Goal: Task Accomplishment & Management: Manage account settings

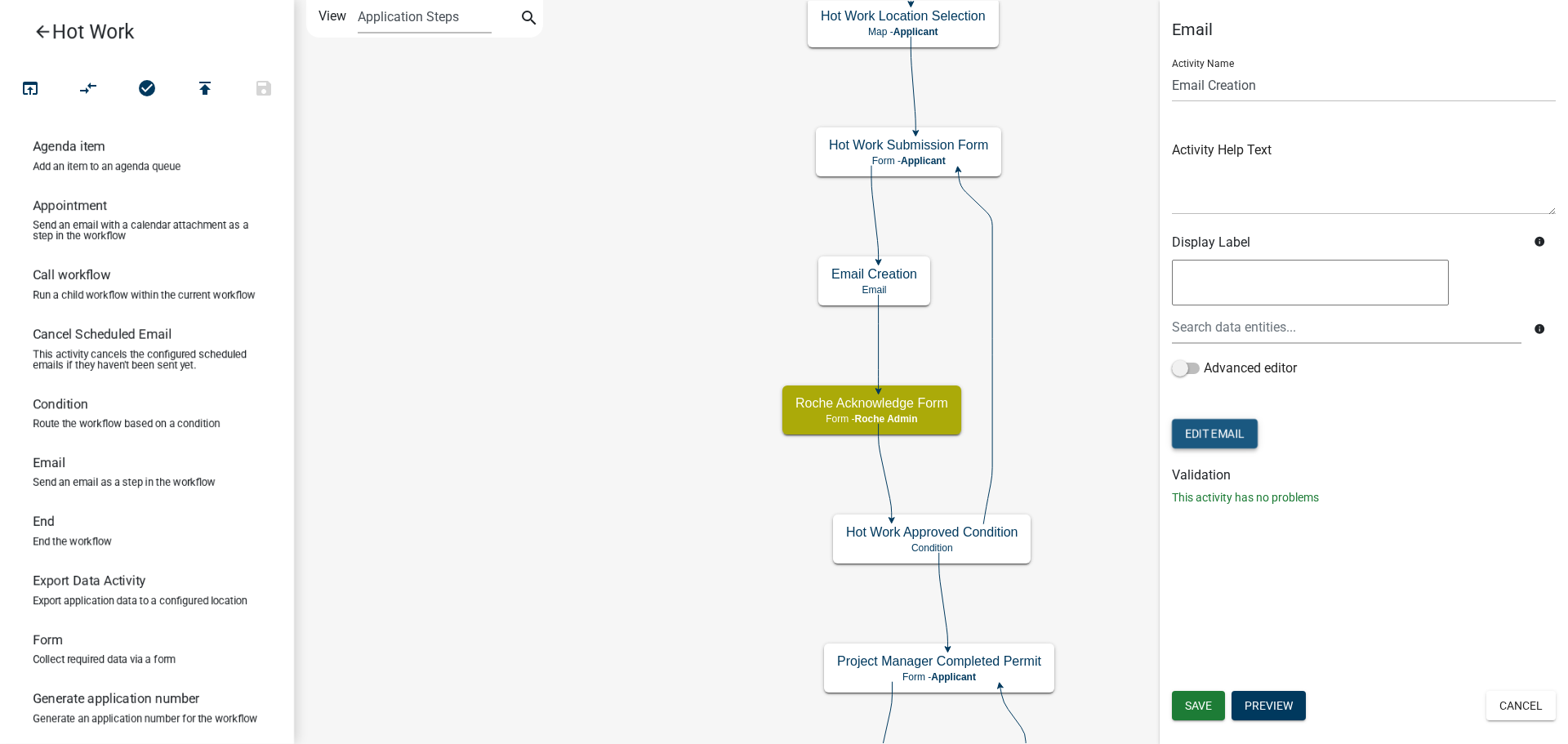
click at [1224, 433] on button "Edit Email" at bounding box center [1215, 433] width 86 height 29
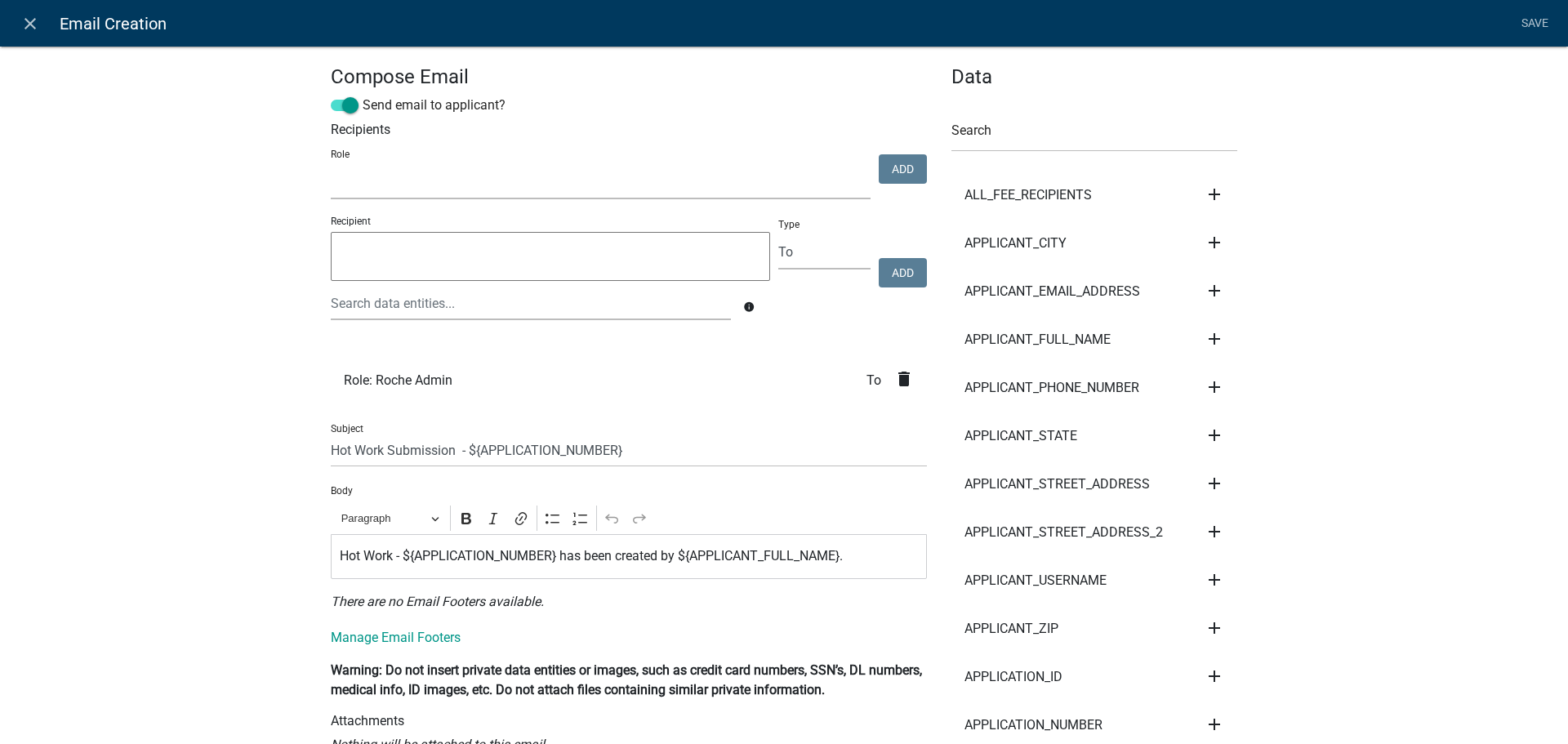
click at [358, 190] on select "Admin Roche Admin Roche Employee [PERSON_NAME]" at bounding box center [601, 182] width 540 height 33
select select "f39328c7-1784-4487-92c2-7e0bed88f652"
click at [331, 166] on select "Admin Roche Admin Roche Employee [PERSON_NAME]" at bounding box center [601, 182] width 540 height 33
click at [808, 250] on select "To CC BCC" at bounding box center [824, 252] width 93 height 33
select select "cc"
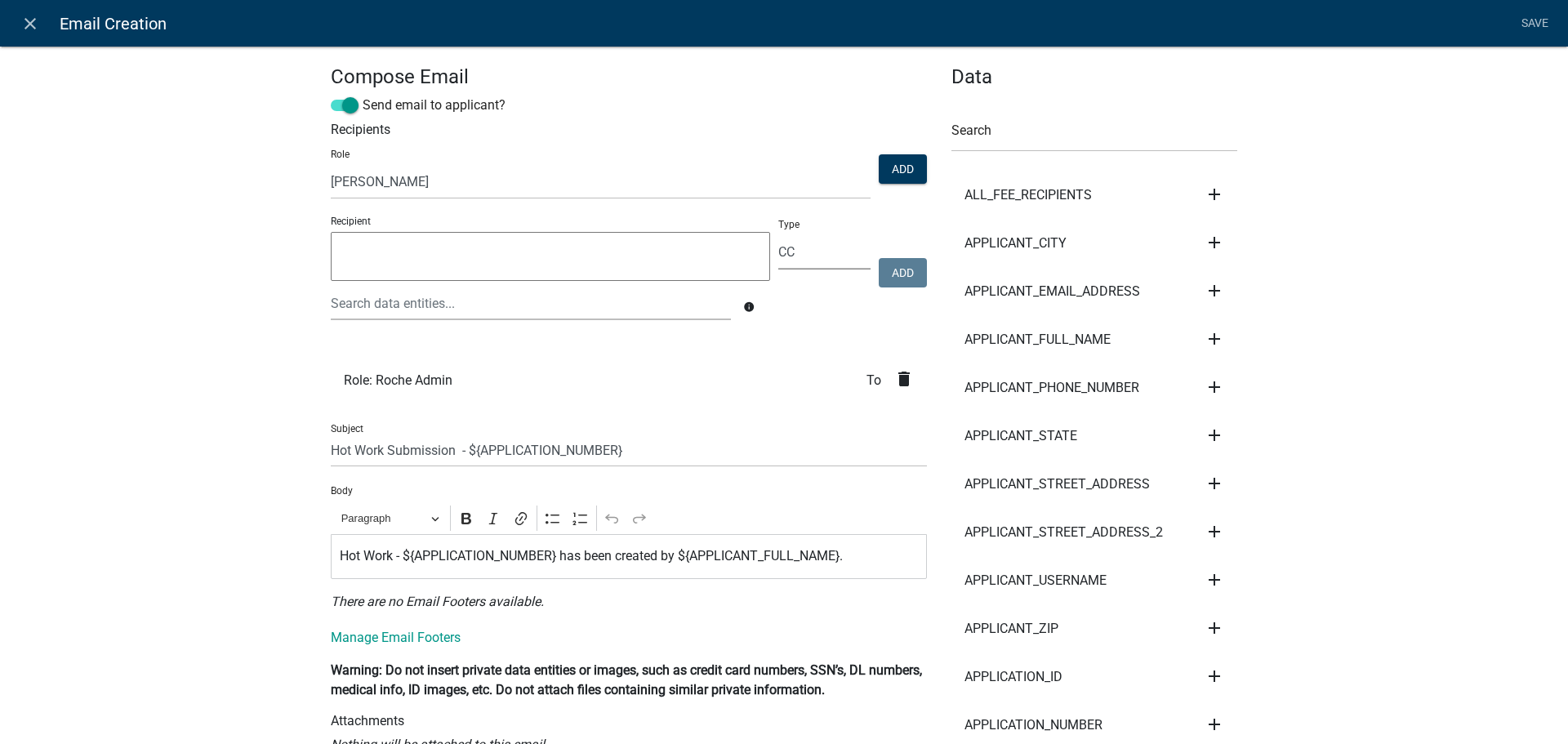
click at [778, 236] on select "To CC BCC" at bounding box center [824, 252] width 93 height 33
click at [894, 166] on button "Add" at bounding box center [902, 169] width 48 height 29
select select
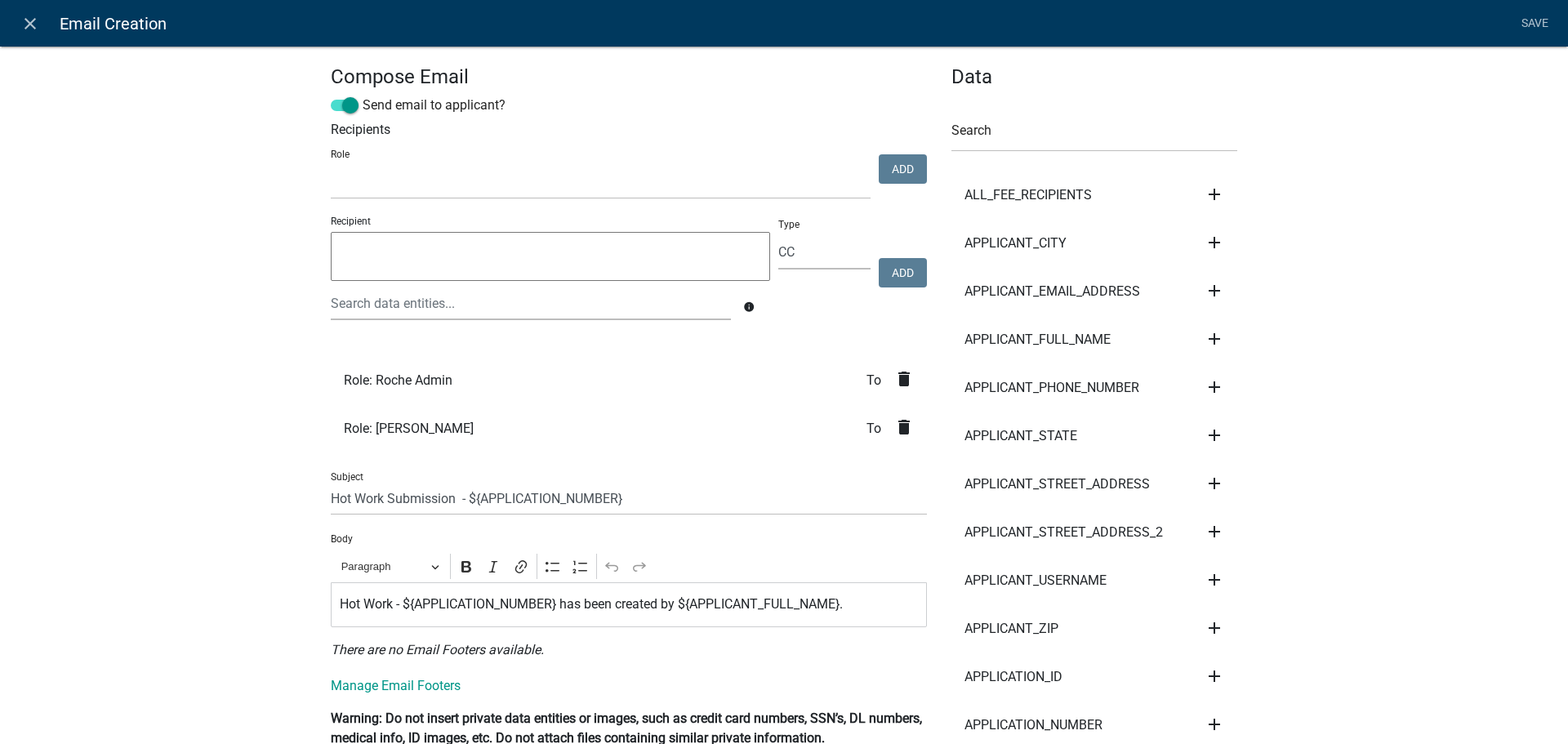
click at [353, 253] on textarea at bounding box center [550, 256] width 439 height 49
click at [1535, 19] on link "Save" at bounding box center [1535, 23] width 41 height 31
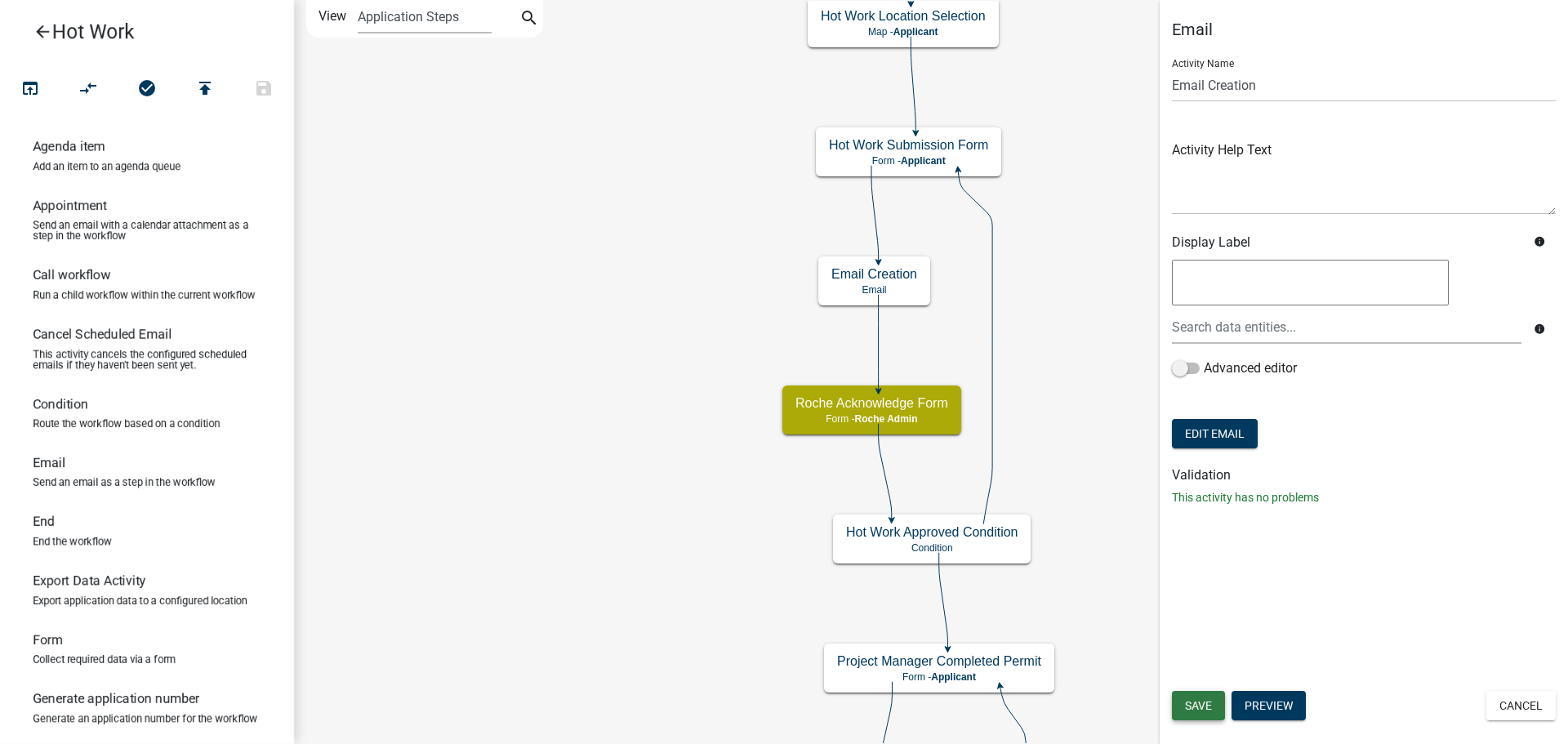
click at [1195, 706] on span "Save" at bounding box center [1199, 705] width 27 height 13
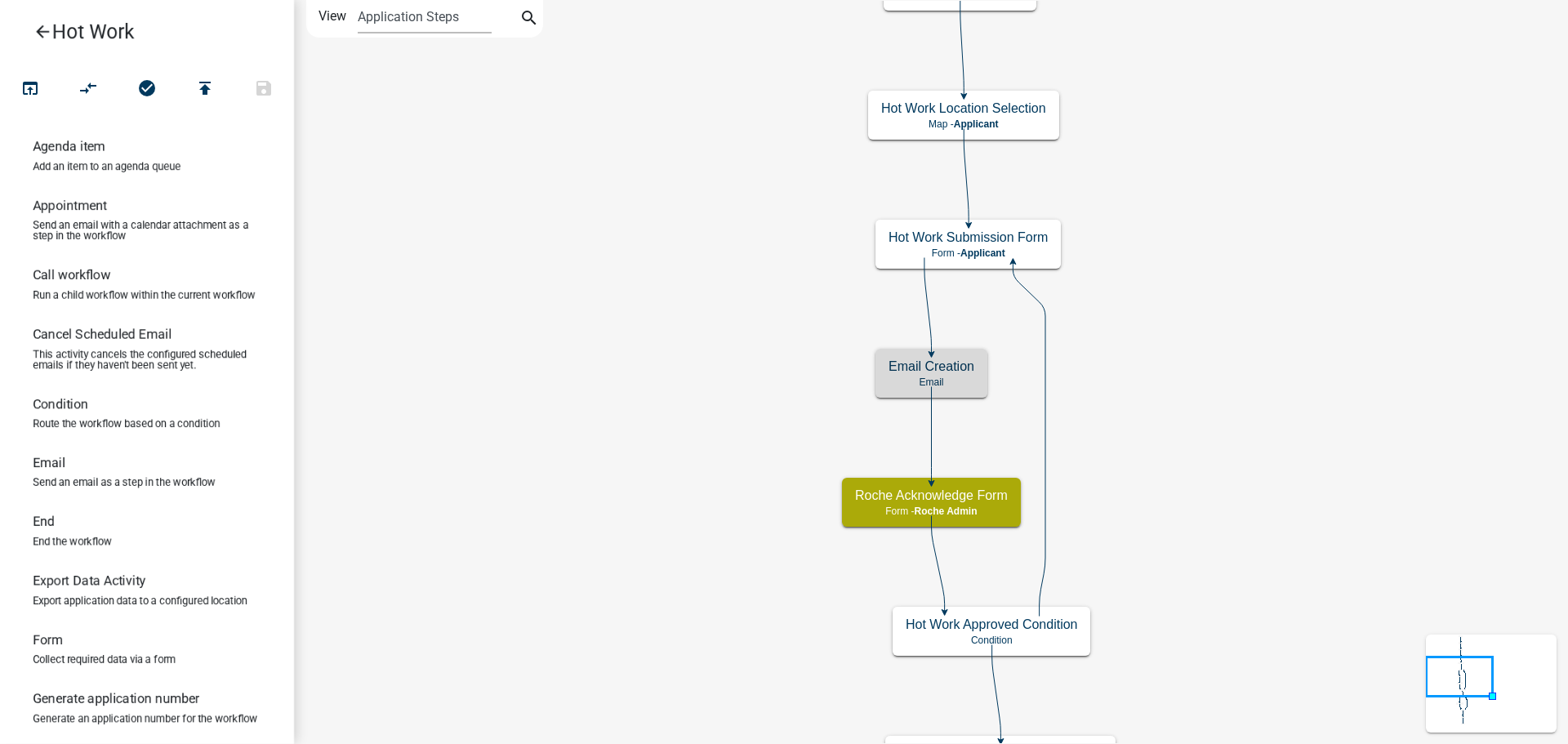
click at [43, 28] on icon "arrow_back" at bounding box center [43, 33] width 19 height 22
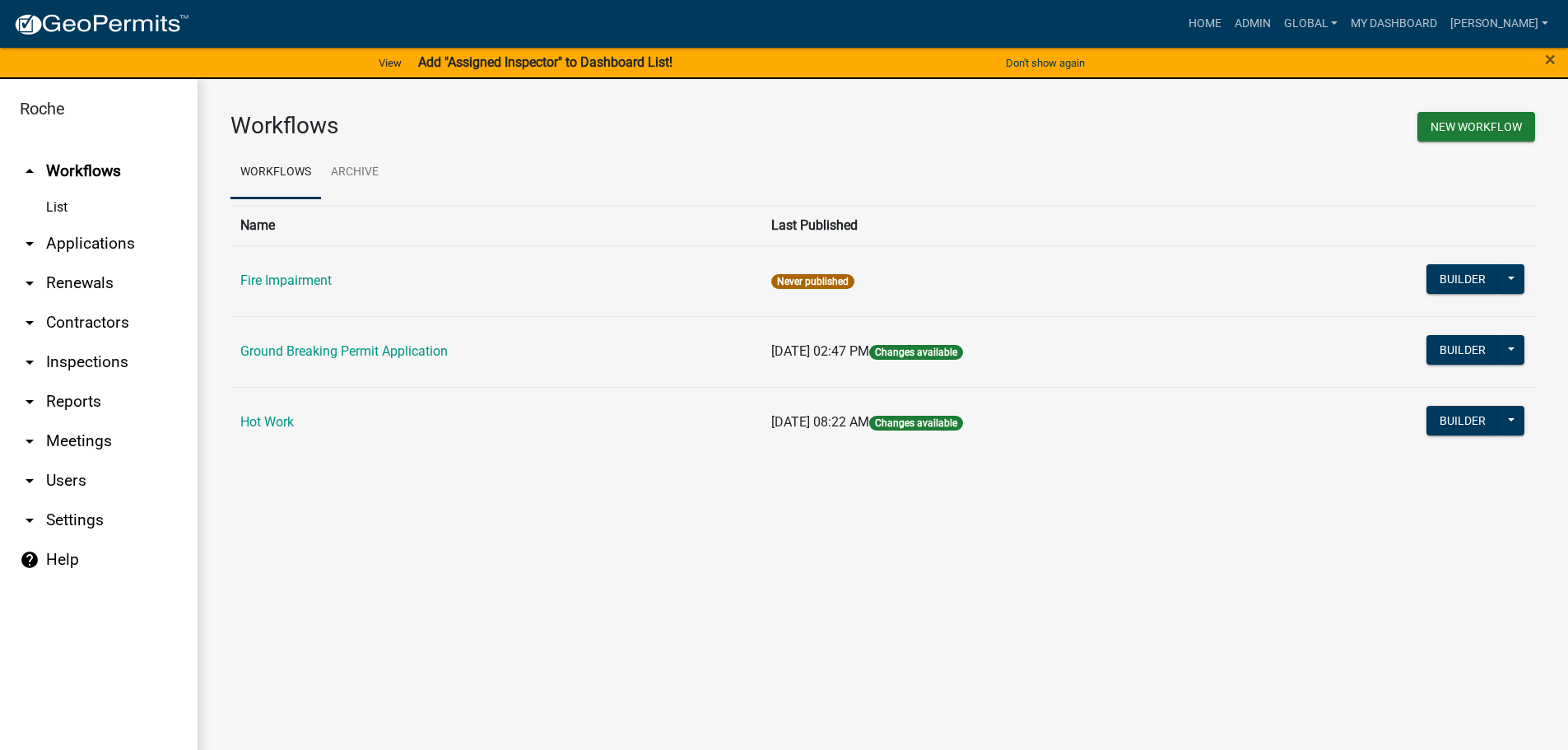
click at [62, 485] on link "arrow_drop_down Users" at bounding box center [98, 481] width 197 height 39
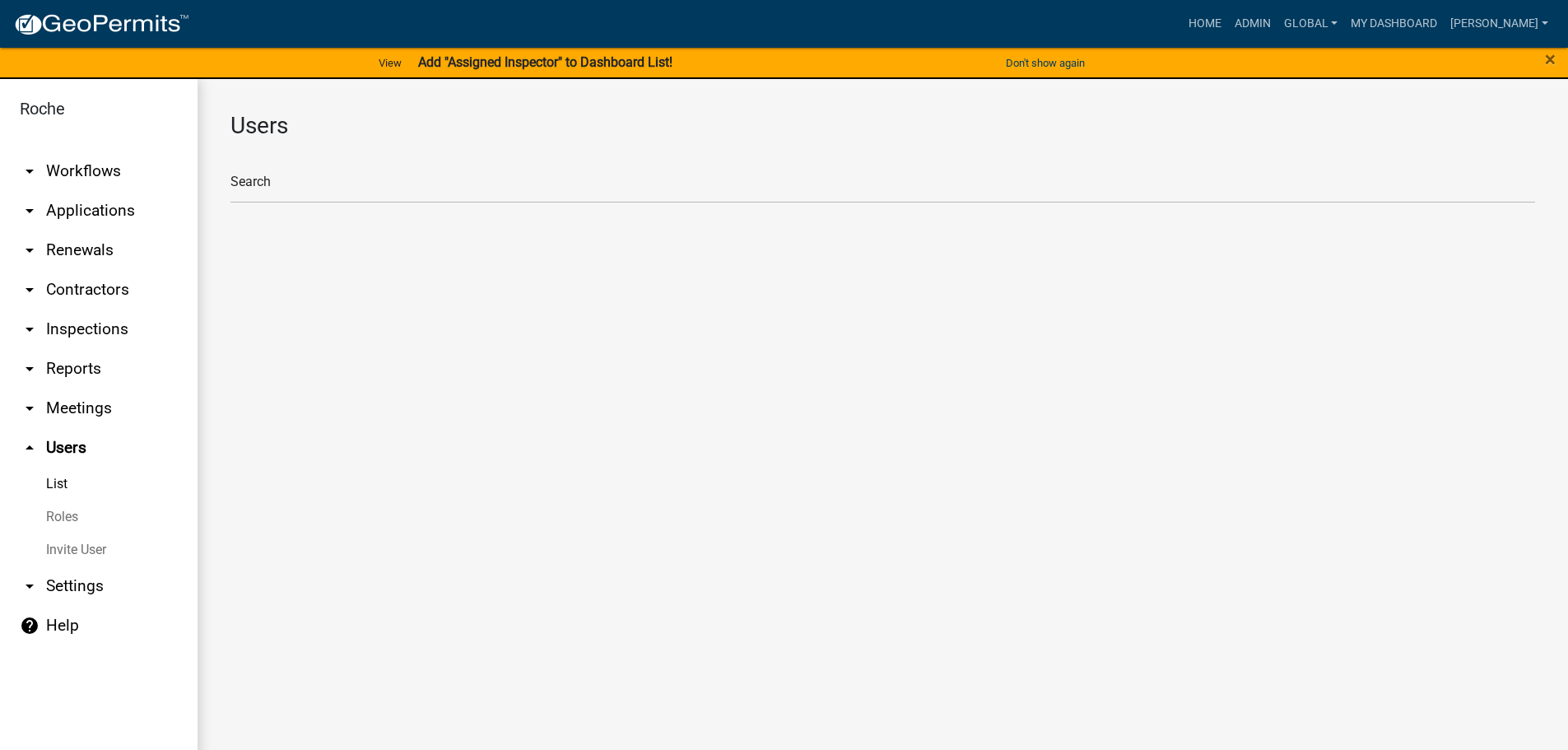
click at [64, 514] on link "Roles" at bounding box center [98, 517] width 197 height 33
click at [288, 281] on li "[PERSON_NAME]" at bounding box center [882, 292] width 1304 height 39
select select "6: light-blue"
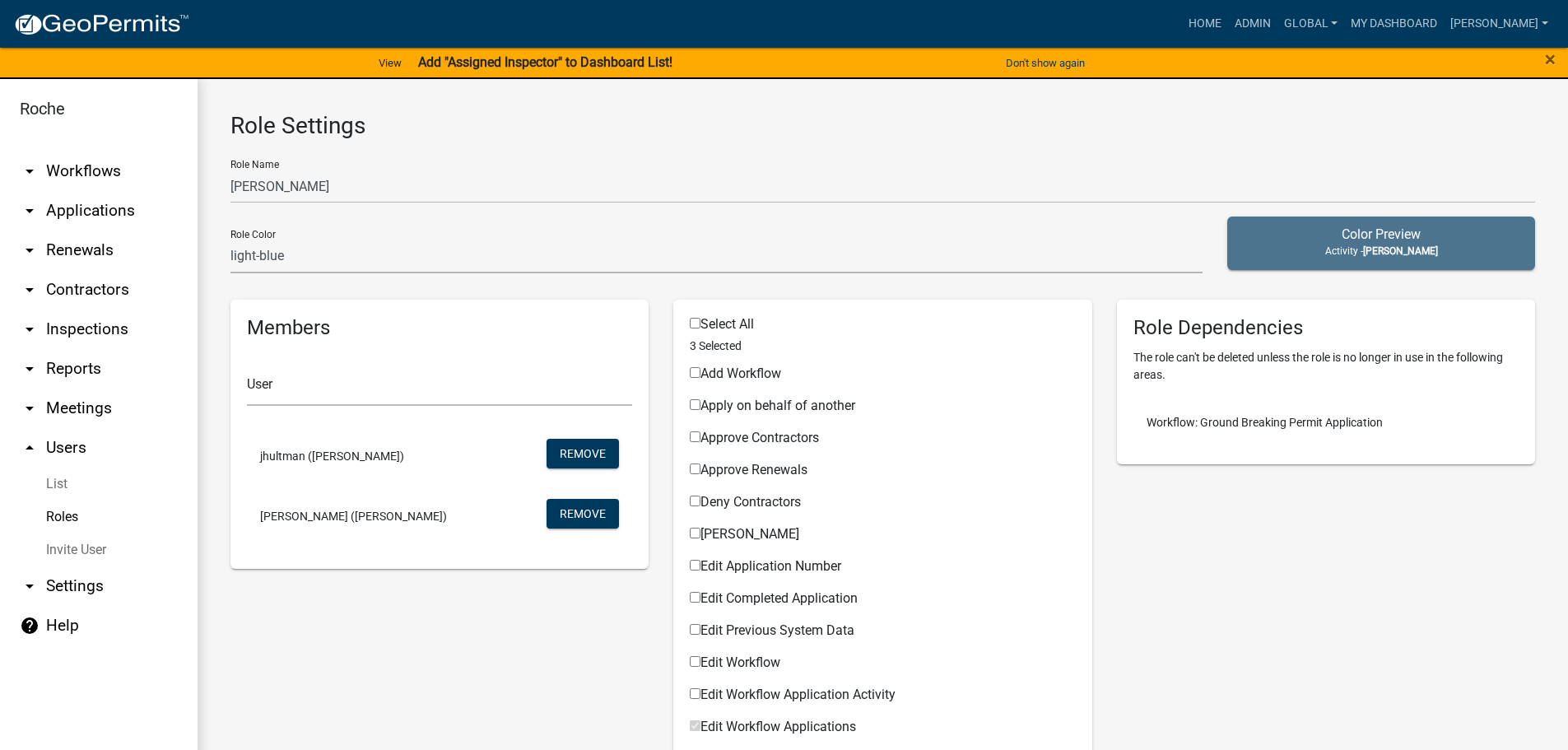
click at [62, 212] on link "arrow_drop_down Applications" at bounding box center [98, 211] width 197 height 39
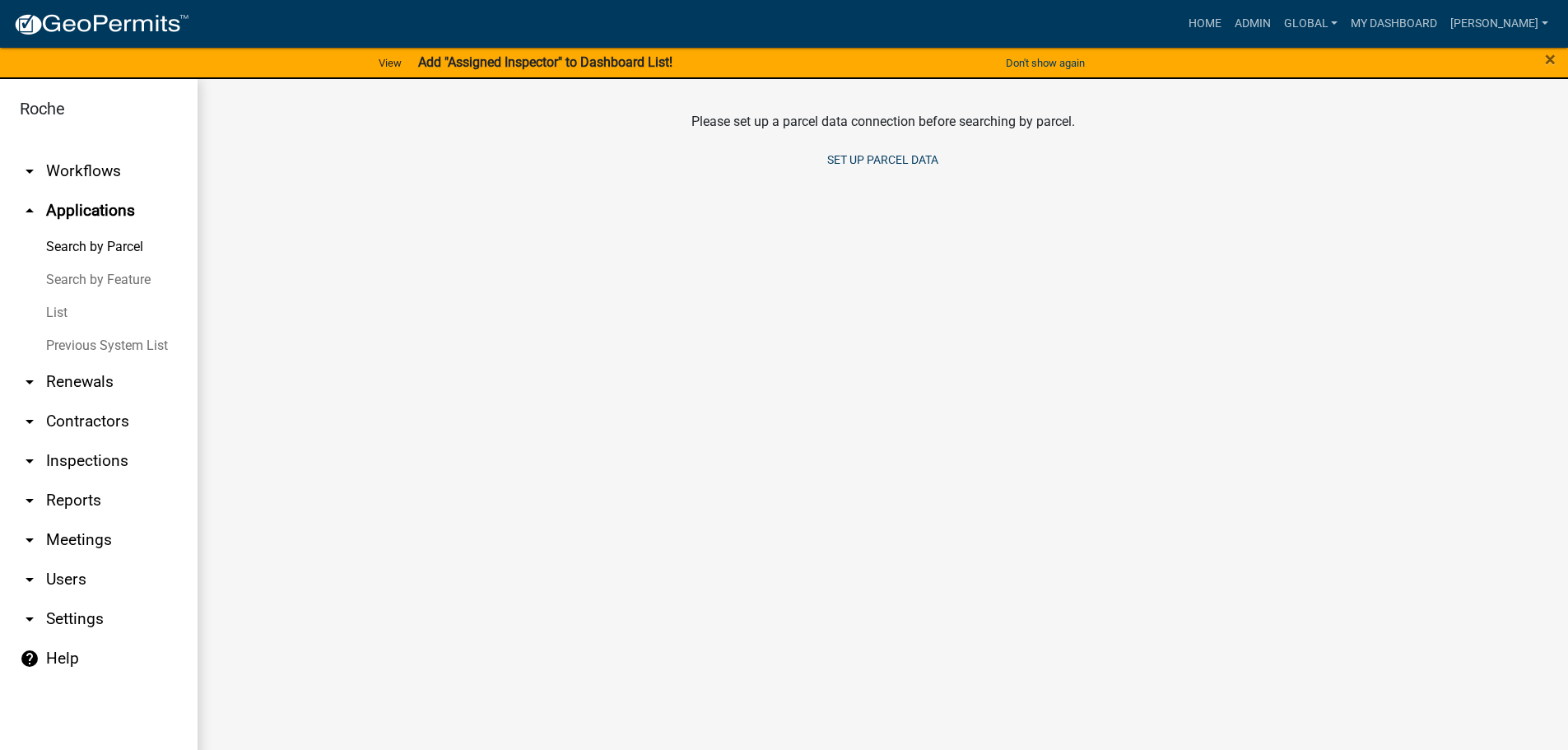
click at [58, 309] on link "List" at bounding box center [98, 313] width 197 height 33
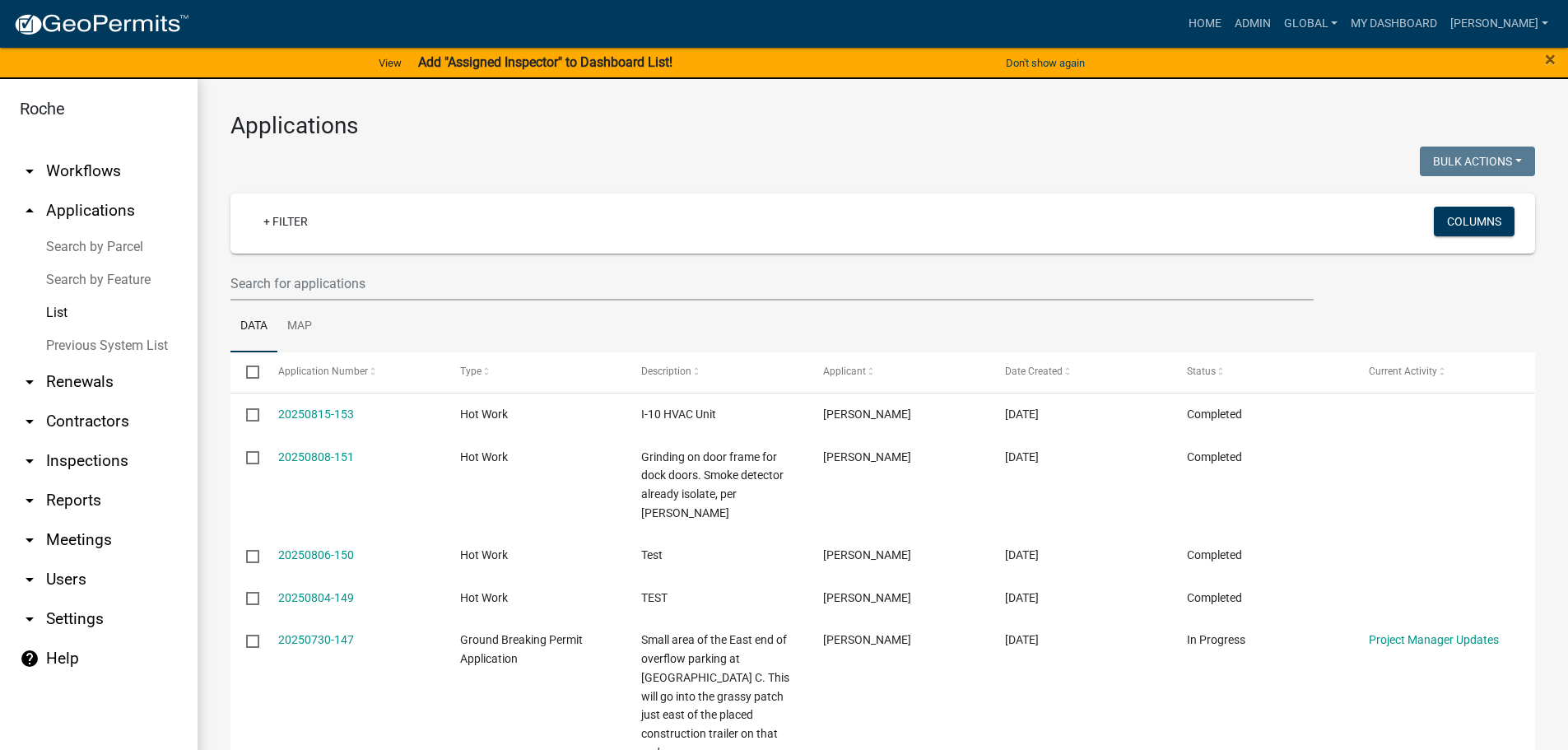
click at [77, 174] on link "arrow_drop_down Workflows" at bounding box center [98, 171] width 197 height 39
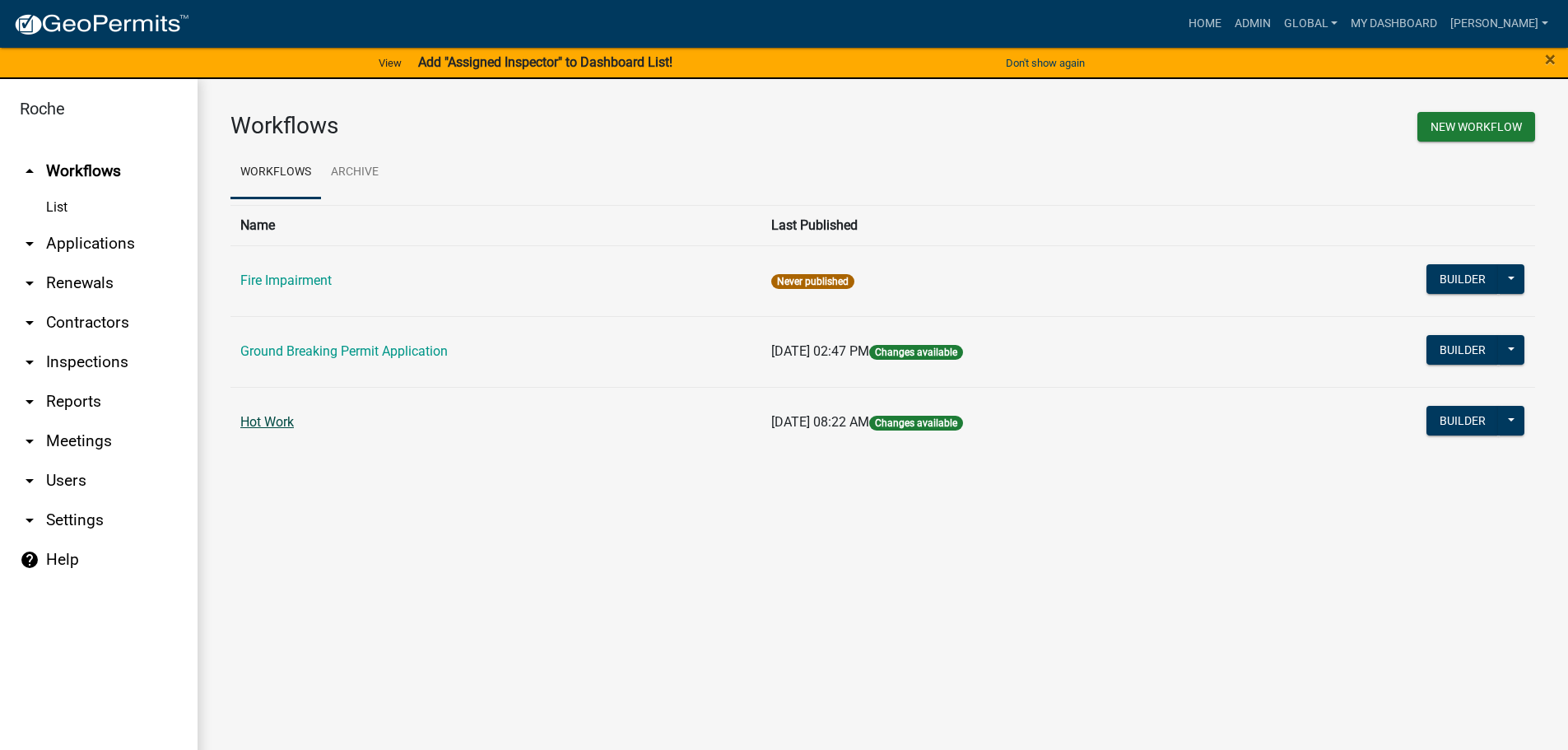
click at [267, 419] on link "Hot Work" at bounding box center [267, 422] width 54 height 16
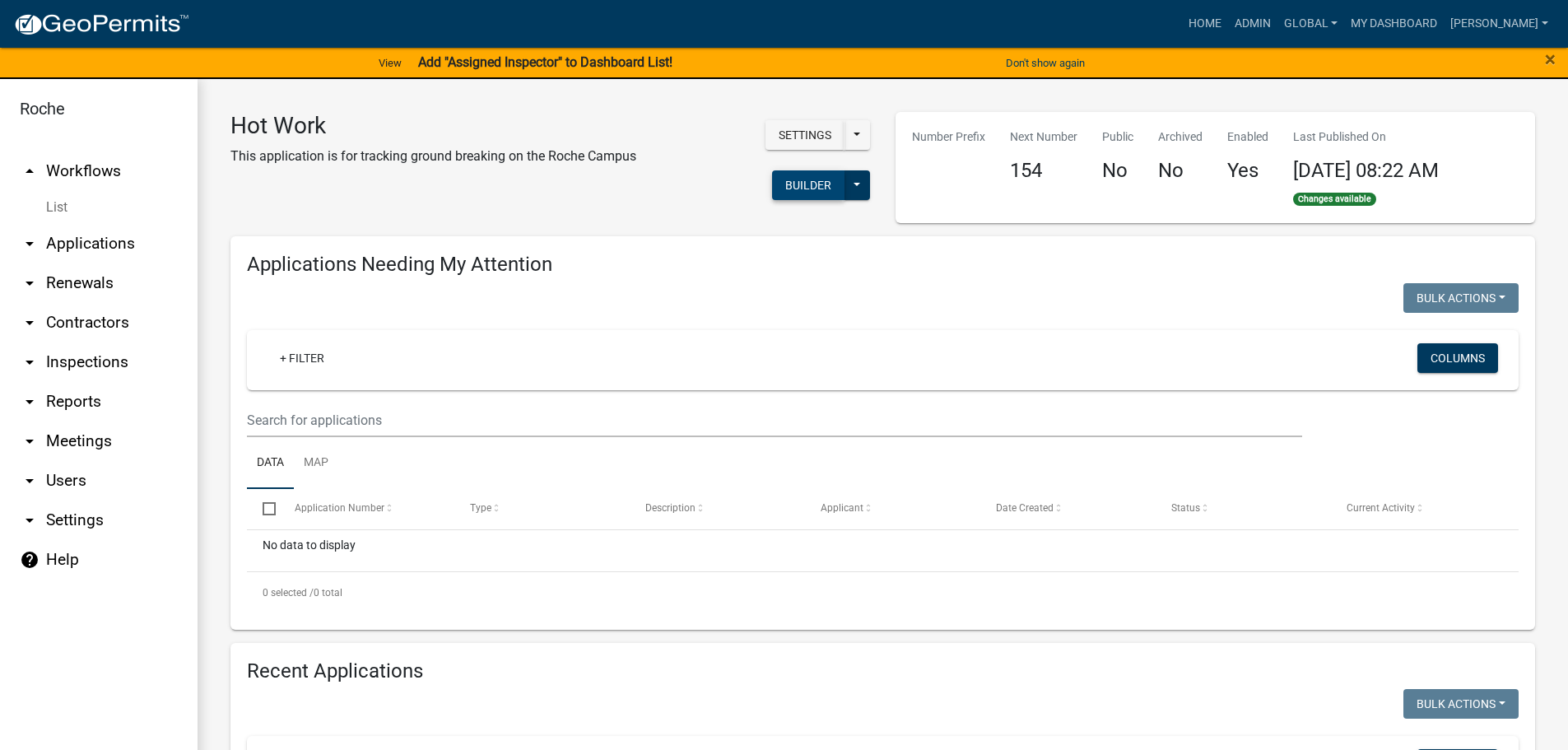
click at [800, 189] on button "Builder" at bounding box center [809, 186] width 73 height 29
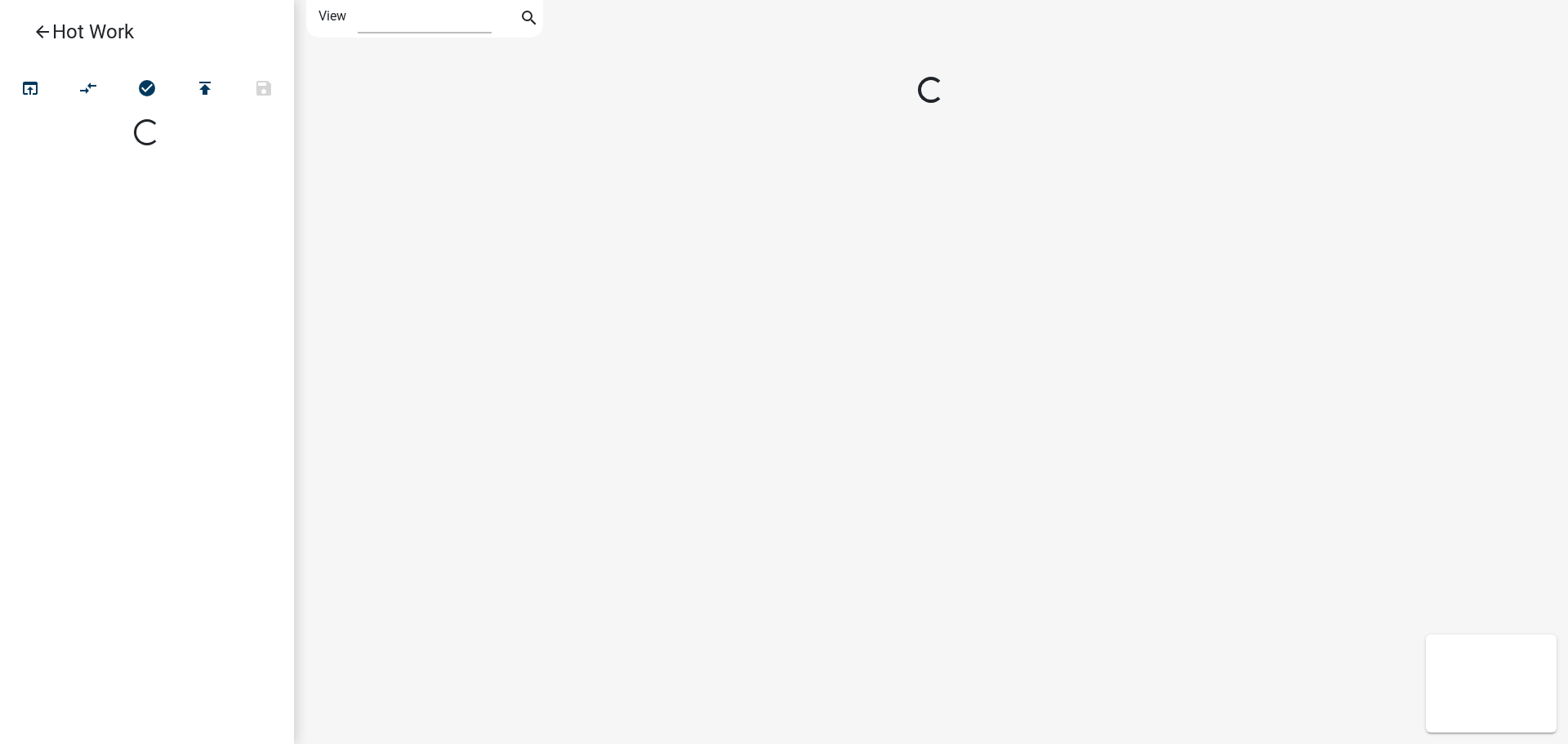
select select "1"
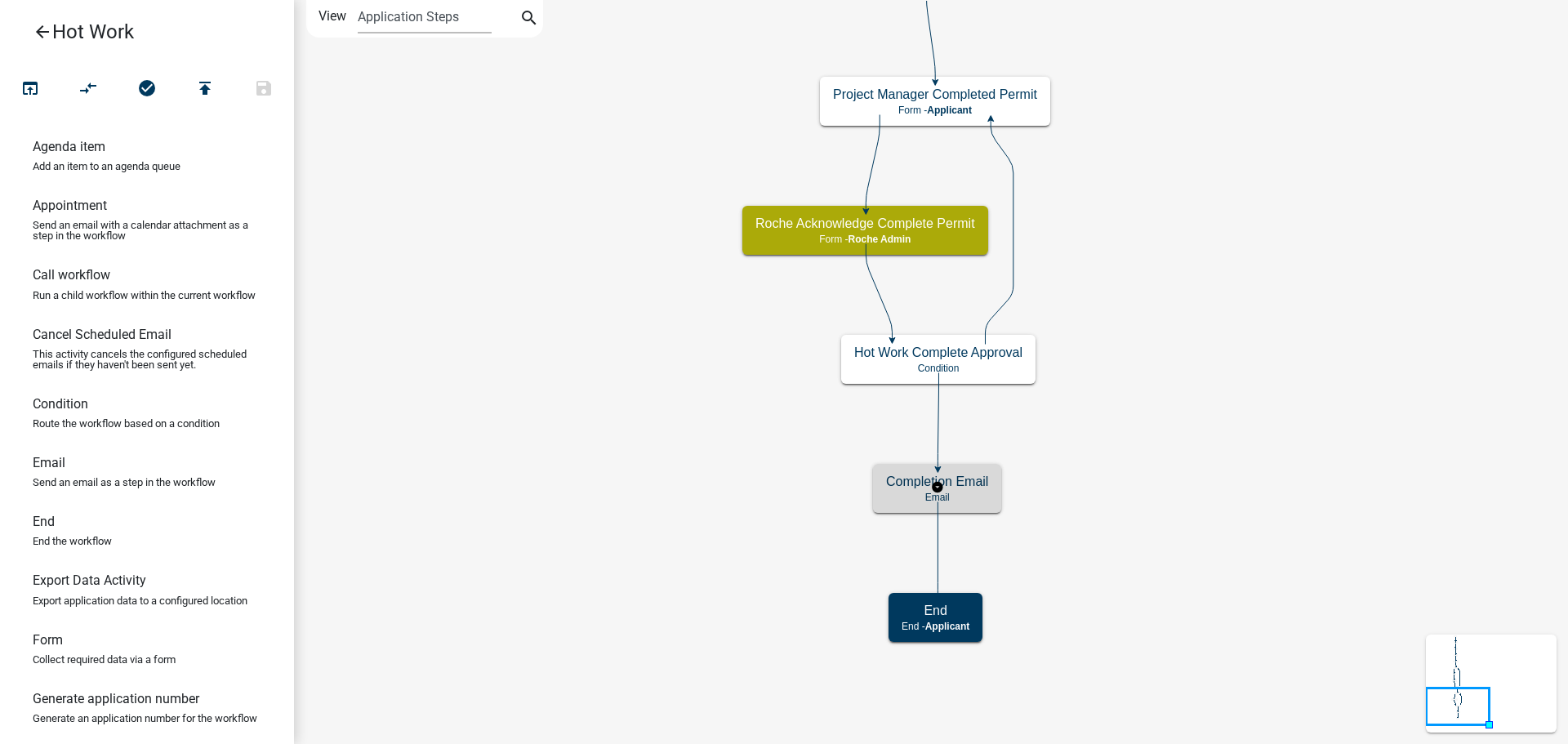
click at [899, 492] on p "Email" at bounding box center [937, 498] width 102 height 12
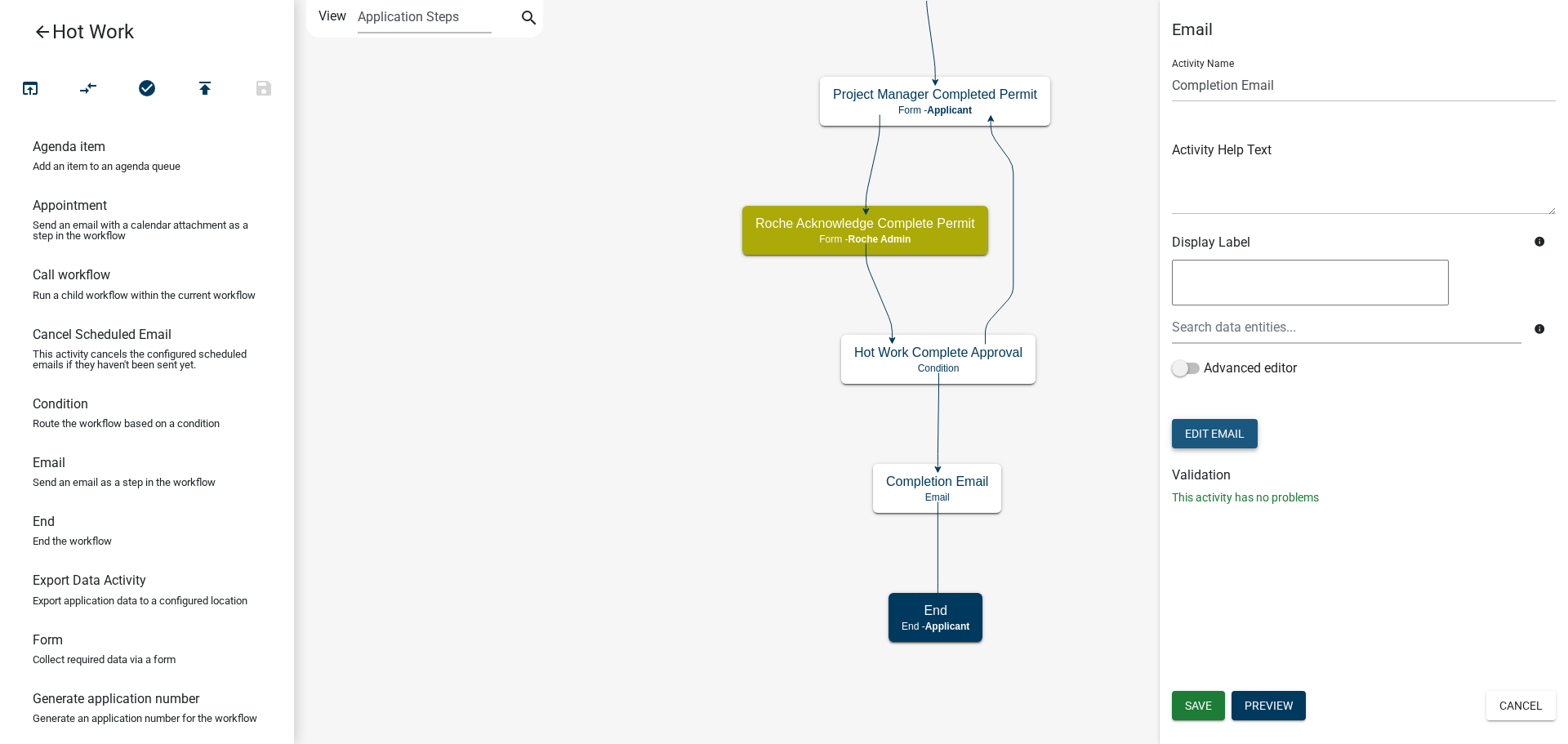
click at [1220, 428] on button "Edit Email" at bounding box center [1215, 433] width 86 height 29
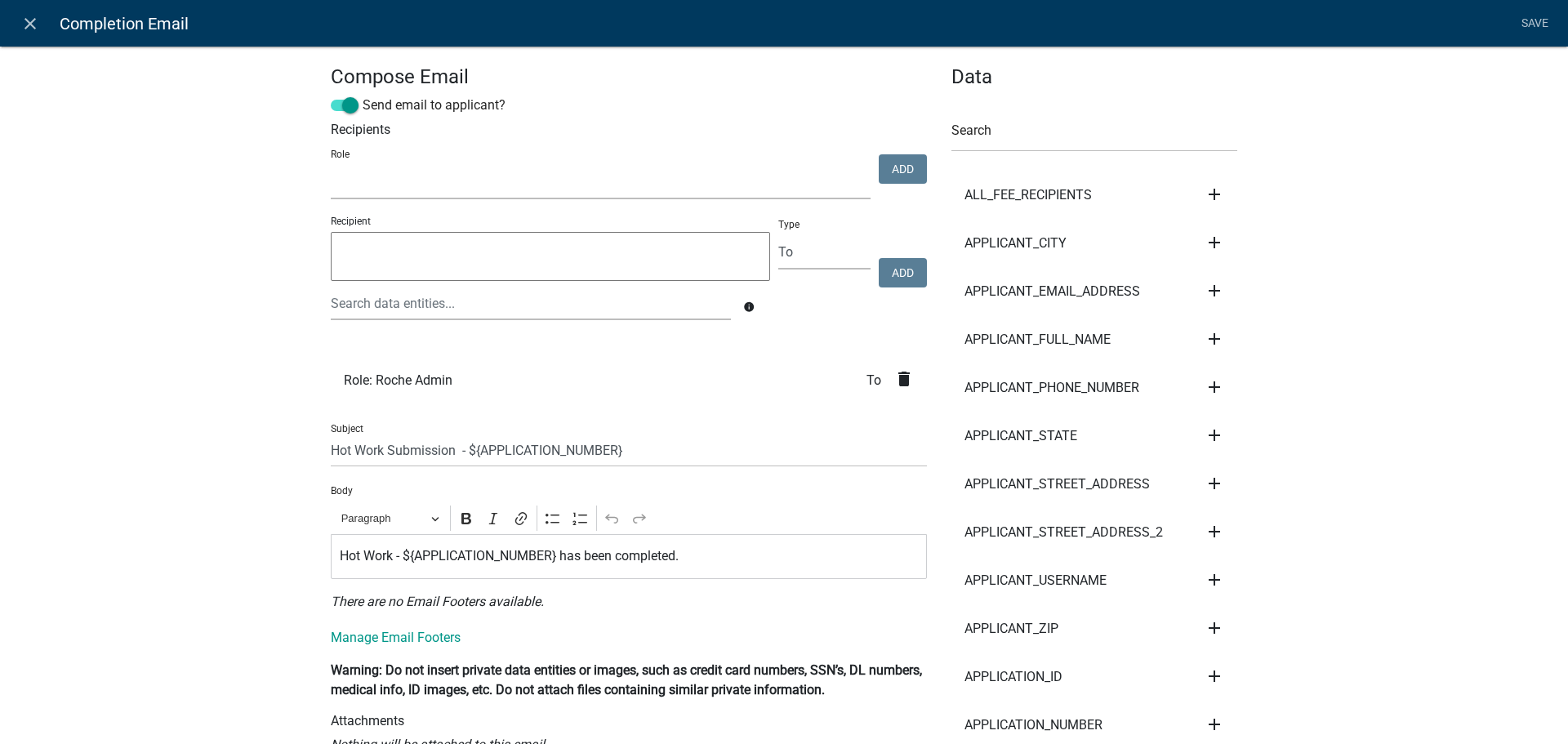
click at [415, 181] on select "Admin Roche Admin Roche Employee [PERSON_NAME]" at bounding box center [601, 182] width 540 height 33
select select "f39328c7-1784-4487-92c2-7e0bed88f652"
click at [331, 166] on select "Admin Roche Admin Roche Employee [PERSON_NAME]" at bounding box center [601, 182] width 540 height 33
click at [906, 165] on button "Add" at bounding box center [902, 169] width 48 height 29
select select
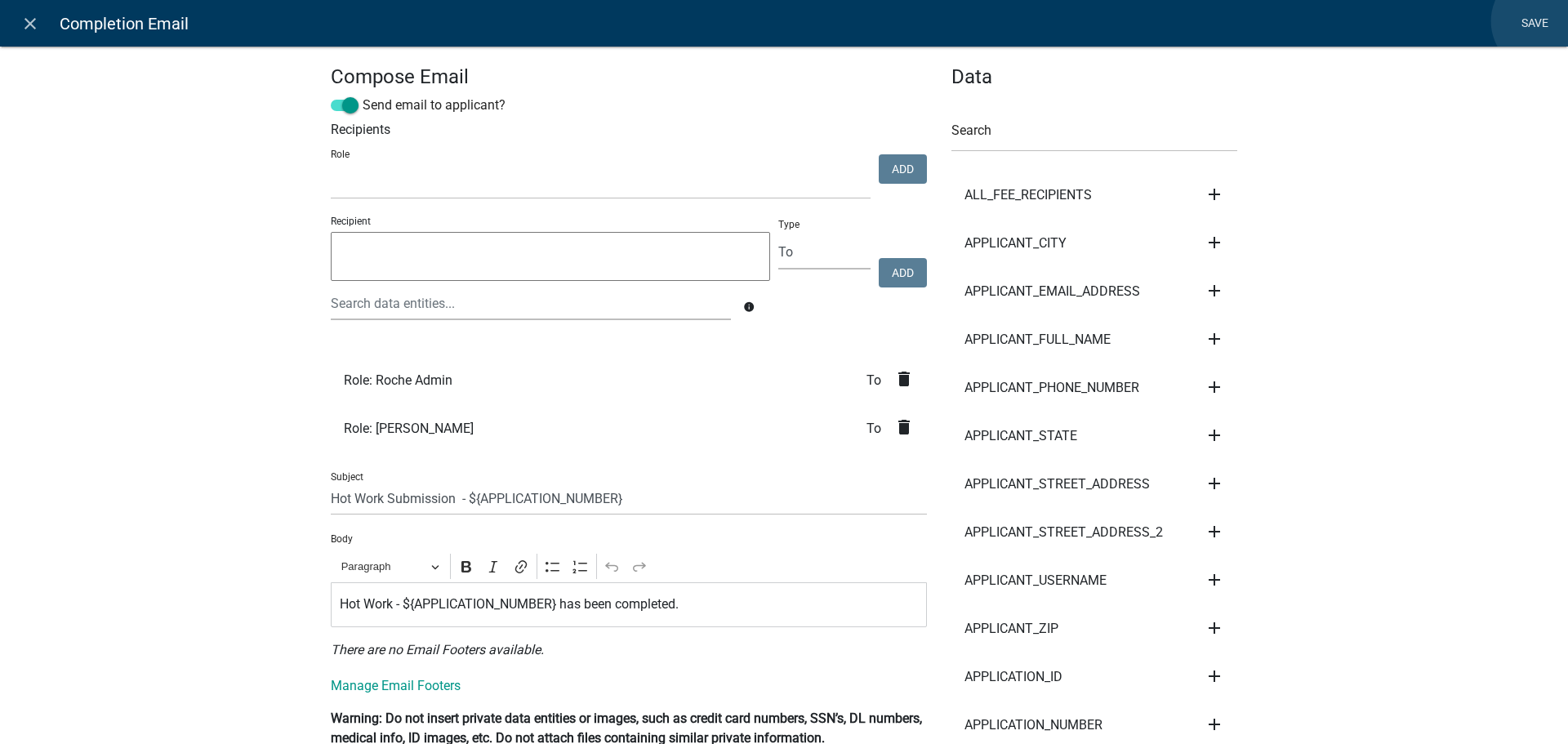
click at [1543, 21] on link "Save" at bounding box center [1535, 23] width 41 height 31
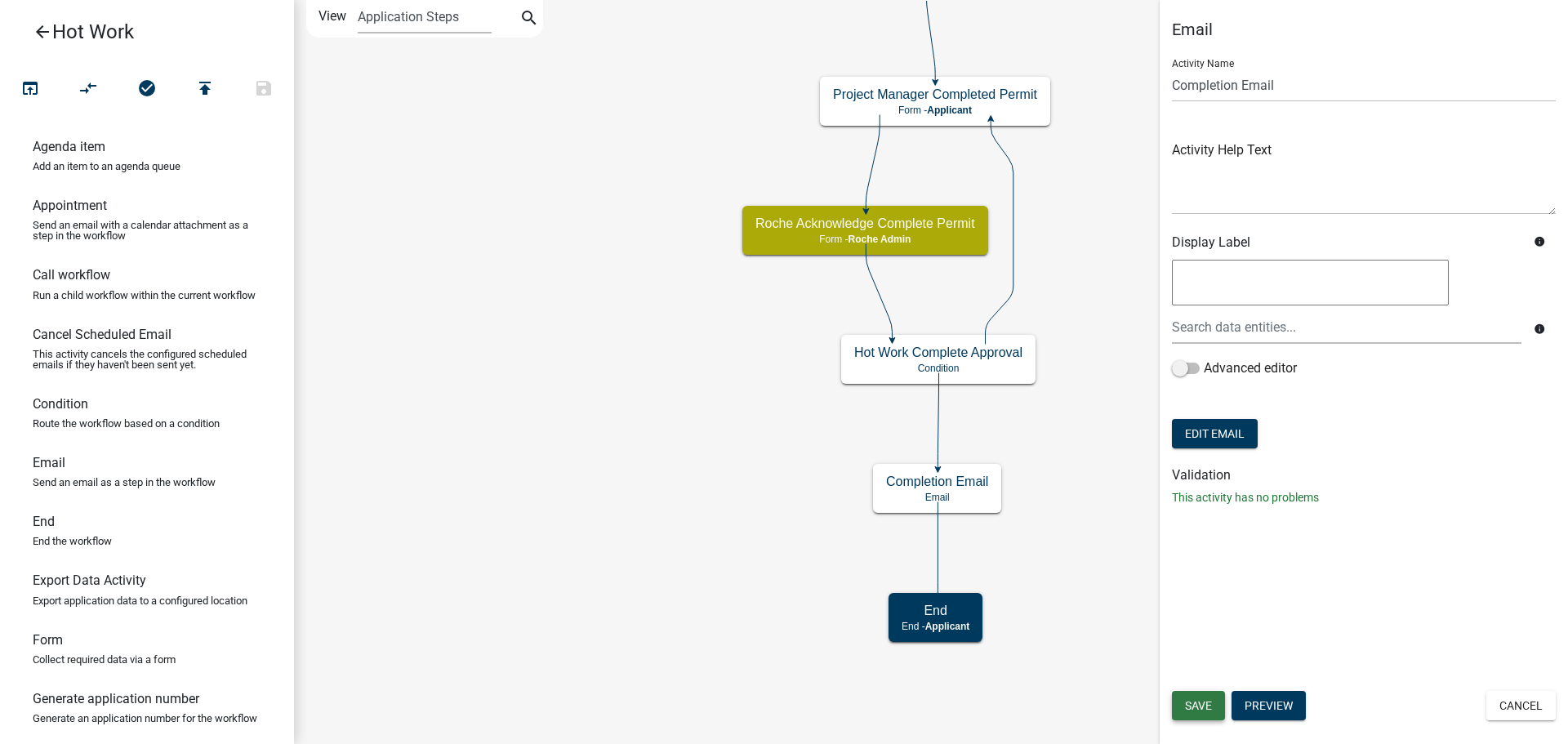
click at [1195, 706] on span "Save" at bounding box center [1199, 705] width 27 height 13
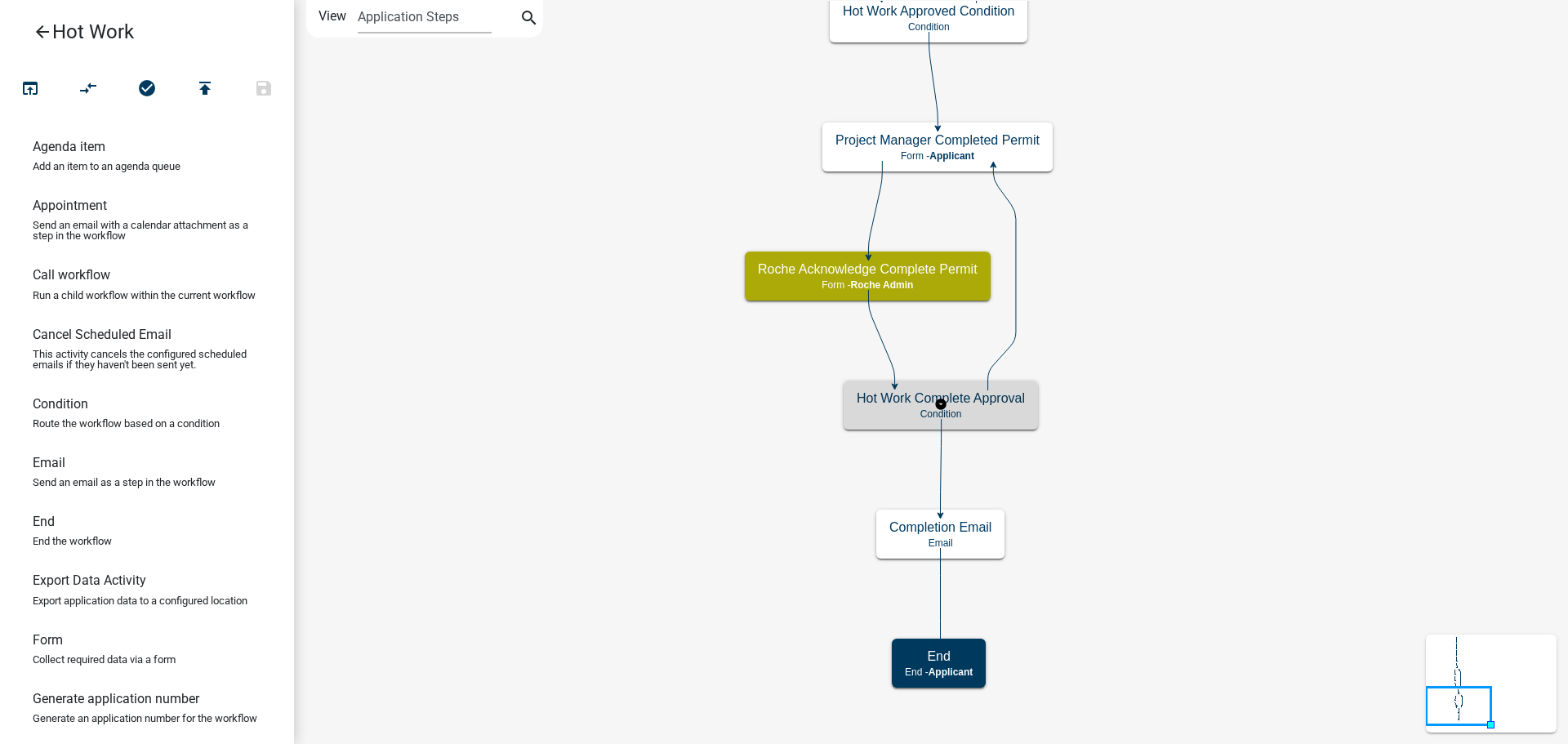
click at [1001, 412] on p "Condition" at bounding box center [941, 414] width 168 height 12
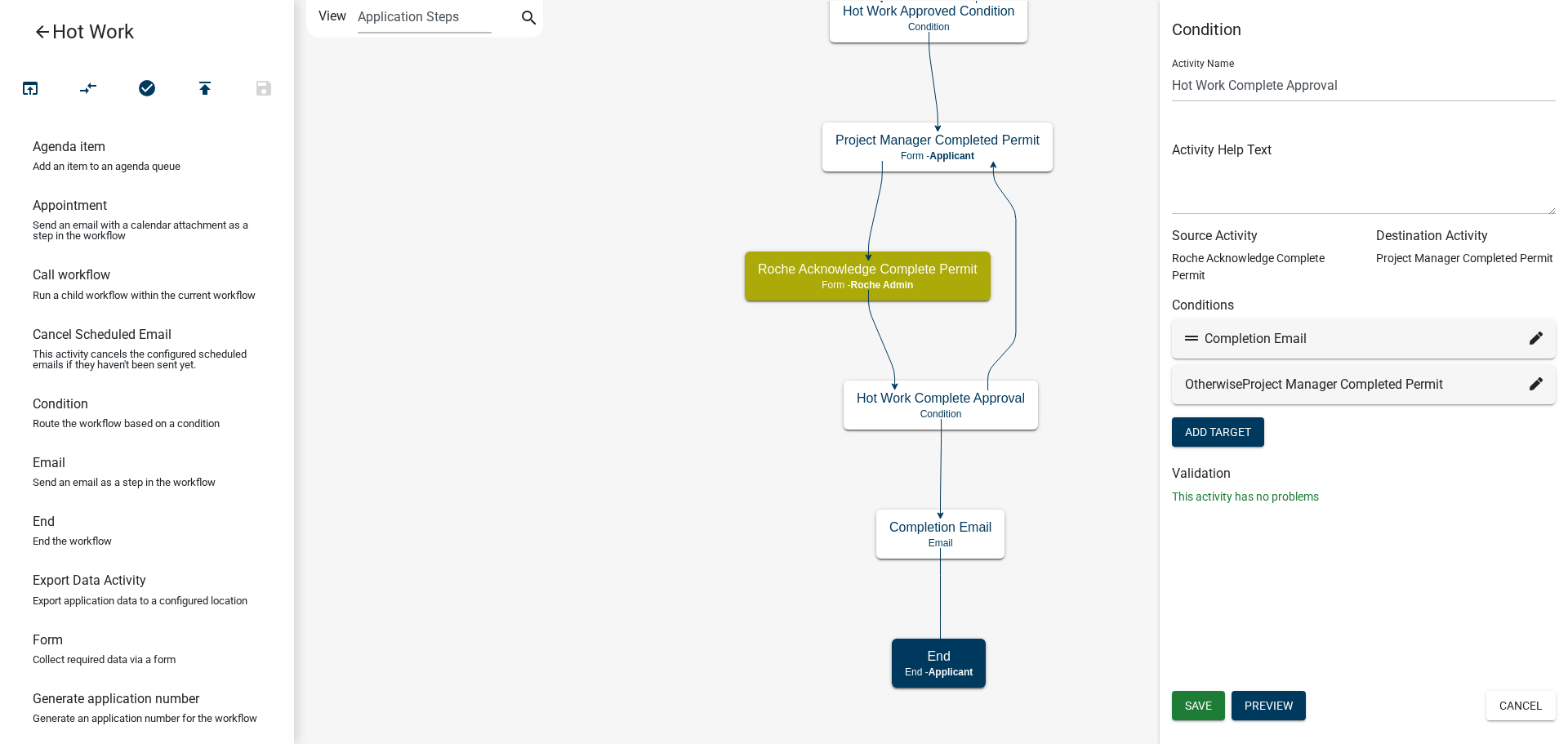
click at [1531, 337] on icon at bounding box center [1536, 338] width 13 height 13
select select "12: bb4effaf-3f3a-4cb1-9c71-afd690c3a15a"
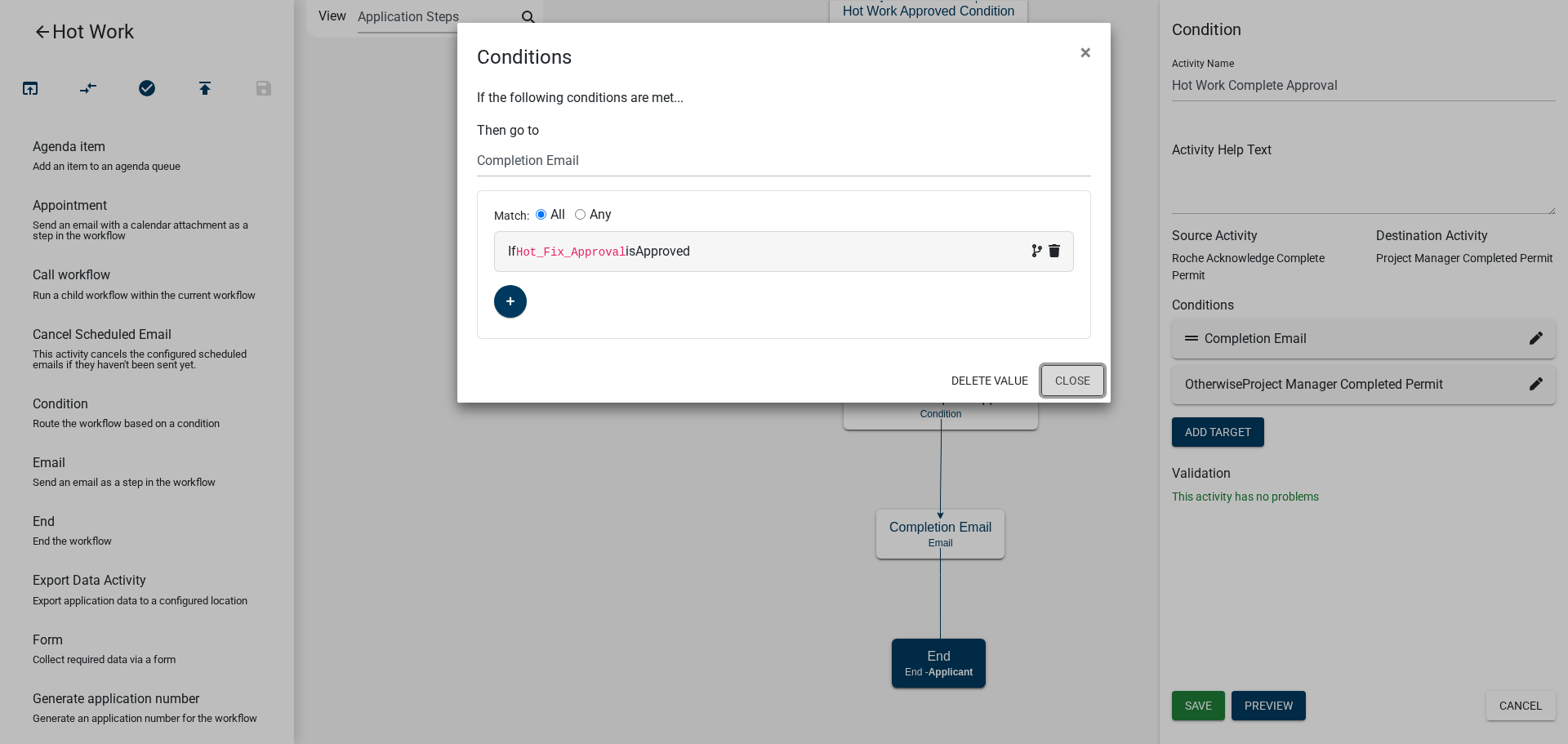
click at [1079, 383] on button "Close" at bounding box center [1072, 381] width 63 height 31
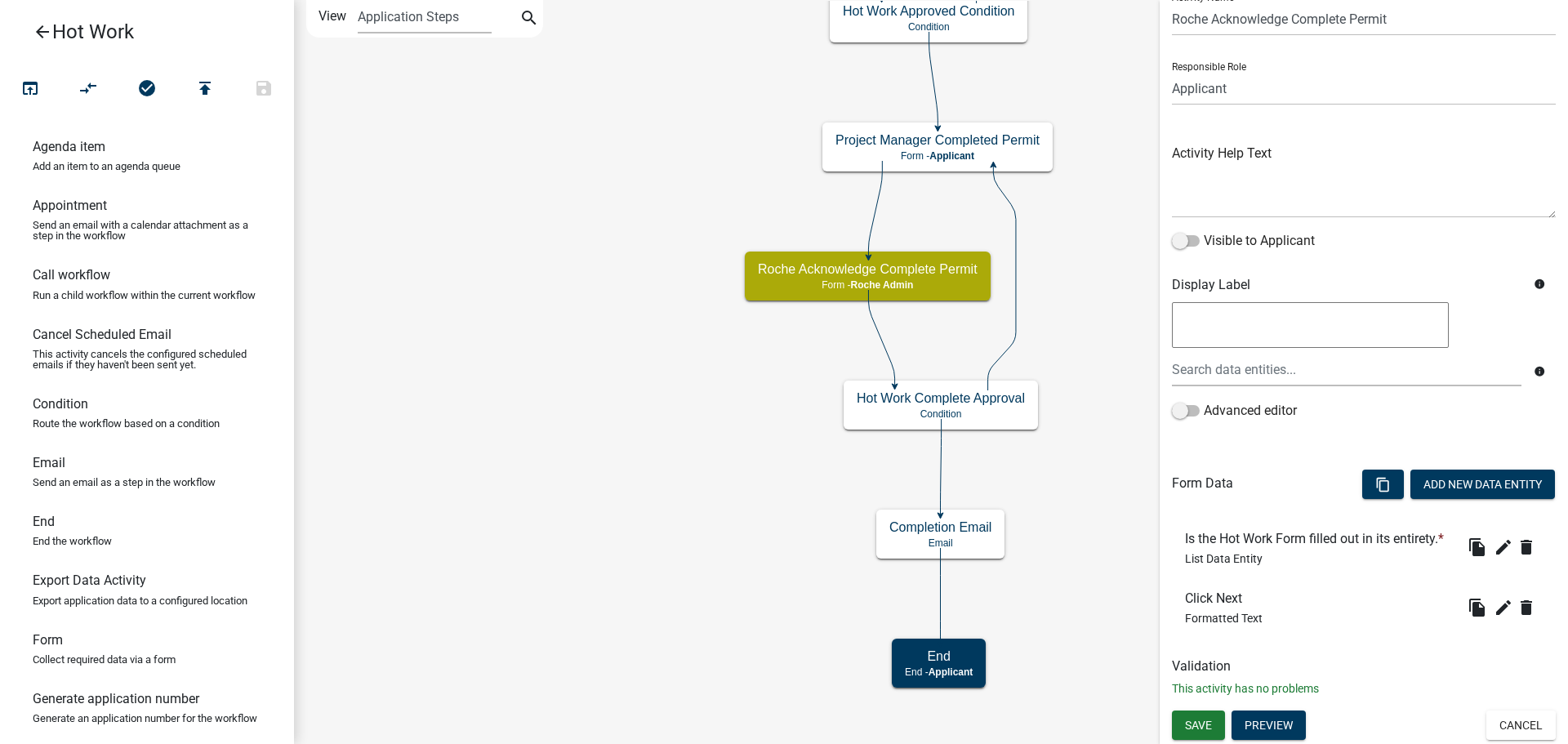
scroll to position [93, 0]
click at [1494, 549] on icon "edit" at bounding box center [1504, 547] width 19 height 19
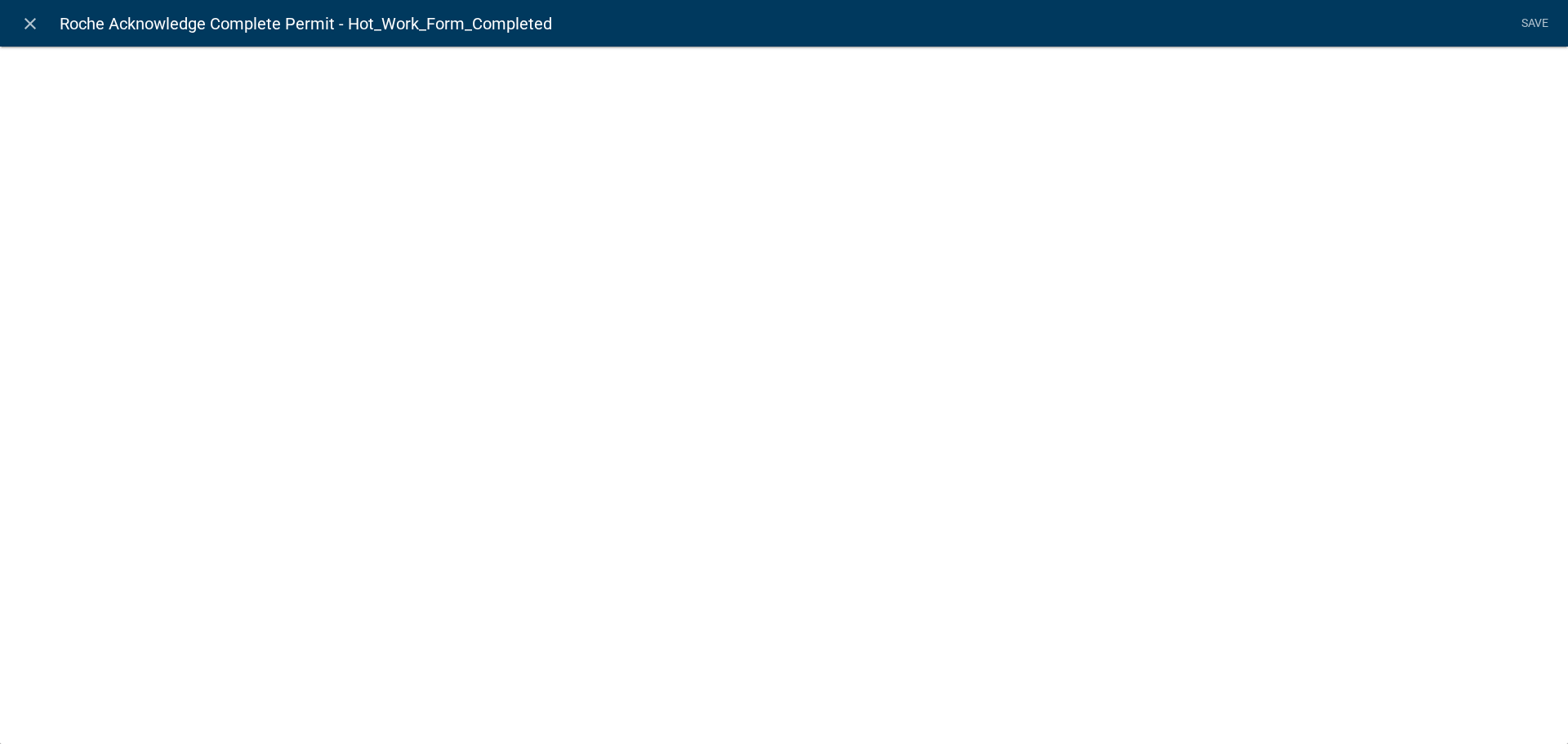
select select "list-data"
select select
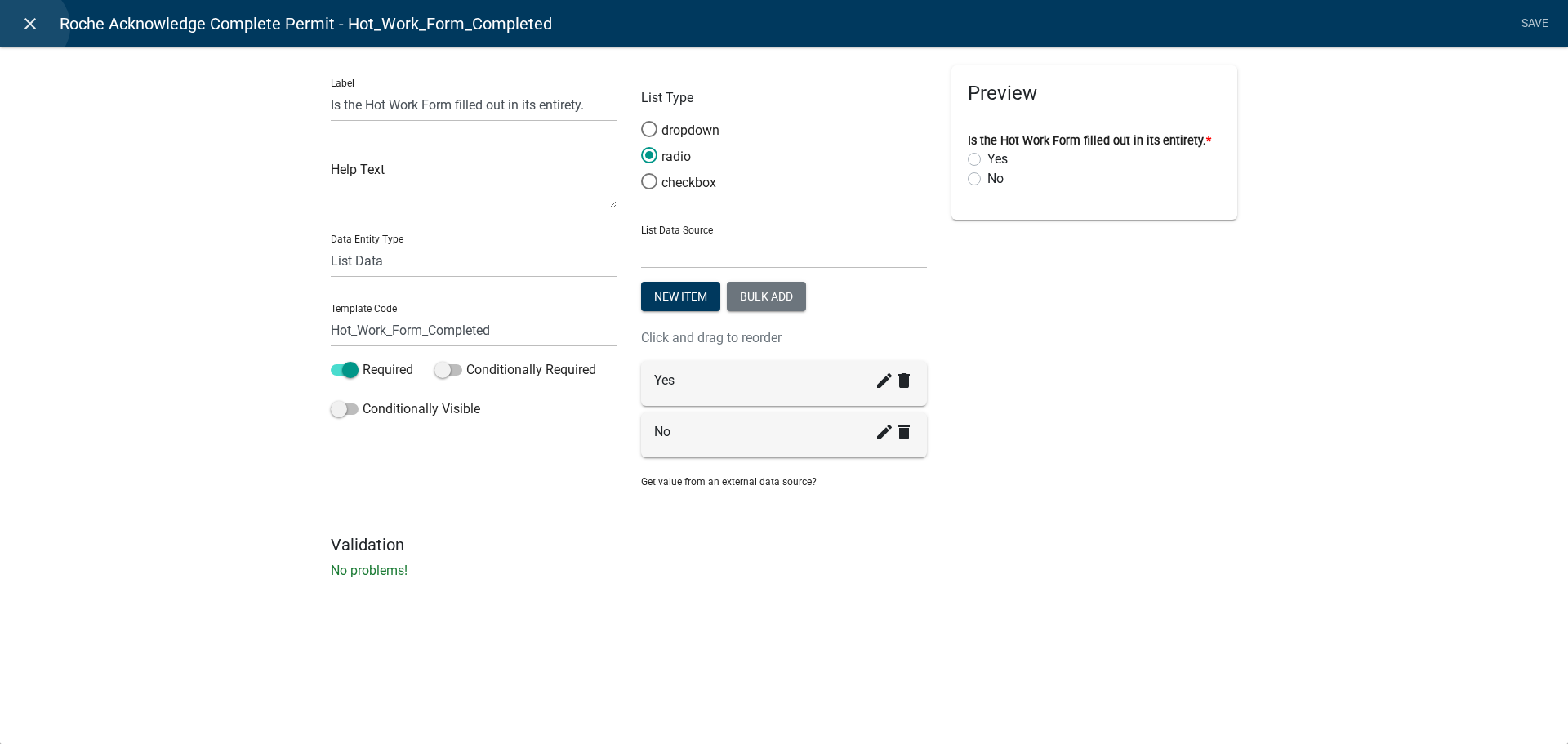
click at [28, 26] on icon "close" at bounding box center [30, 23] width 19 height 19
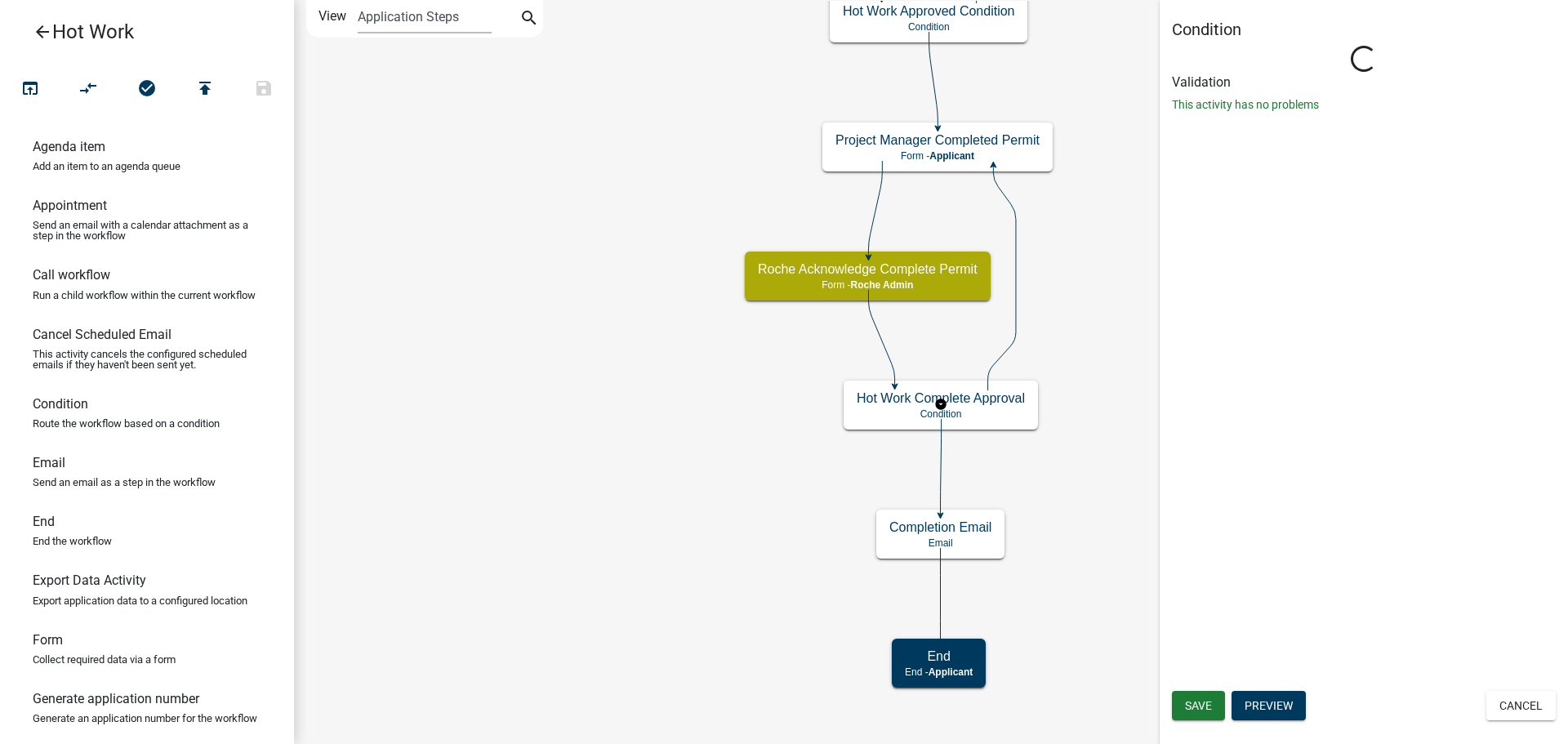
scroll to position [0, 0]
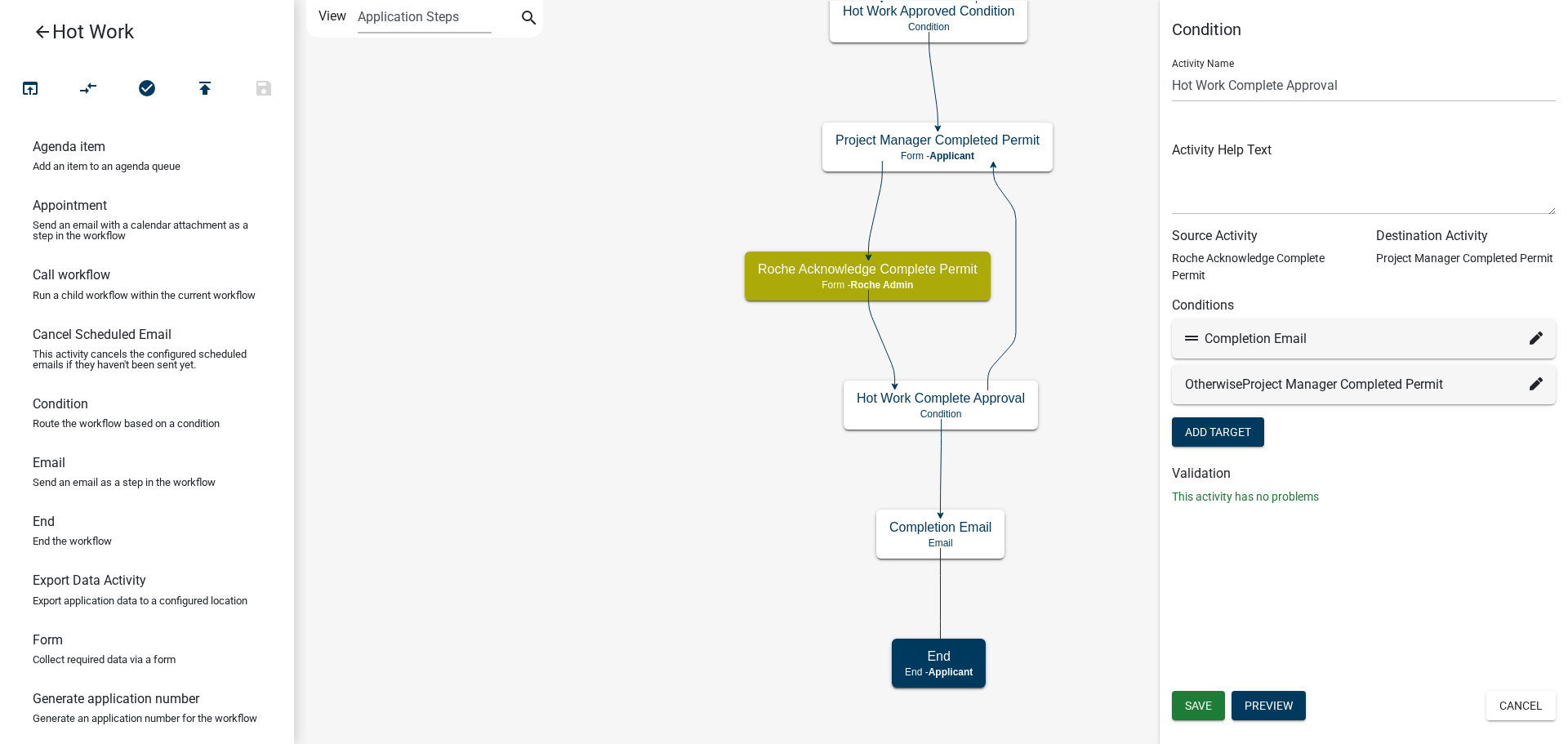
click at [1541, 337] on icon at bounding box center [1536, 338] width 13 height 13
select select "12: bb4effaf-3f3a-4cb1-9c71-afd690c3a15a"
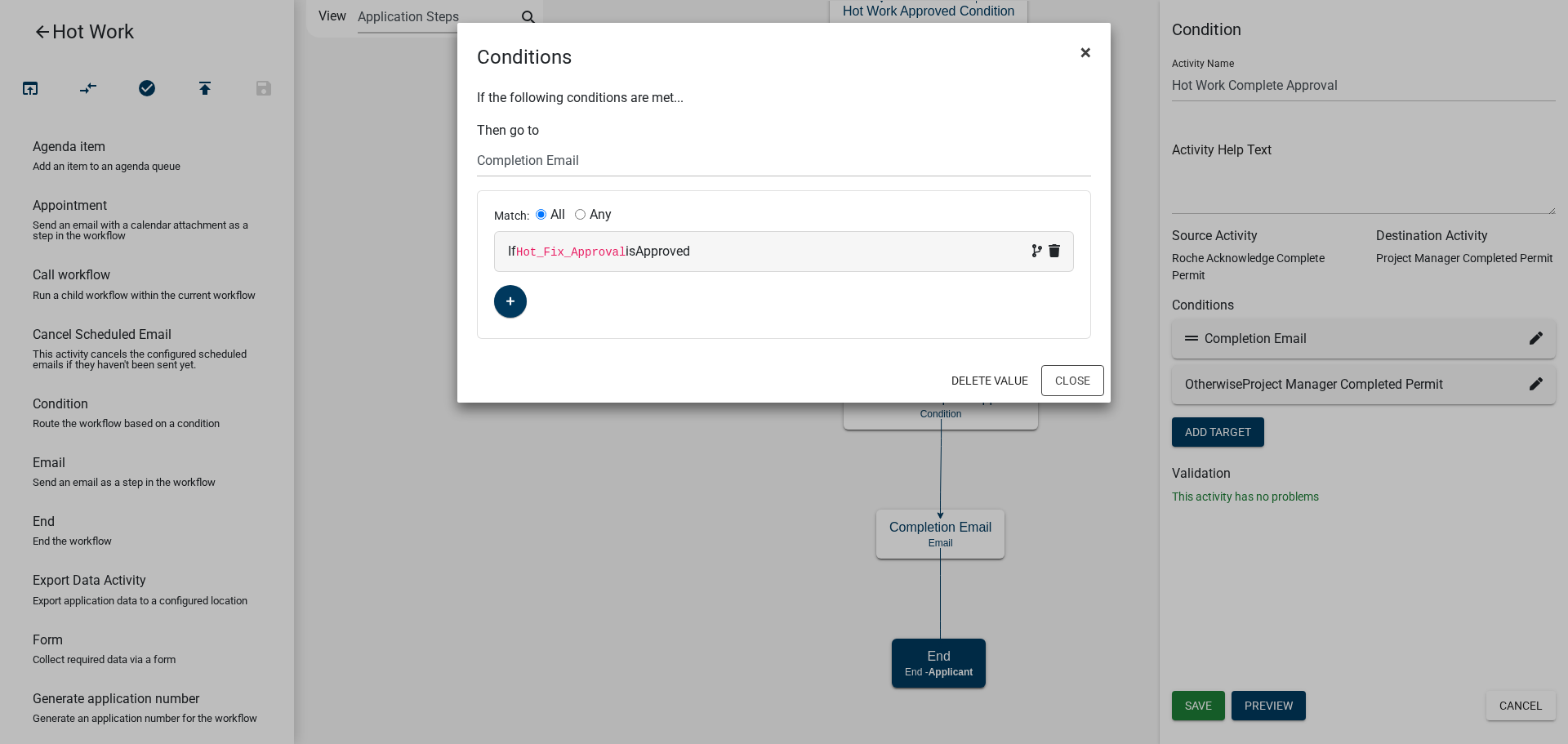
click at [1084, 52] on span "×" at bounding box center [1086, 52] width 11 height 22
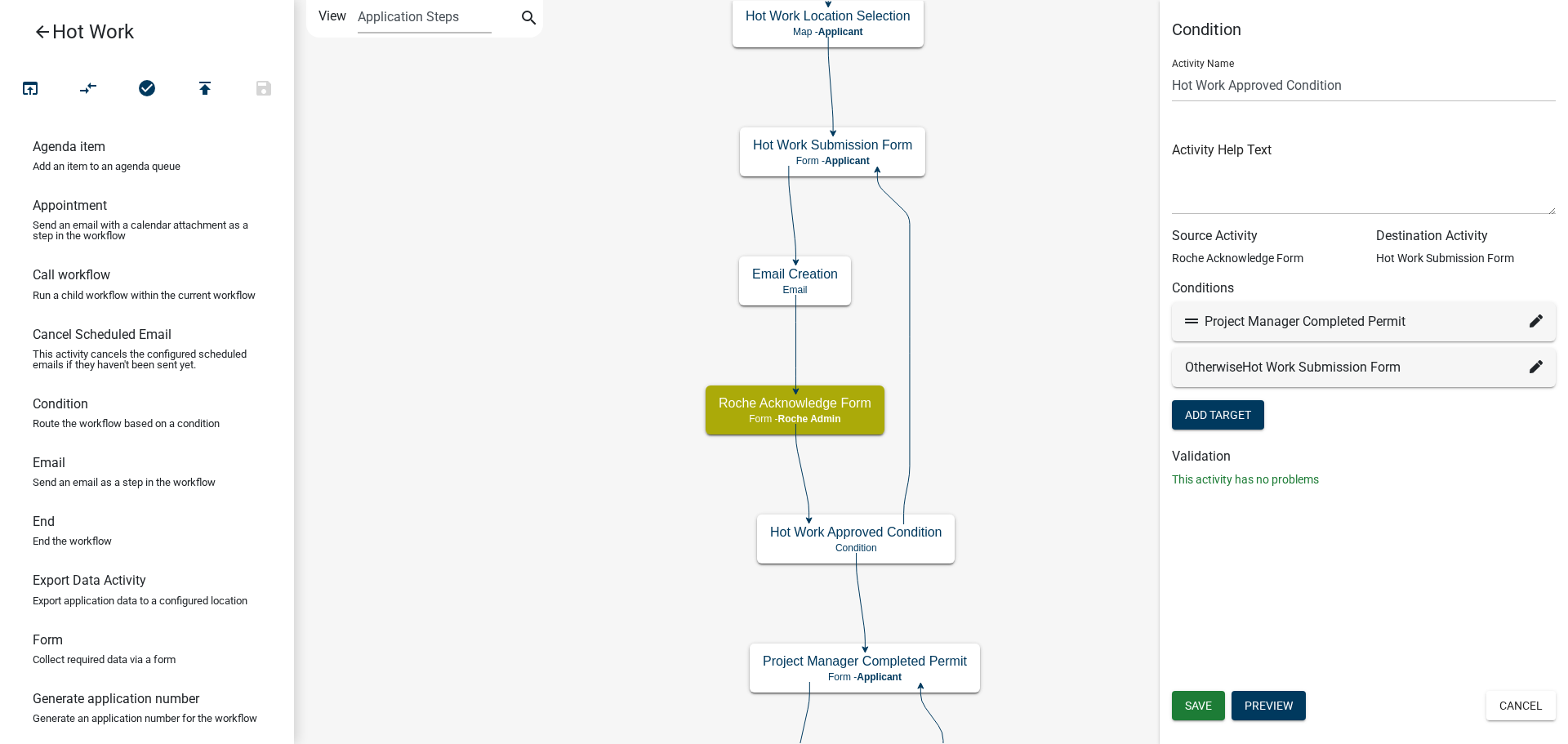
click at [1537, 321] on icon at bounding box center [1536, 320] width 13 height 13
select select "3: b5e0fdd9-76bb-4018-b42b-84f42f94c8ca"
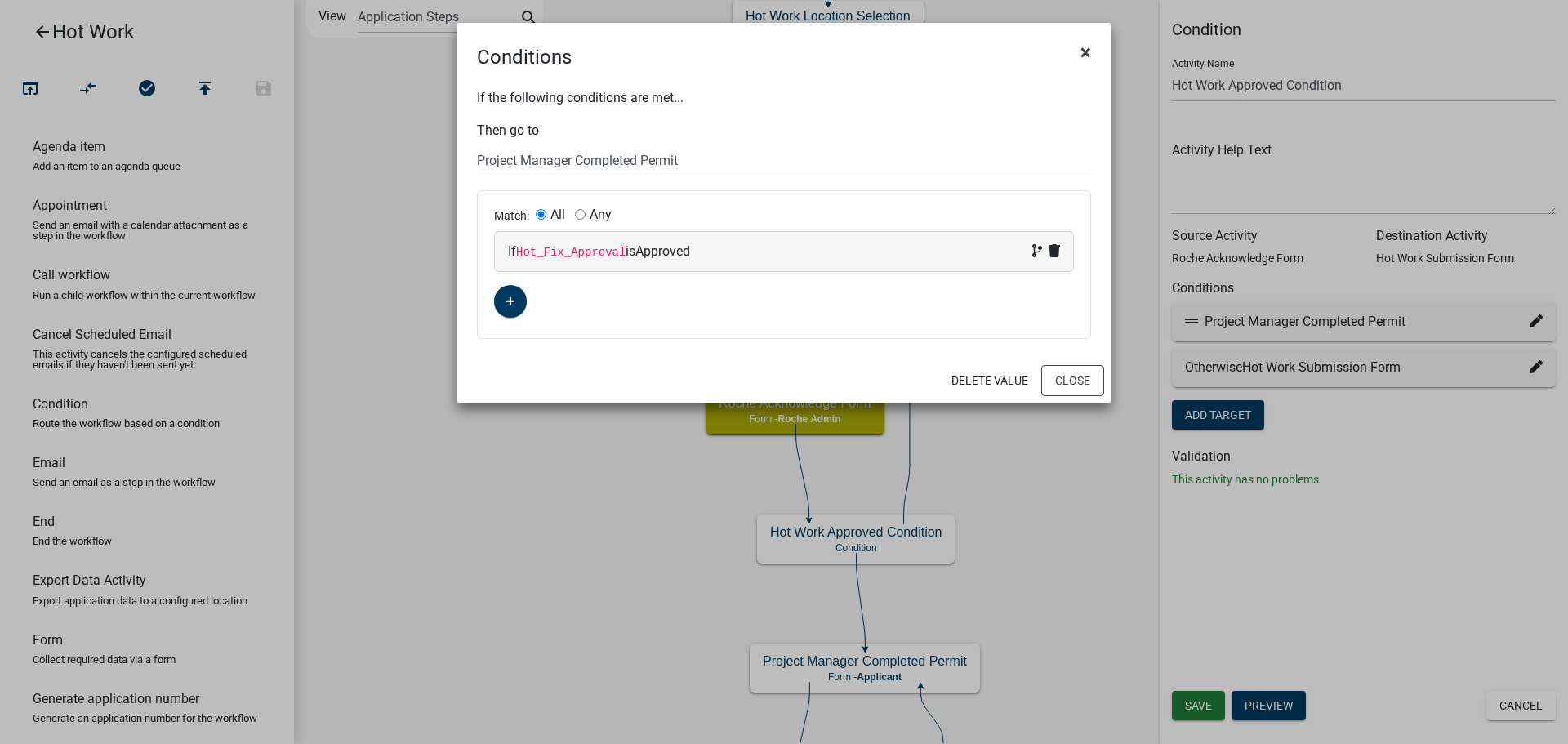
click at [1079, 48] on button "×" at bounding box center [1086, 52] width 37 height 46
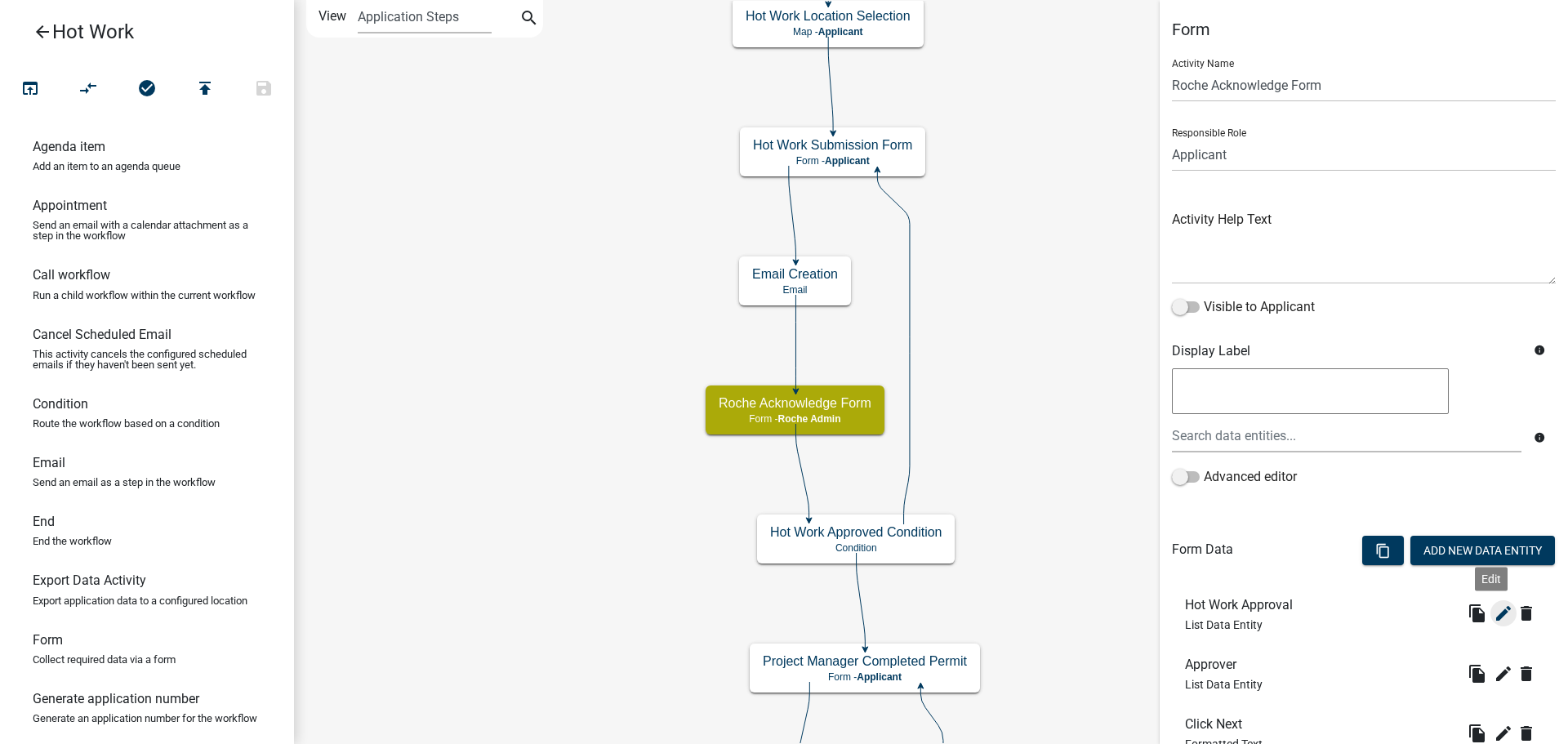
click at [1494, 611] on icon "edit" at bounding box center [1504, 614] width 19 height 19
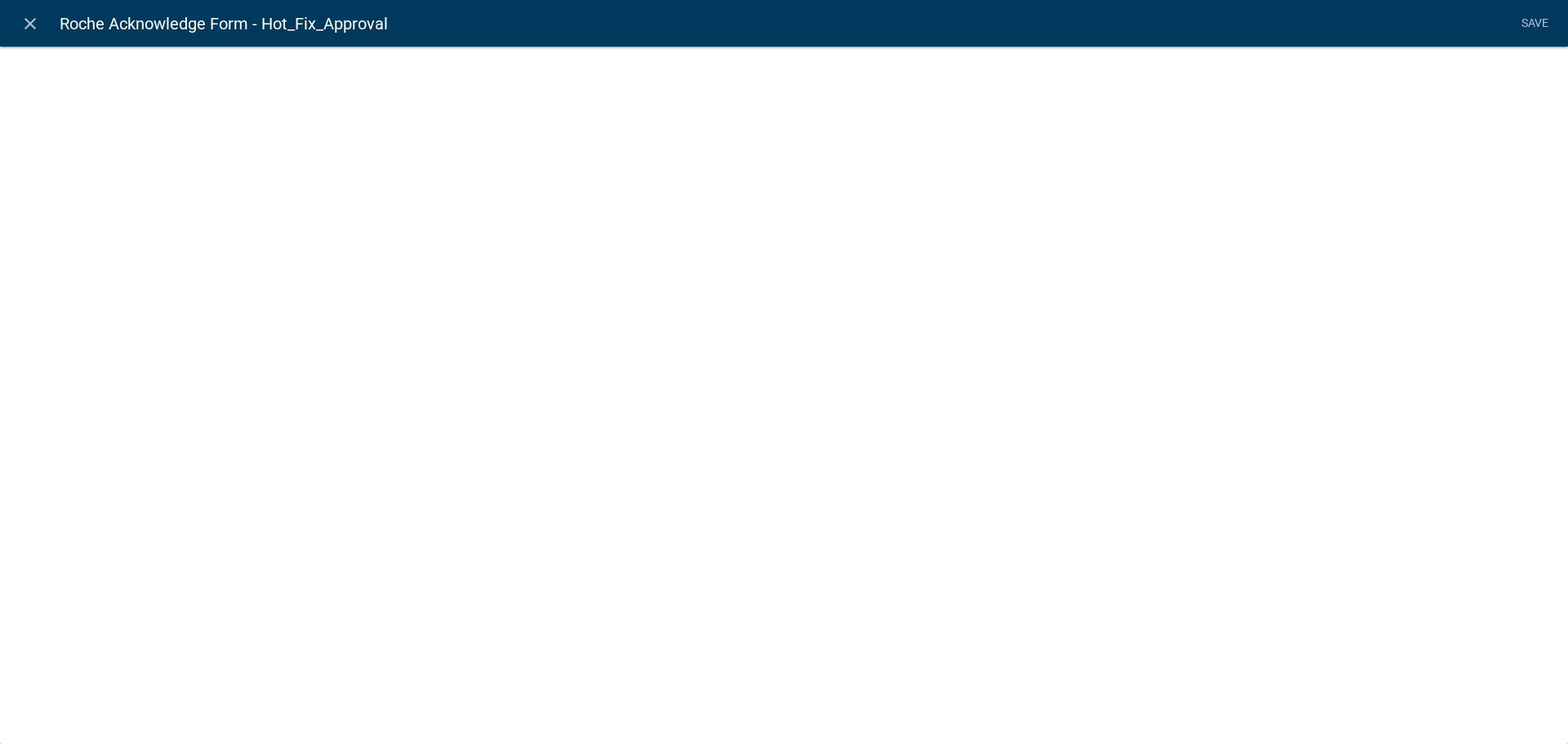
select select "list-data"
select select
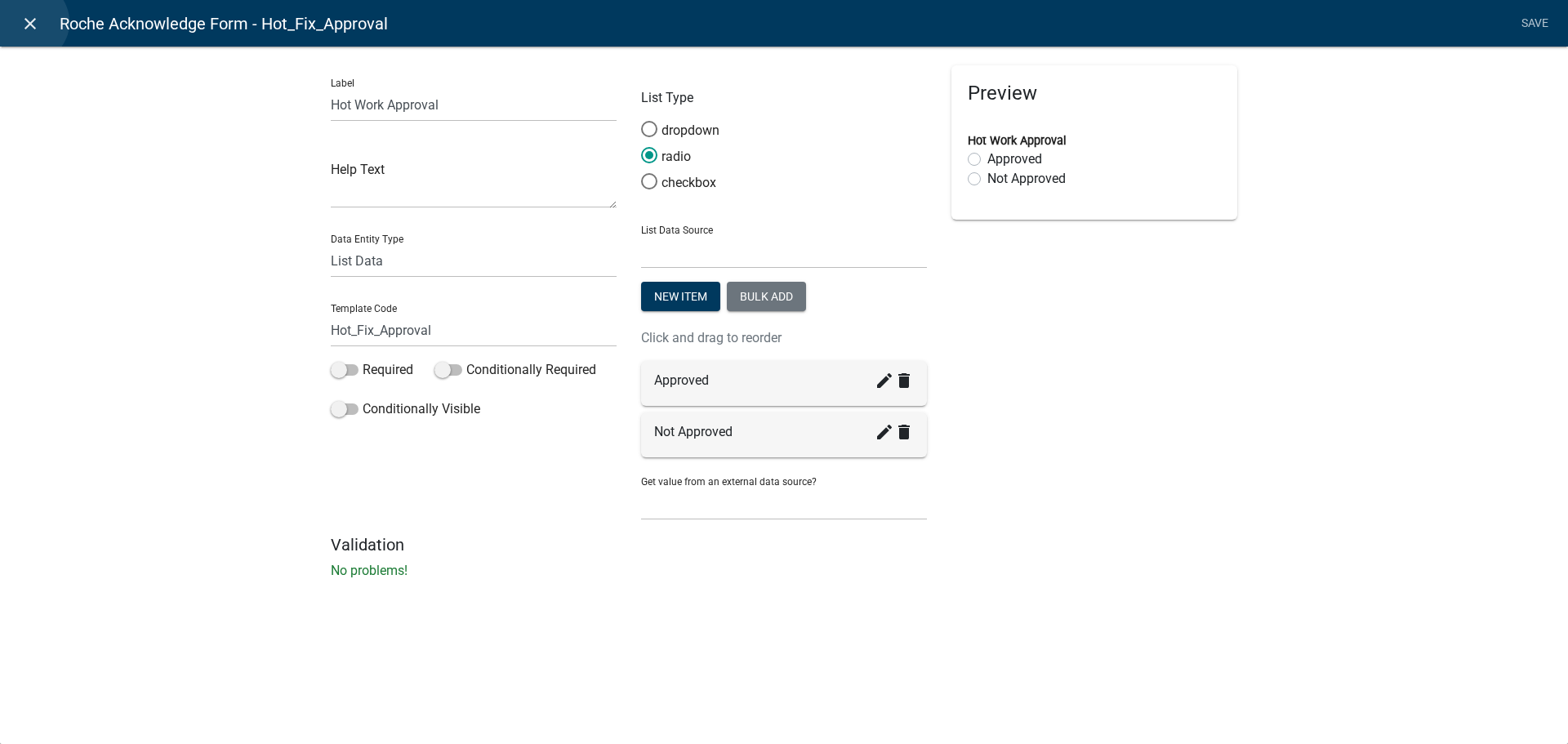
click at [28, 22] on icon "close" at bounding box center [30, 23] width 19 height 19
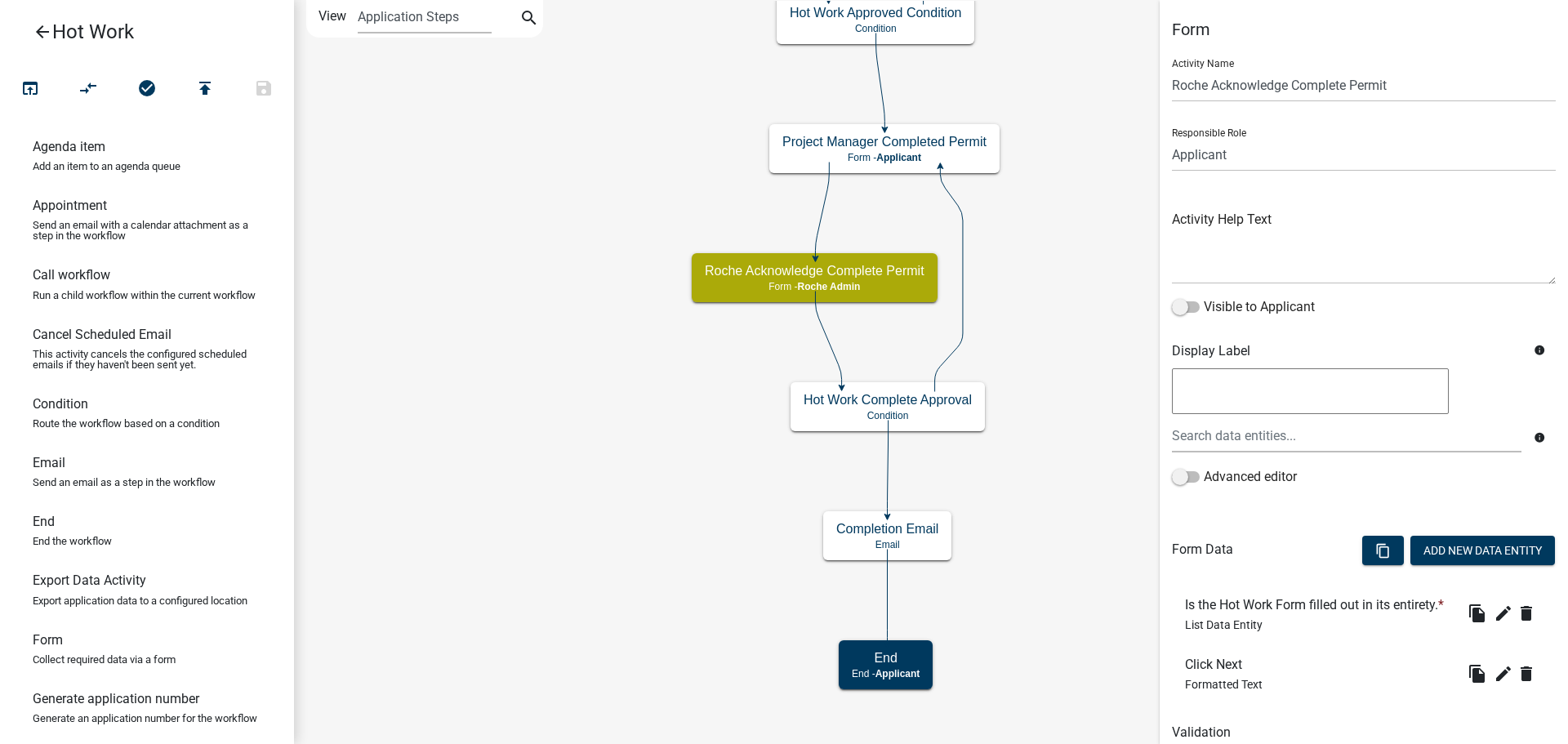
click at [1088, 342] on icon "Start Start - Applicant Hot Work Submission Form Form - Applicant Project Manag…" at bounding box center [931, 372] width 1273 height 742
click at [1494, 623] on icon "edit" at bounding box center [1504, 614] width 19 height 19
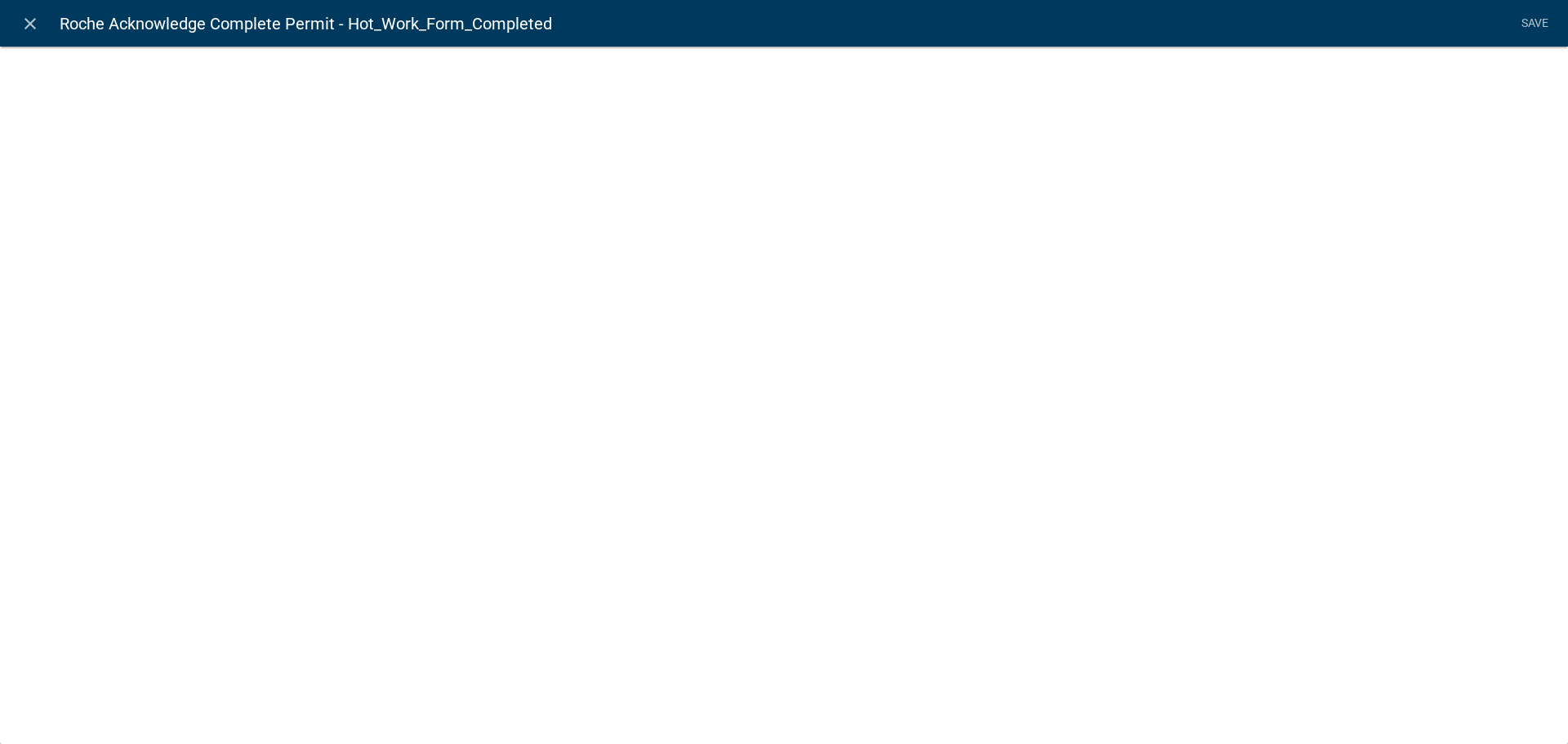
select select "list-data"
select select
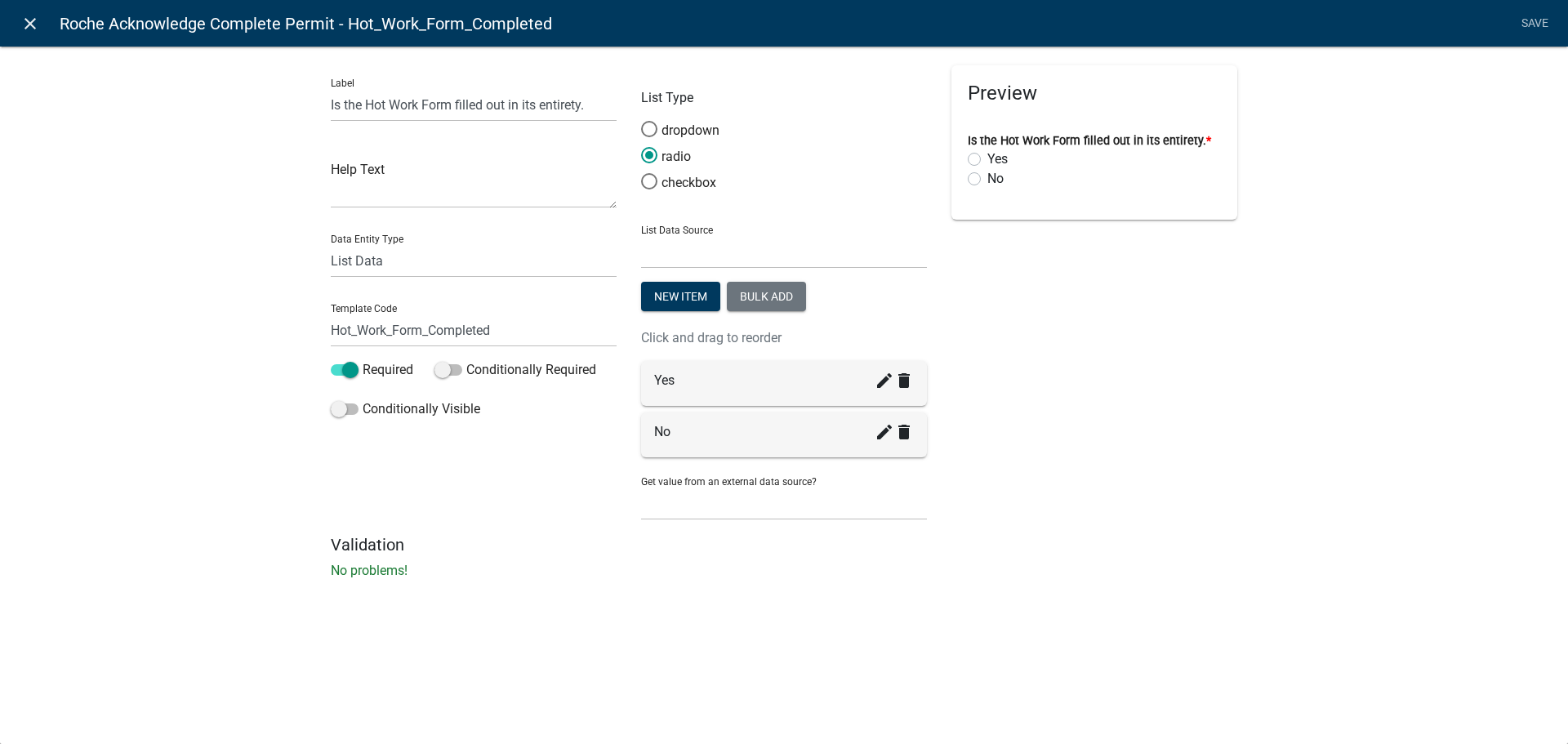
click at [26, 20] on icon "close" at bounding box center [30, 23] width 19 height 19
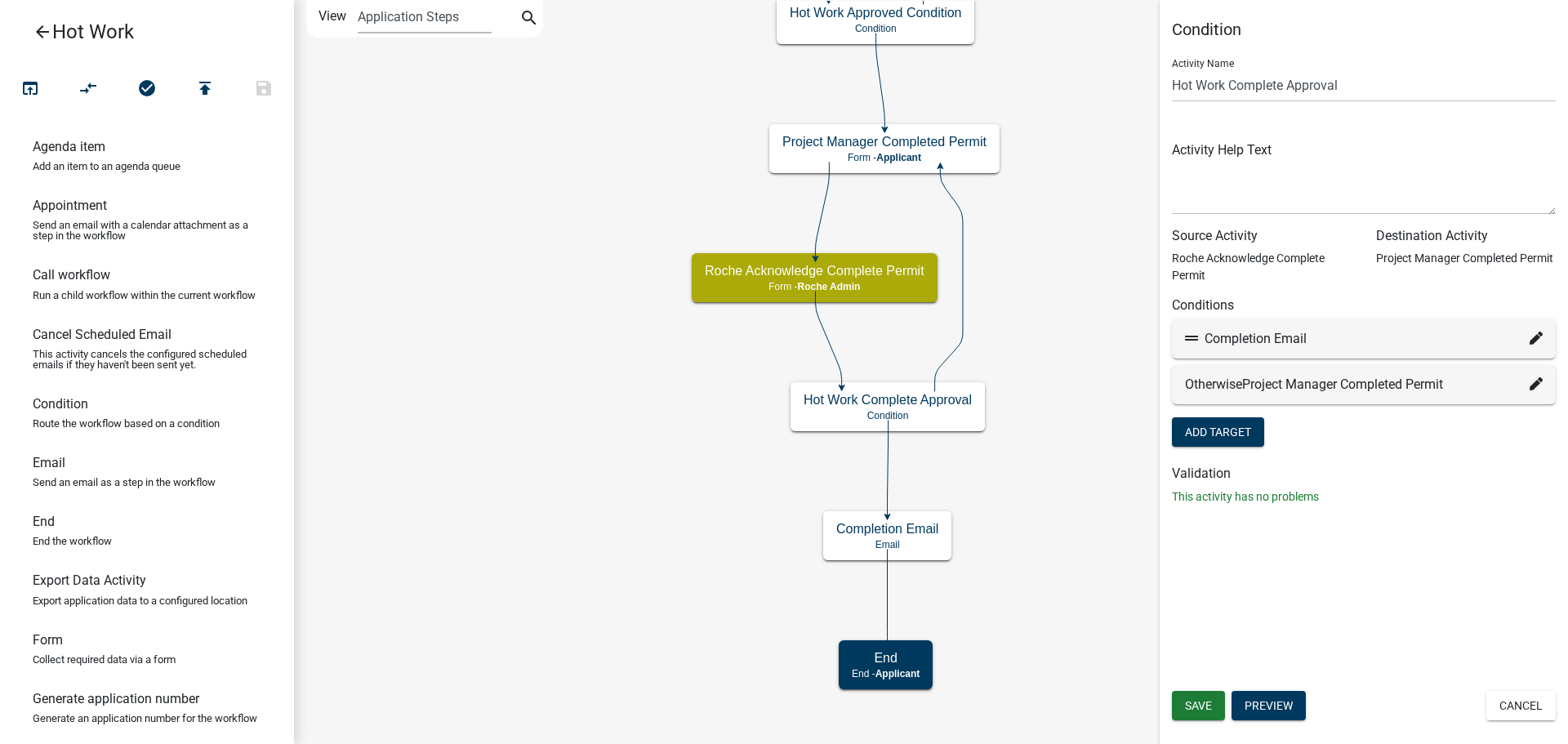
click at [1532, 338] on icon at bounding box center [1536, 338] width 13 height 13
select select "12: bb4effaf-3f3a-4cb1-9c71-afd690c3a15a"
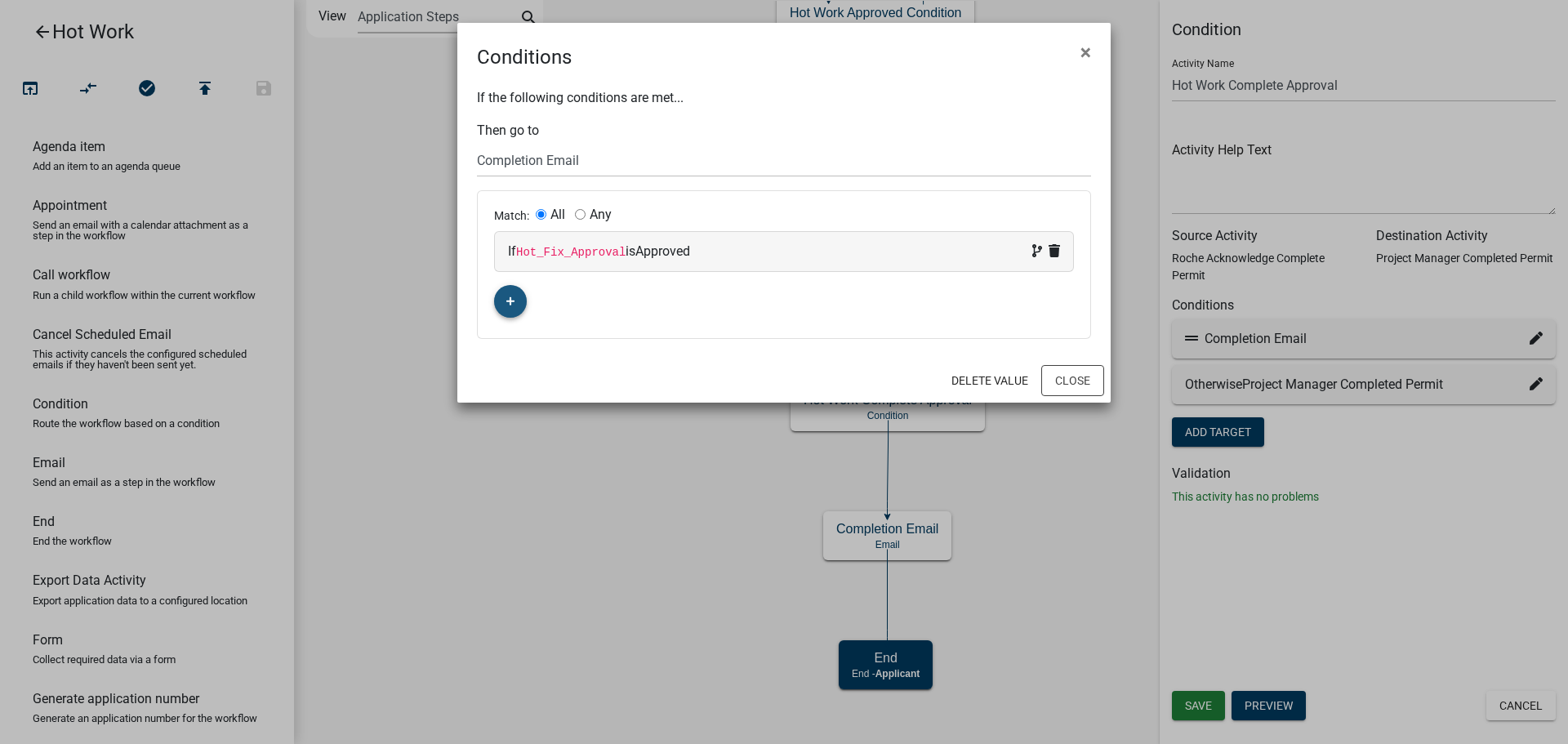
click at [514, 299] on icon "button" at bounding box center [510, 301] width 9 height 10
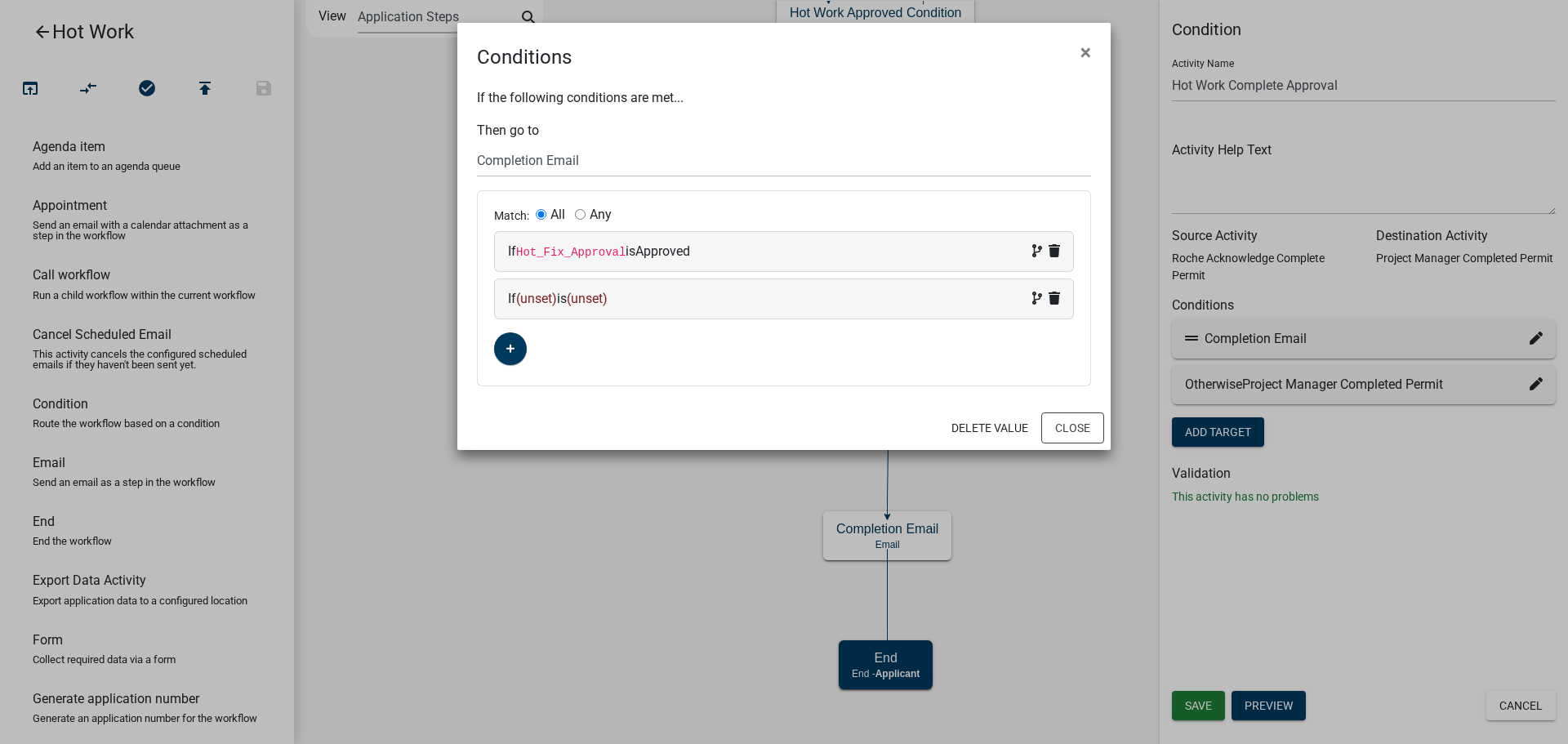
click at [535, 298] on span "(unset)" at bounding box center [537, 299] width 41 height 16
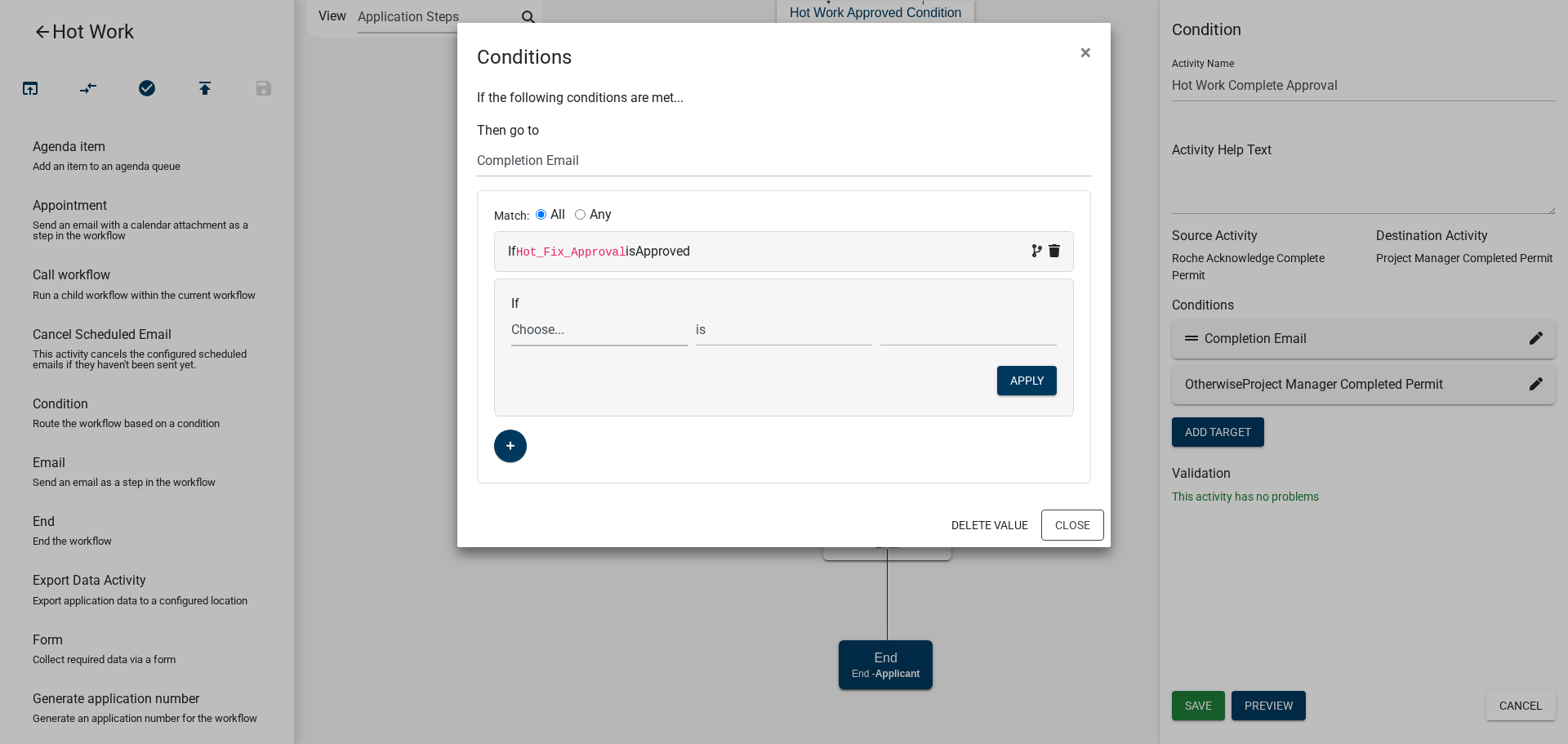
click at [579, 336] on select "Choose... ALL_FEE_RECIPIENTS APPLICANT_CITY APPLICANT_EMAIL_ADDRESS APPLICANT_F…" at bounding box center [599, 329] width 176 height 33
select select "26: Hot_Work_Form_Completed"
click at [511, 313] on select "Choose... ALL_FEE_RECIPIENTS APPLICANT_CITY APPLICANT_EMAIL_ADDRESS APPLICANT_F…" at bounding box center [599, 329] width 176 height 33
click at [930, 326] on select "Choose... No Yes" at bounding box center [968, 329] width 176 height 33
select select "2: Yes"
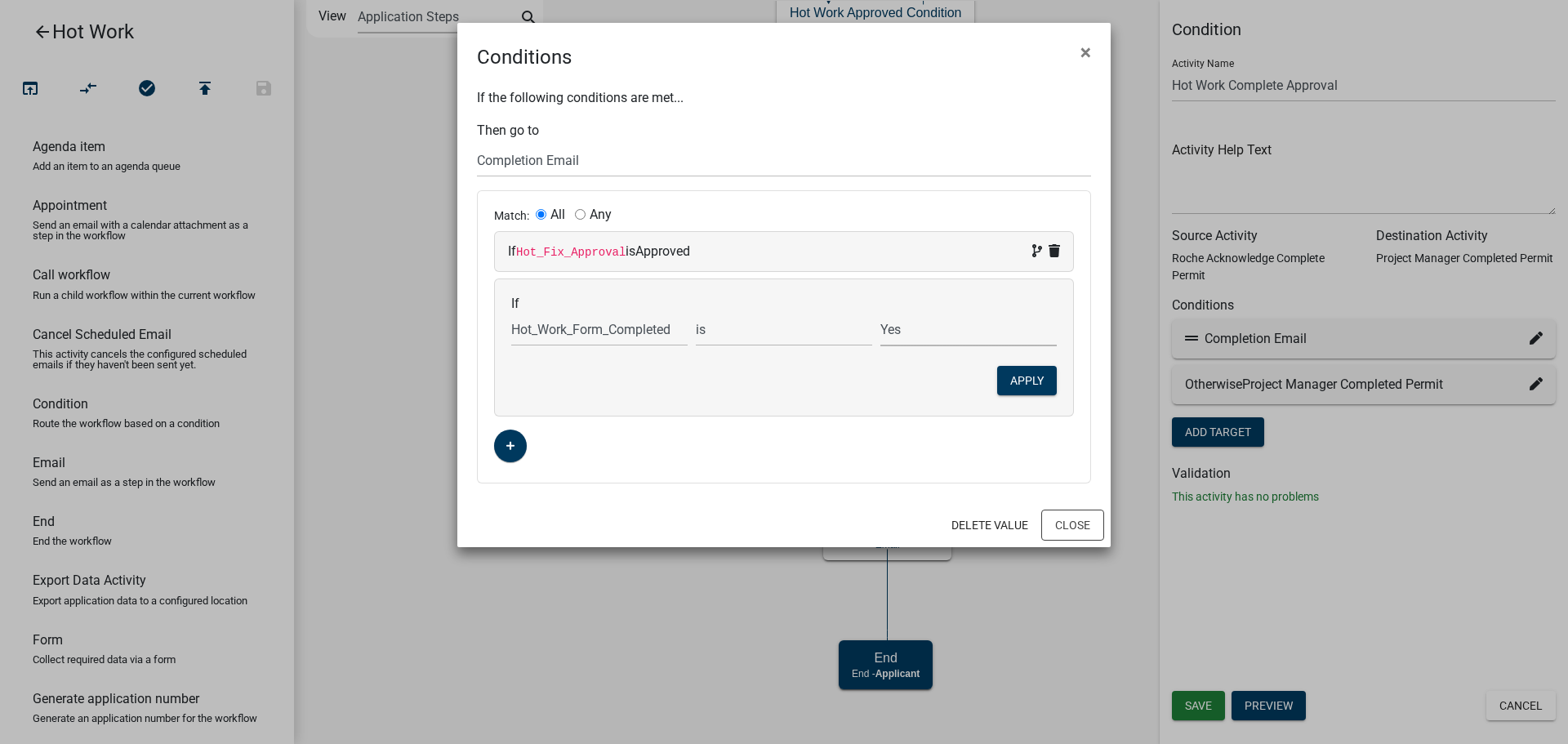
click at [880, 313] on select "Choose... No Yes" at bounding box center [968, 329] width 176 height 33
click at [1020, 381] on button "Apply" at bounding box center [1027, 381] width 59 height 29
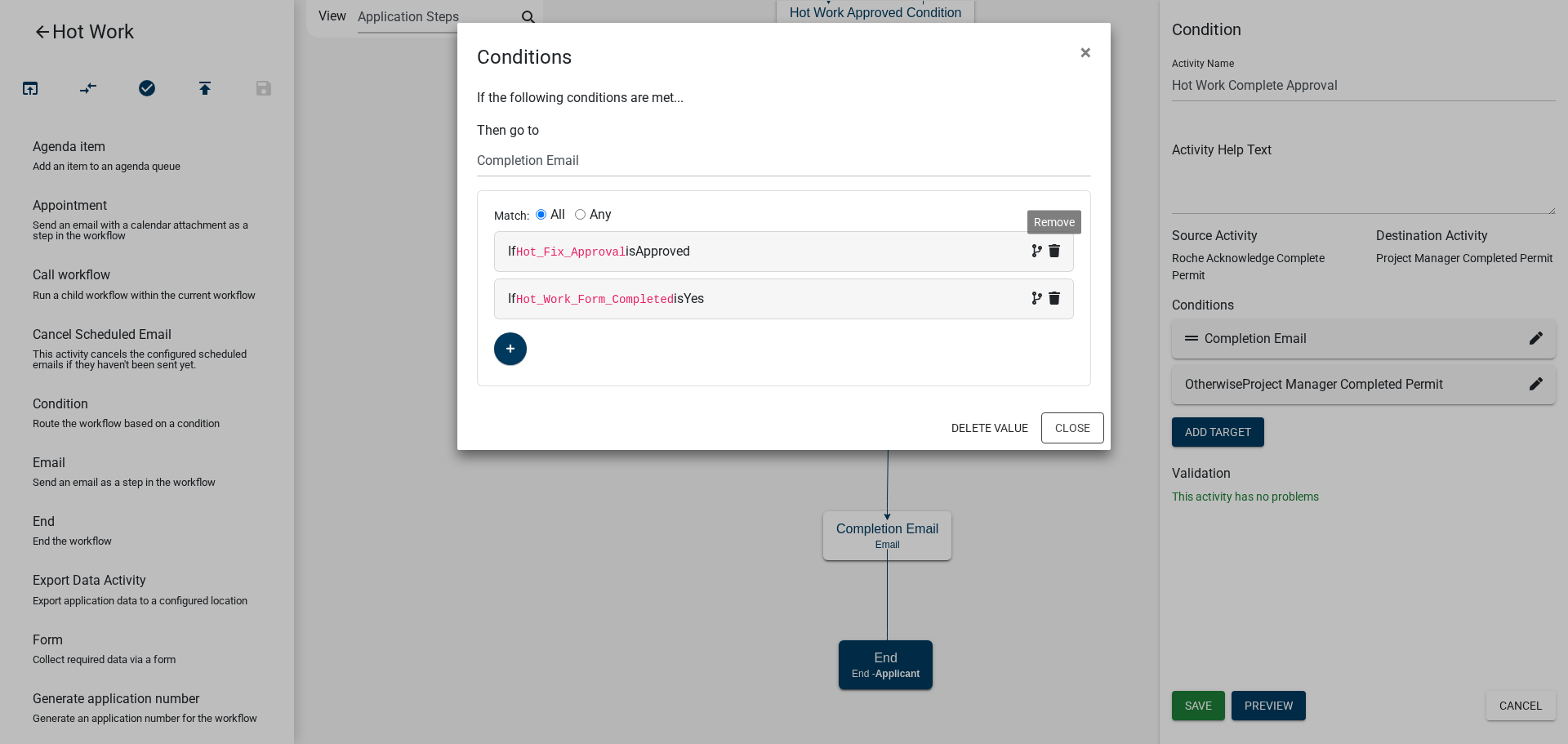
click at [1056, 250] on icon at bounding box center [1055, 250] width 12 height 13
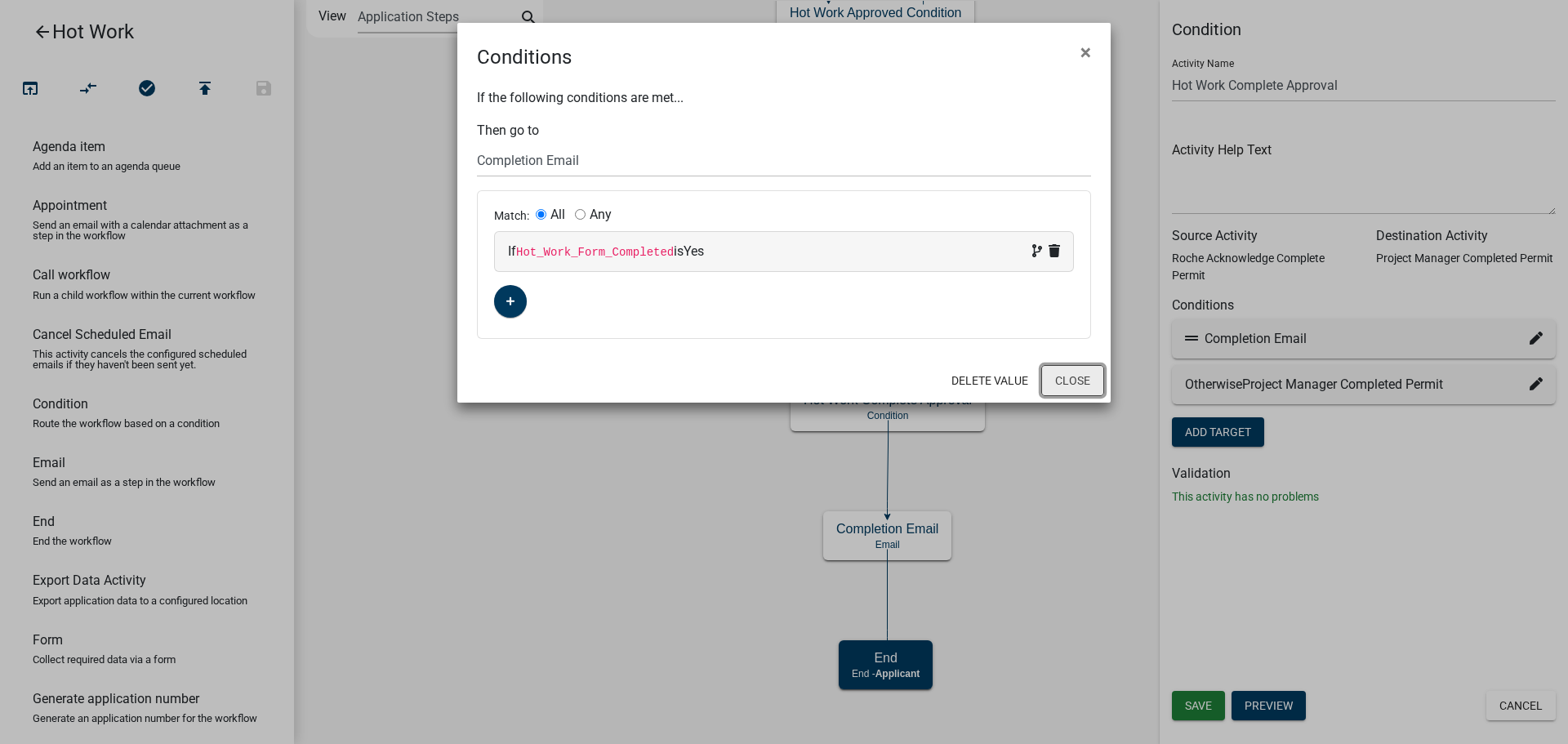
click at [1078, 383] on button "Close" at bounding box center [1072, 381] width 63 height 31
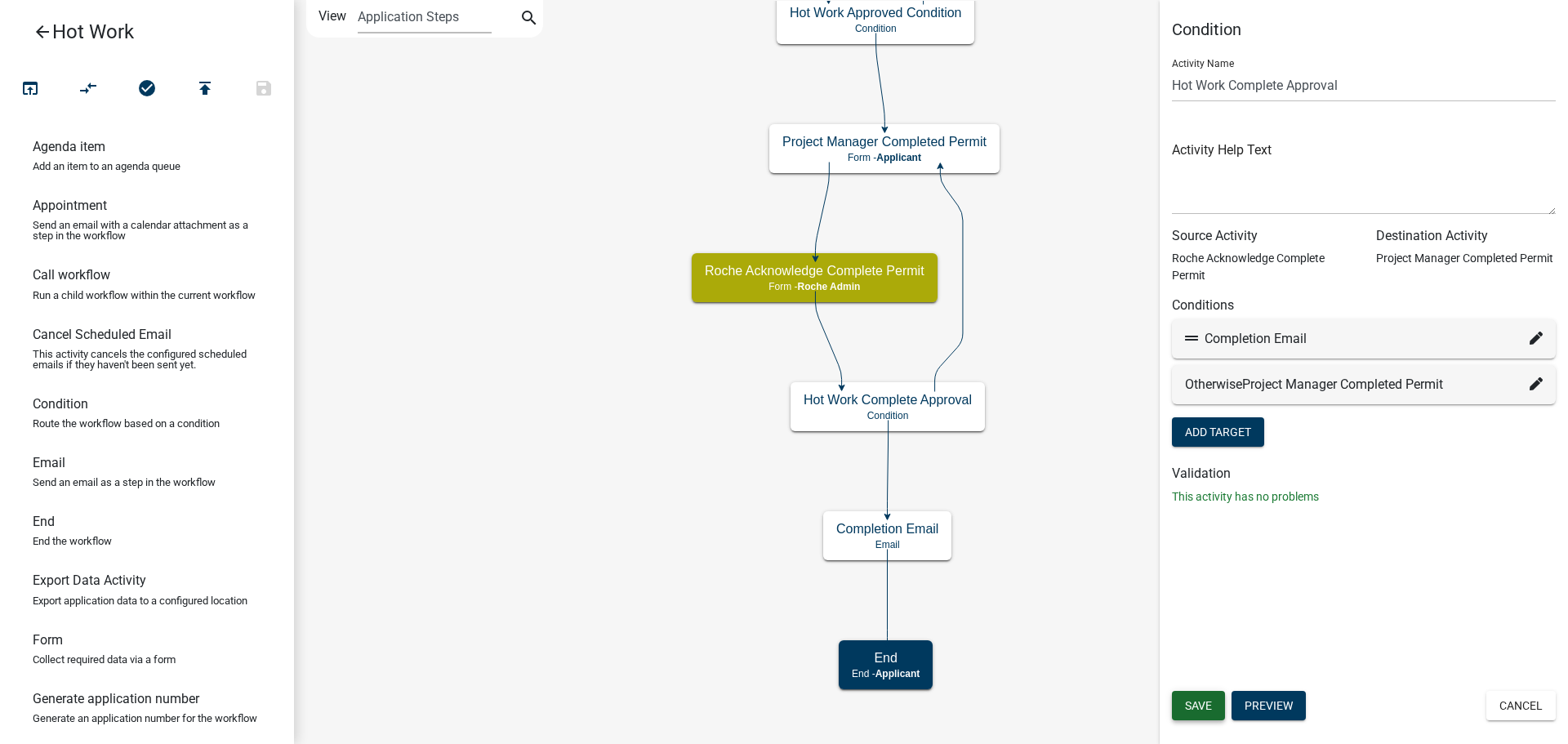
click at [1207, 702] on span "Save" at bounding box center [1199, 705] width 27 height 13
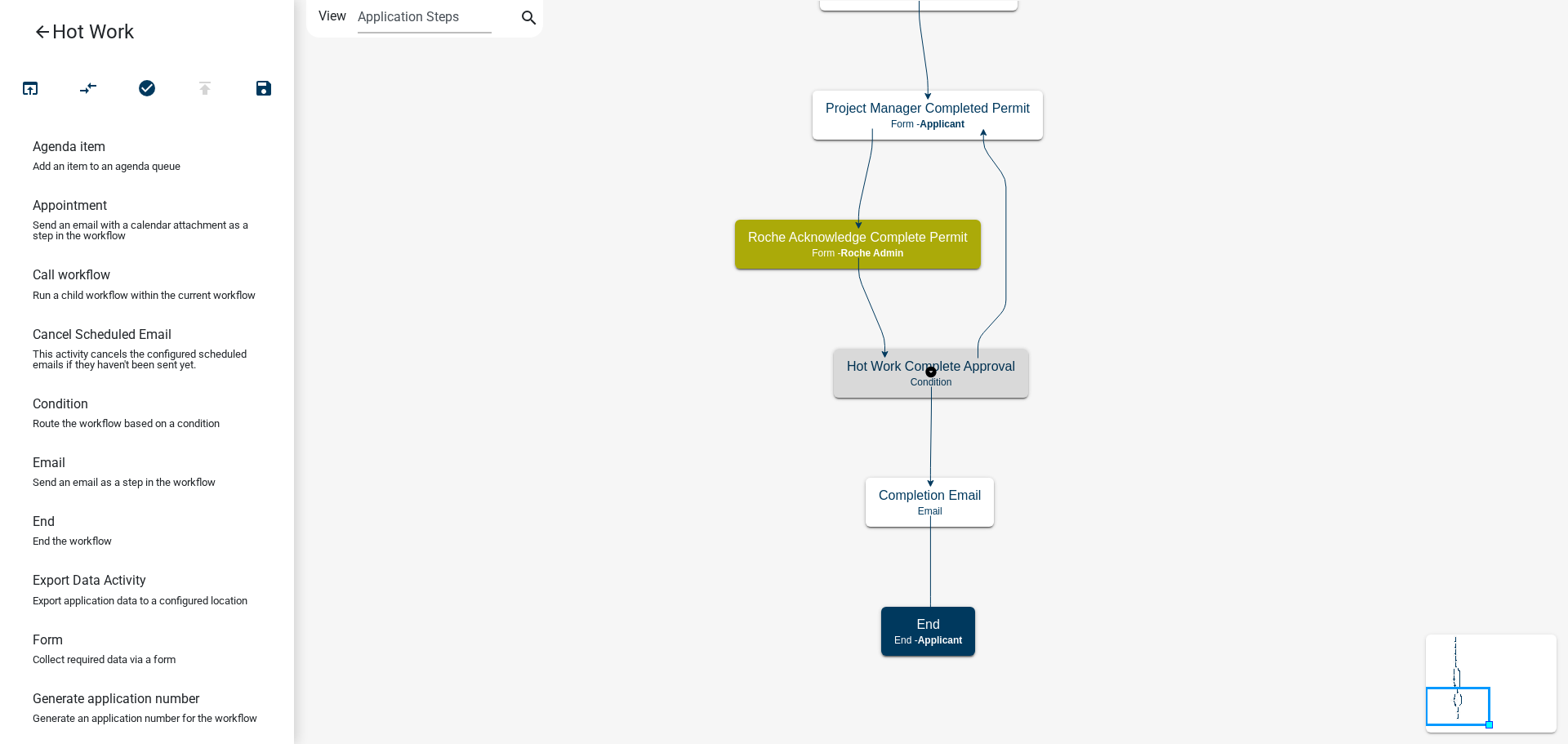
click at [1001, 384] on p "Condition" at bounding box center [931, 383] width 168 height 12
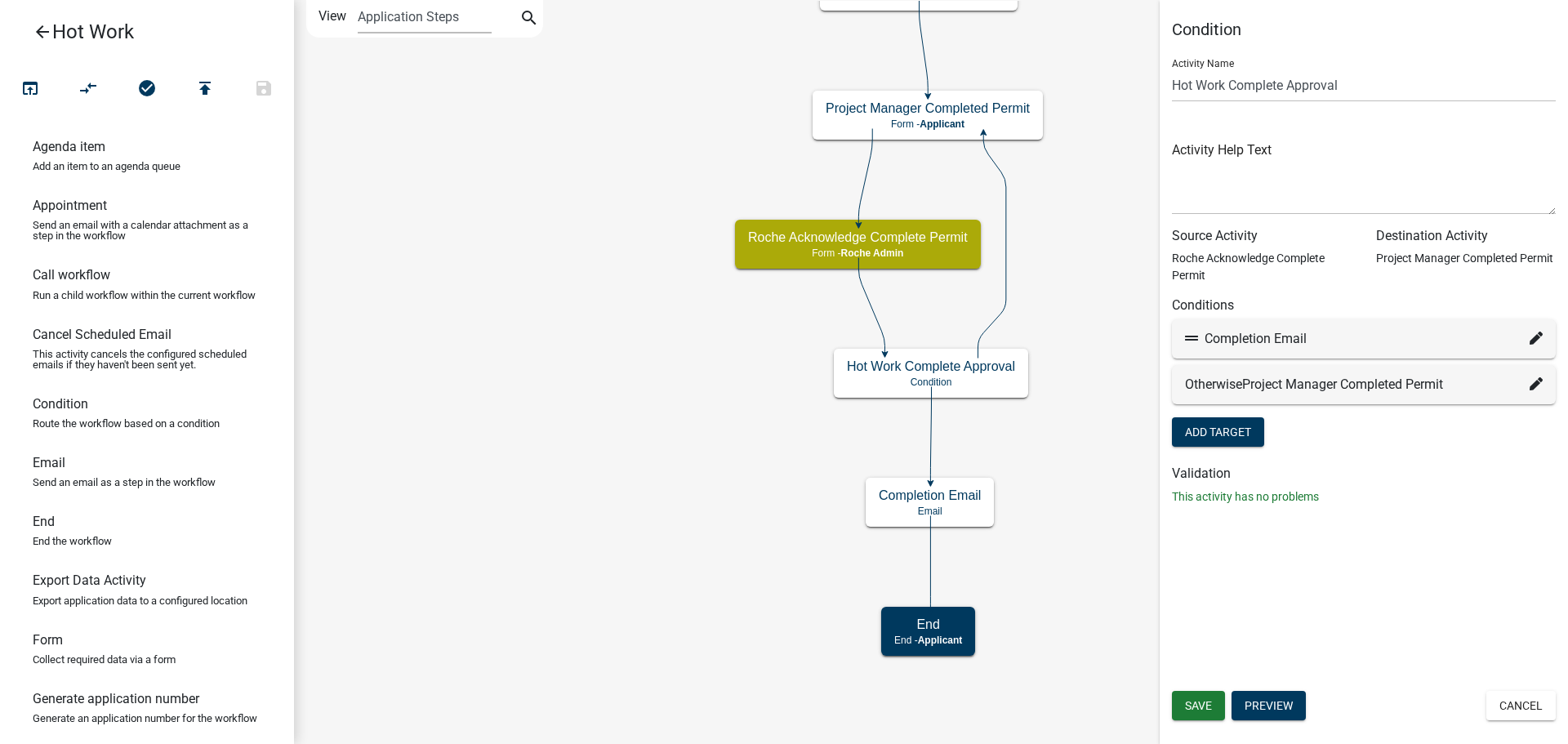
click at [1534, 337] on icon at bounding box center [1536, 338] width 13 height 13
select select "12: bb4effaf-3f3a-4cb1-9c71-afd690c3a15a"
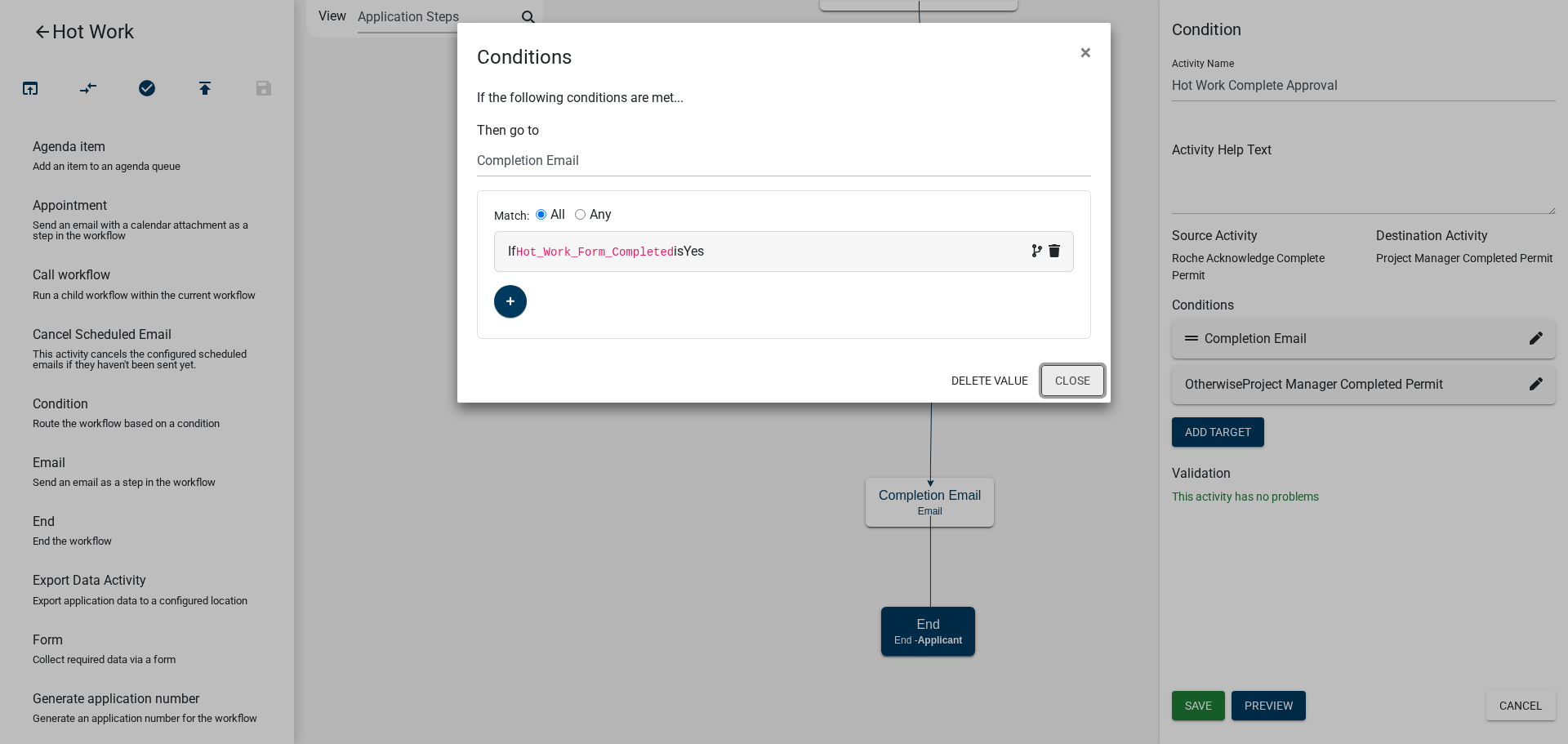
click at [1085, 377] on button "Close" at bounding box center [1072, 381] width 63 height 31
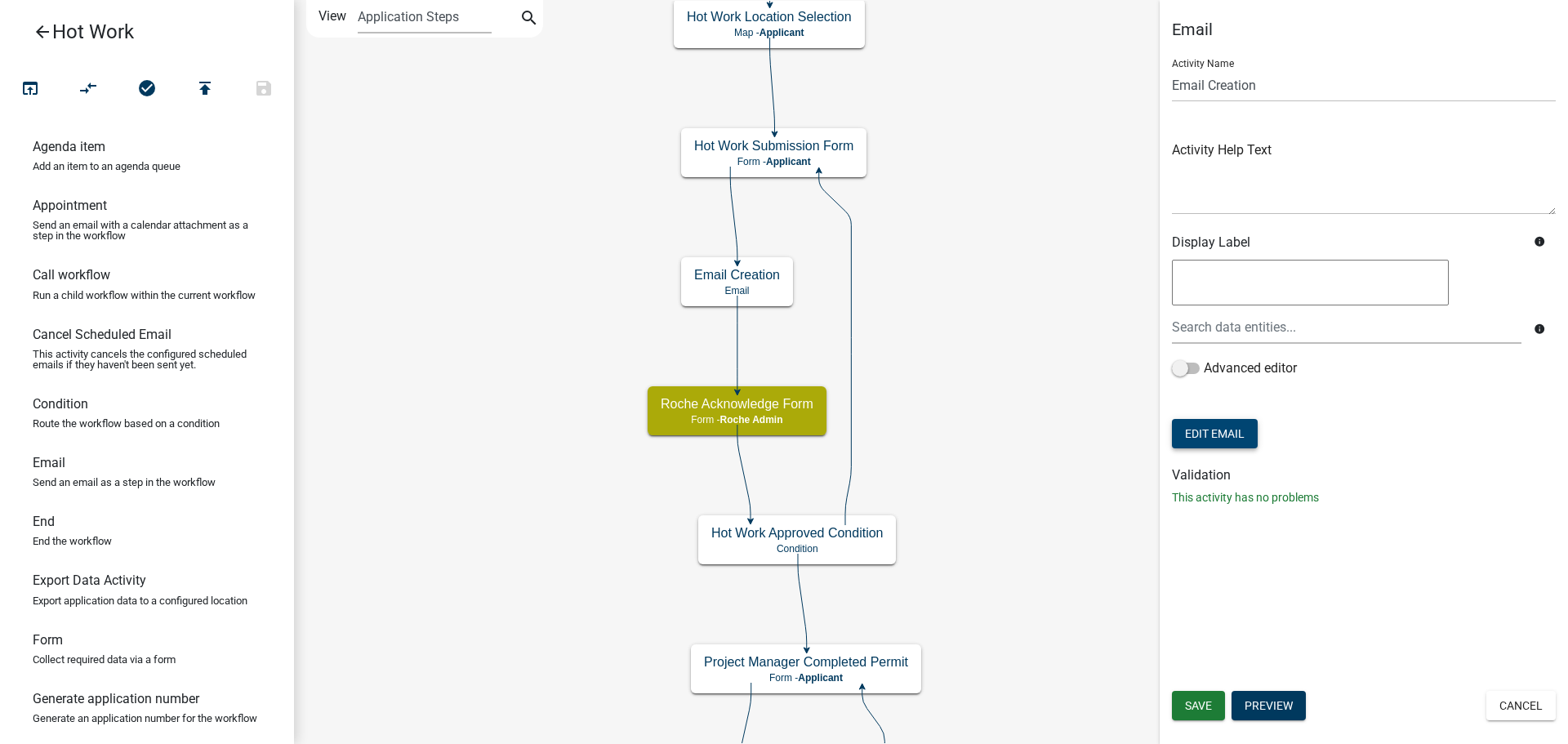
click at [1238, 434] on button "Edit Email" at bounding box center [1215, 433] width 86 height 29
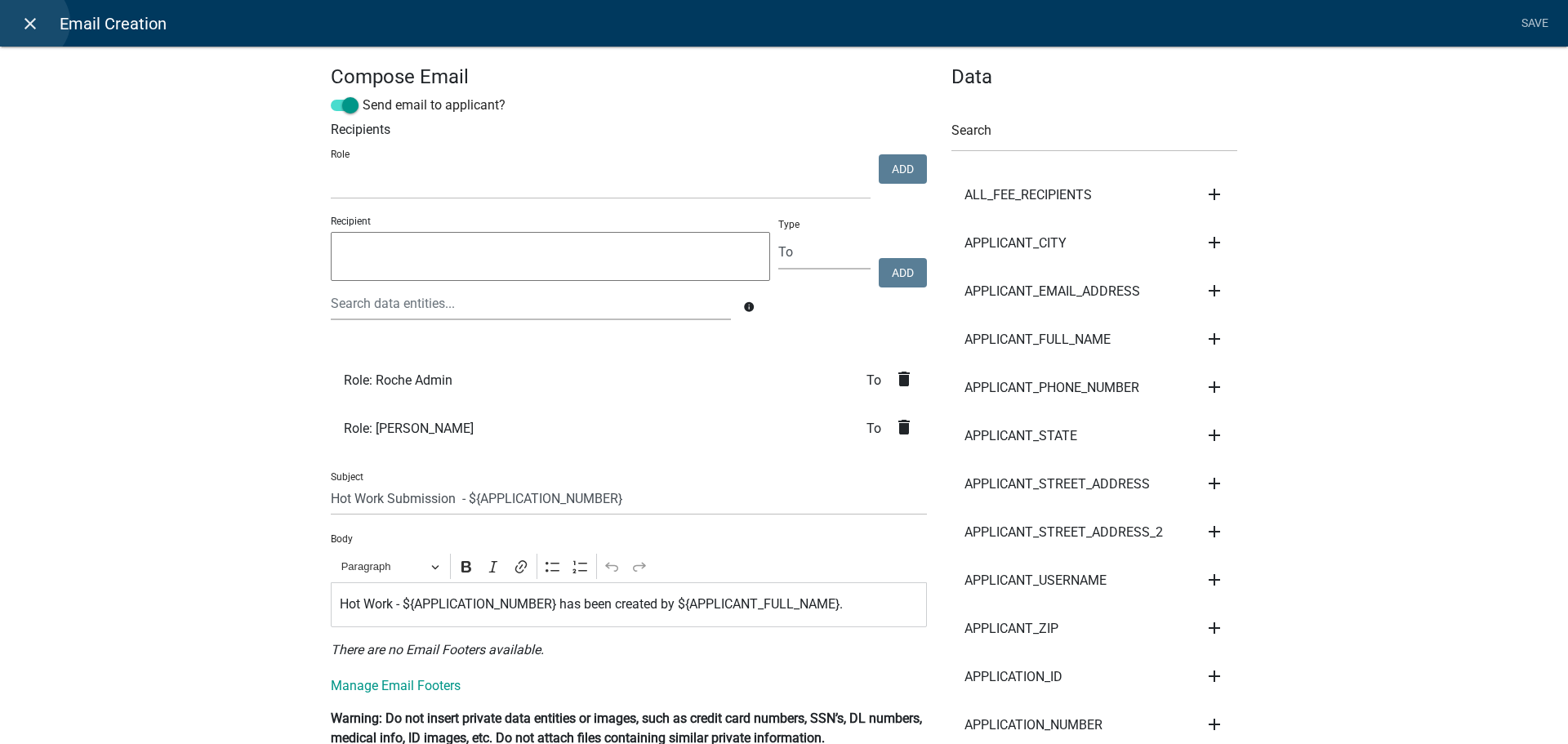
click at [28, 22] on icon "close" at bounding box center [30, 23] width 19 height 19
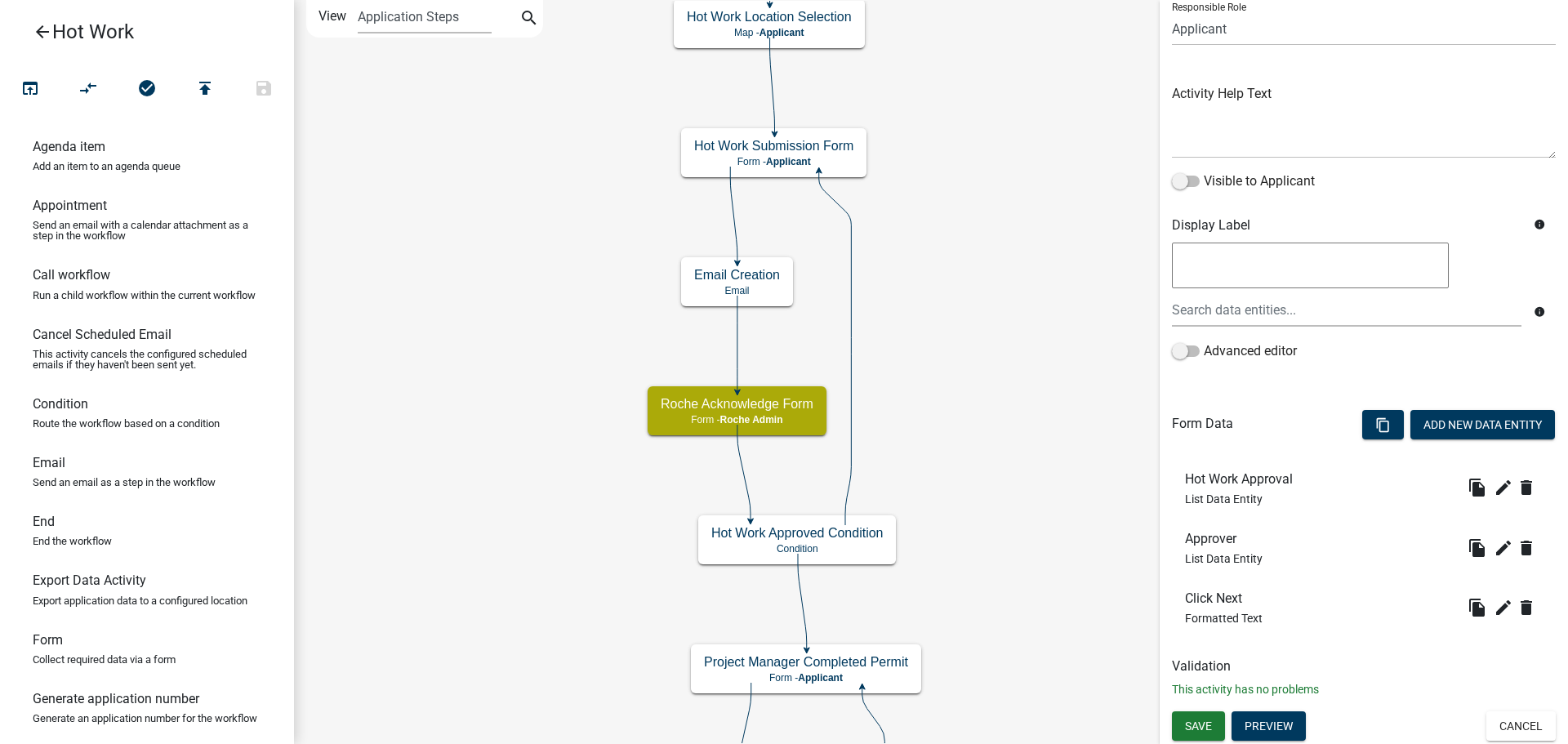
scroll to position [126, 0]
click at [1267, 721] on button "Preview" at bounding box center [1269, 725] width 74 height 29
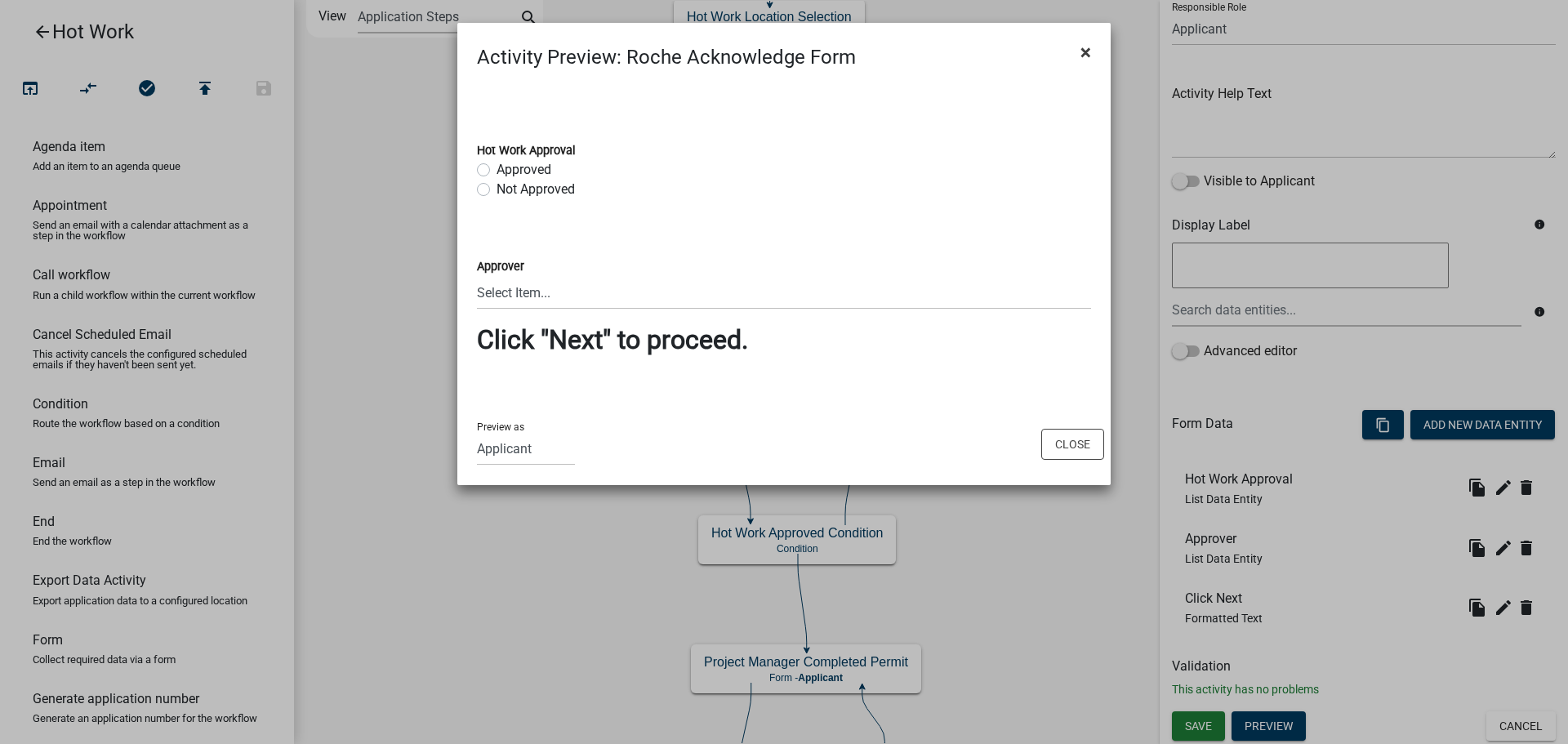
click at [1086, 44] on span "×" at bounding box center [1086, 52] width 11 height 22
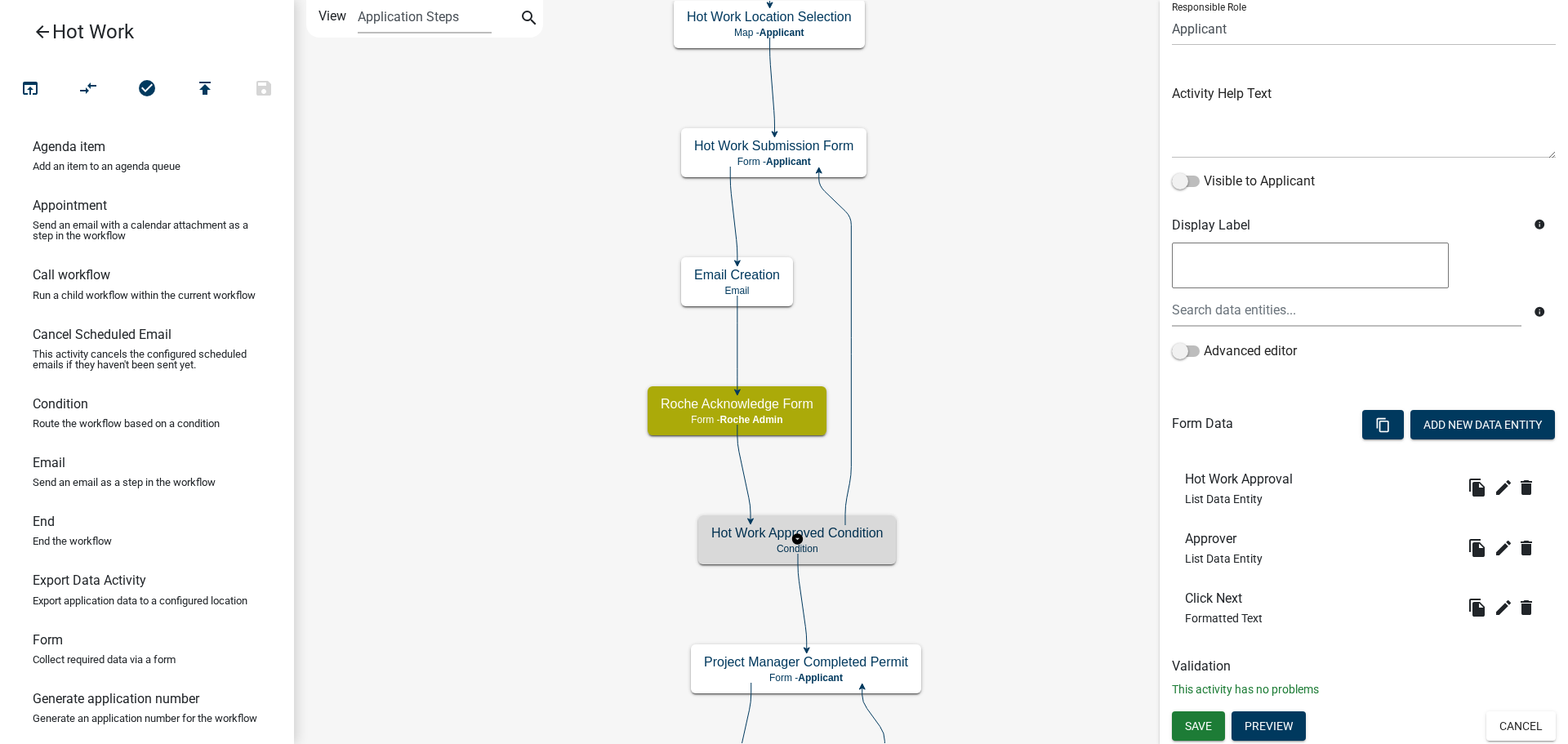
scroll to position [0, 0]
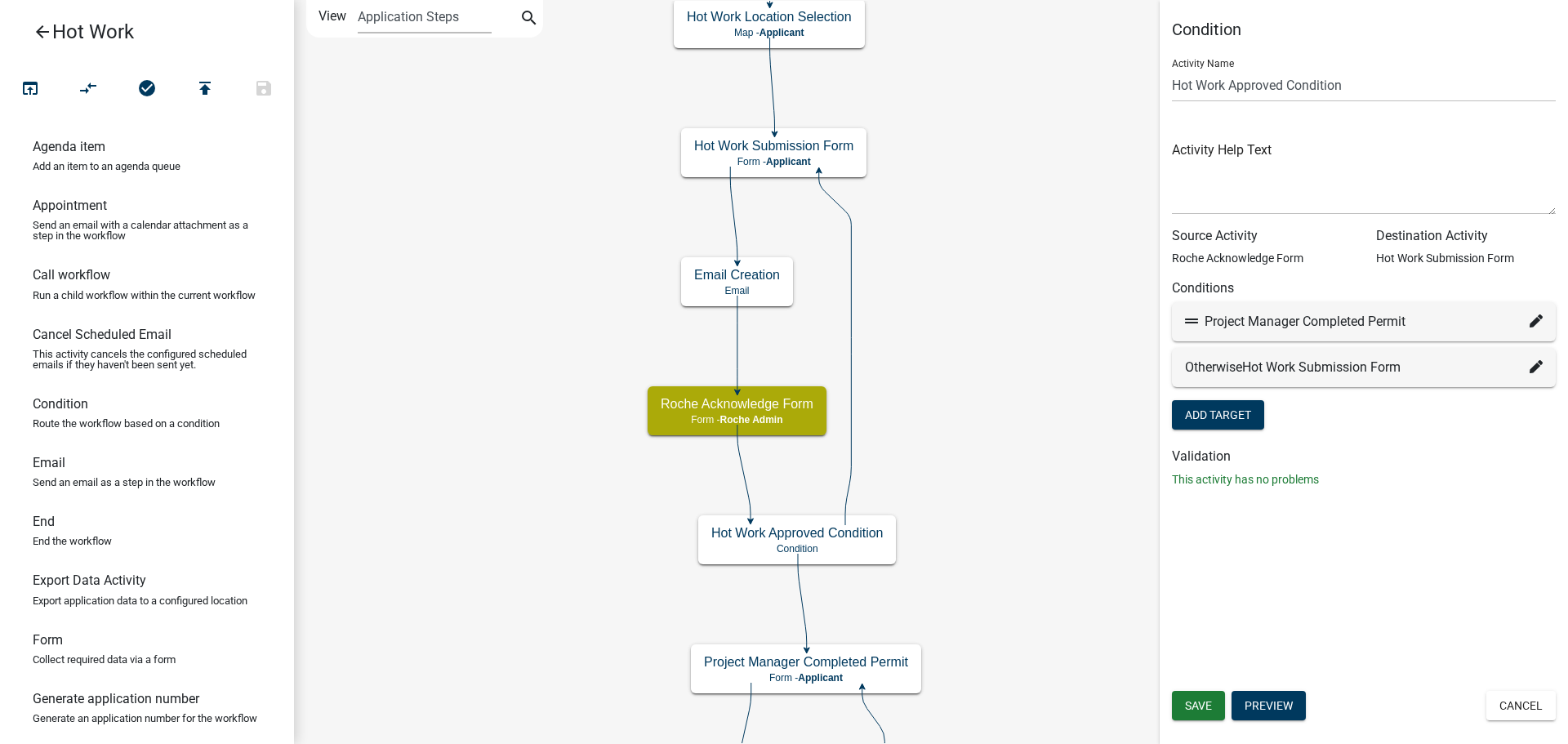
click at [1541, 321] on icon at bounding box center [1536, 320] width 13 height 13
select select "3: b5e0fdd9-76bb-4018-b42b-84f42f94c8ca"
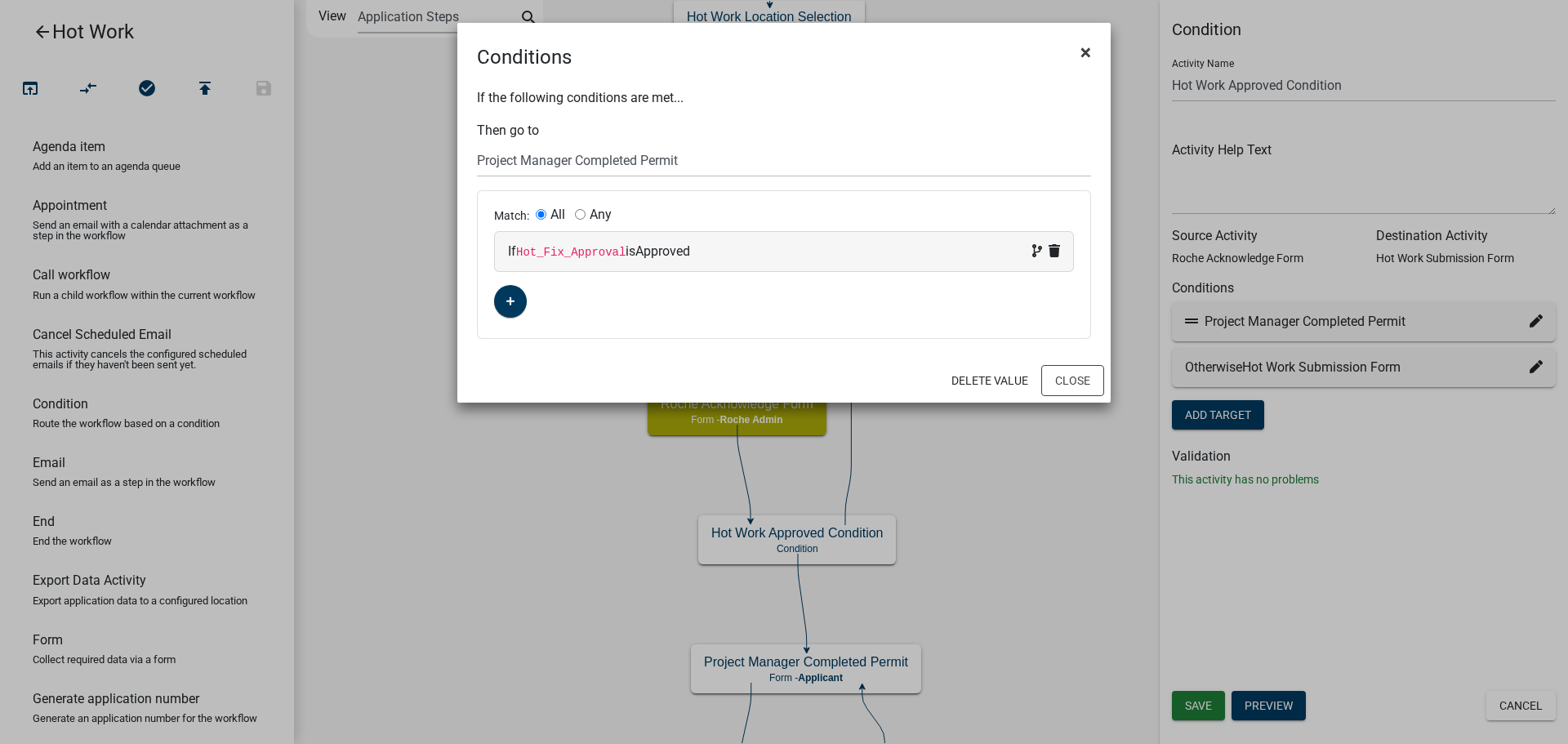
click at [1091, 50] on span "×" at bounding box center [1086, 52] width 11 height 22
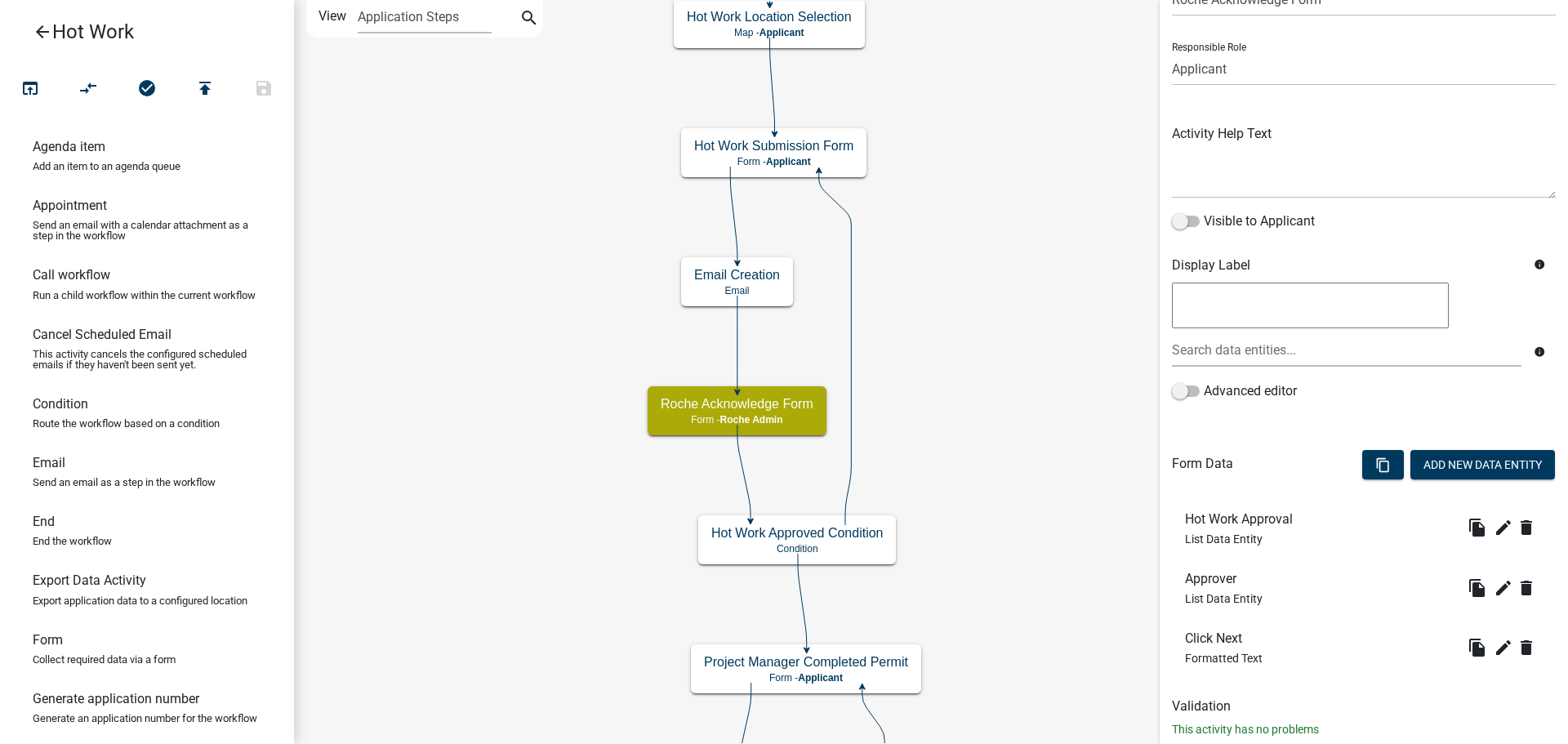
scroll to position [126, 0]
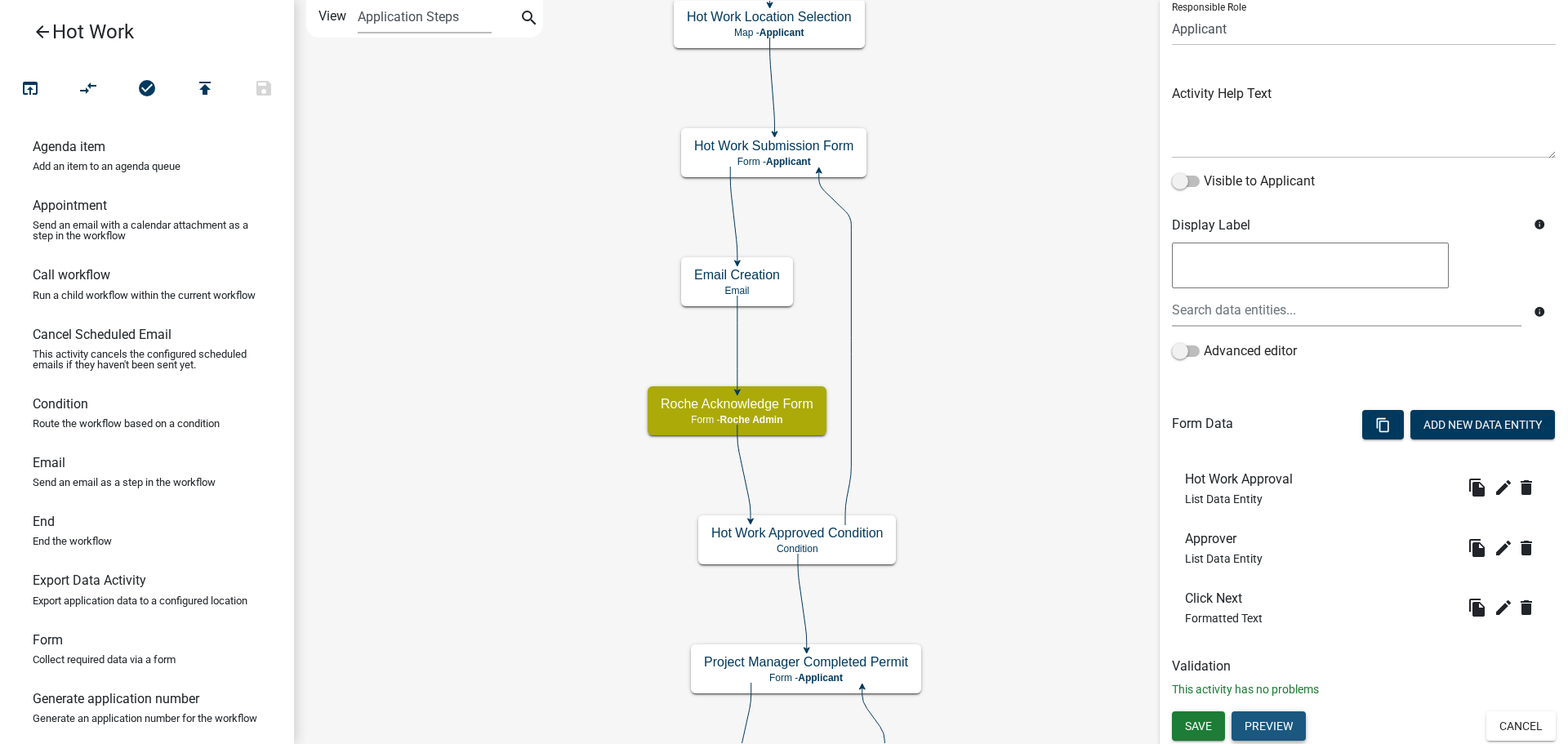
click at [1285, 732] on button "Preview" at bounding box center [1269, 725] width 74 height 29
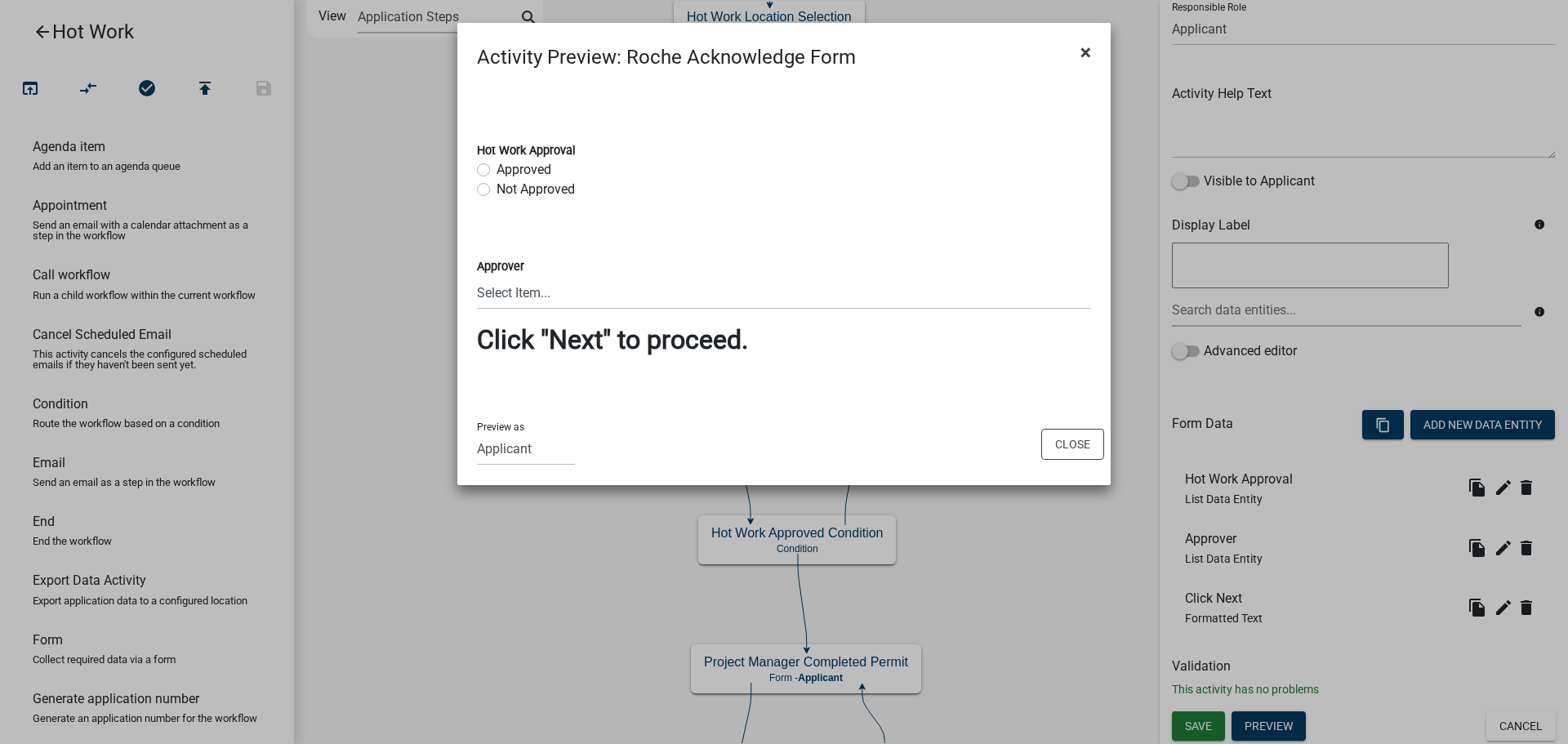
click at [1087, 50] on span "×" at bounding box center [1086, 52] width 11 height 22
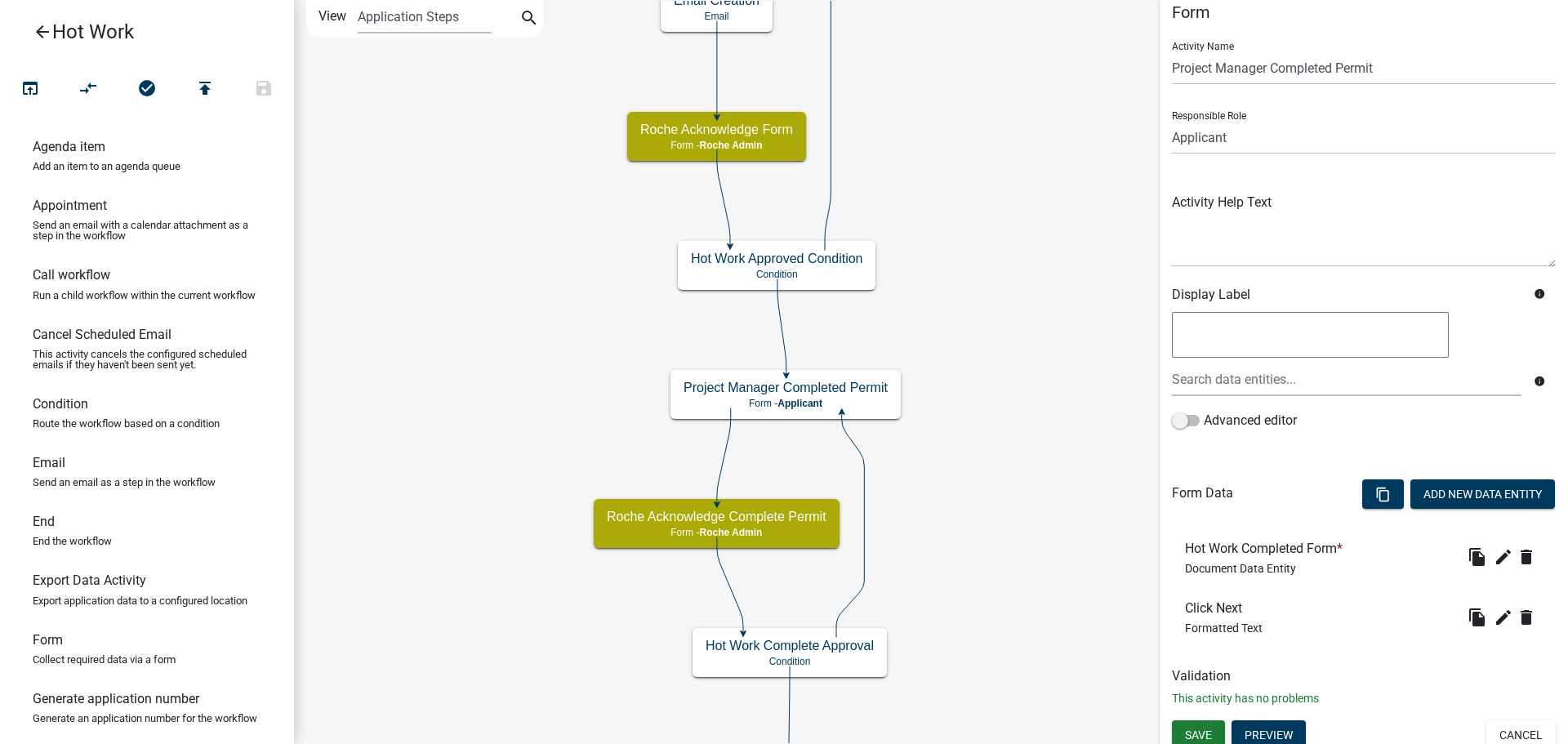
scroll to position [27, 0]
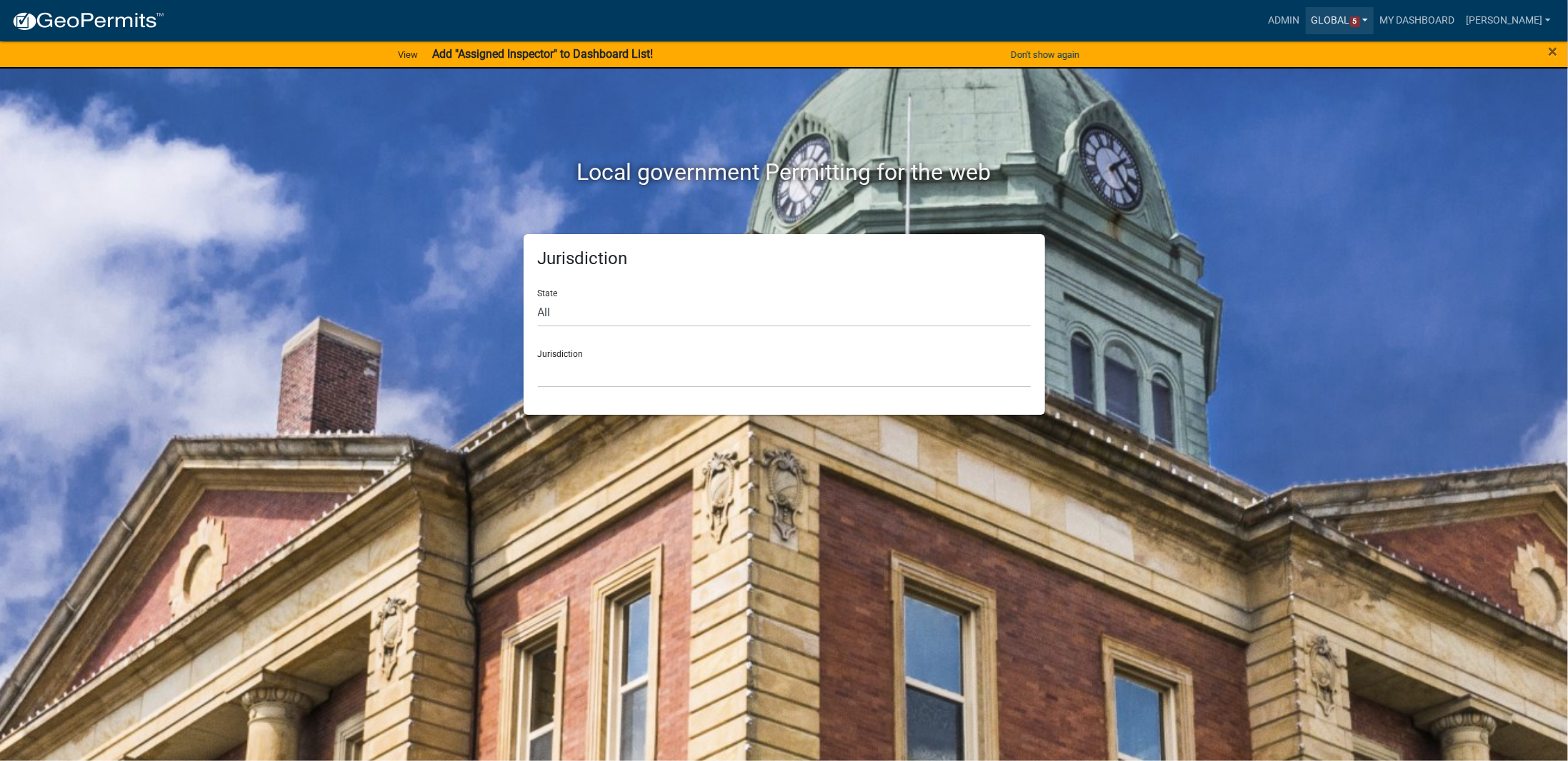
click at [1348, 20] on link "Global 5" at bounding box center [1340, 20] width 69 height 27
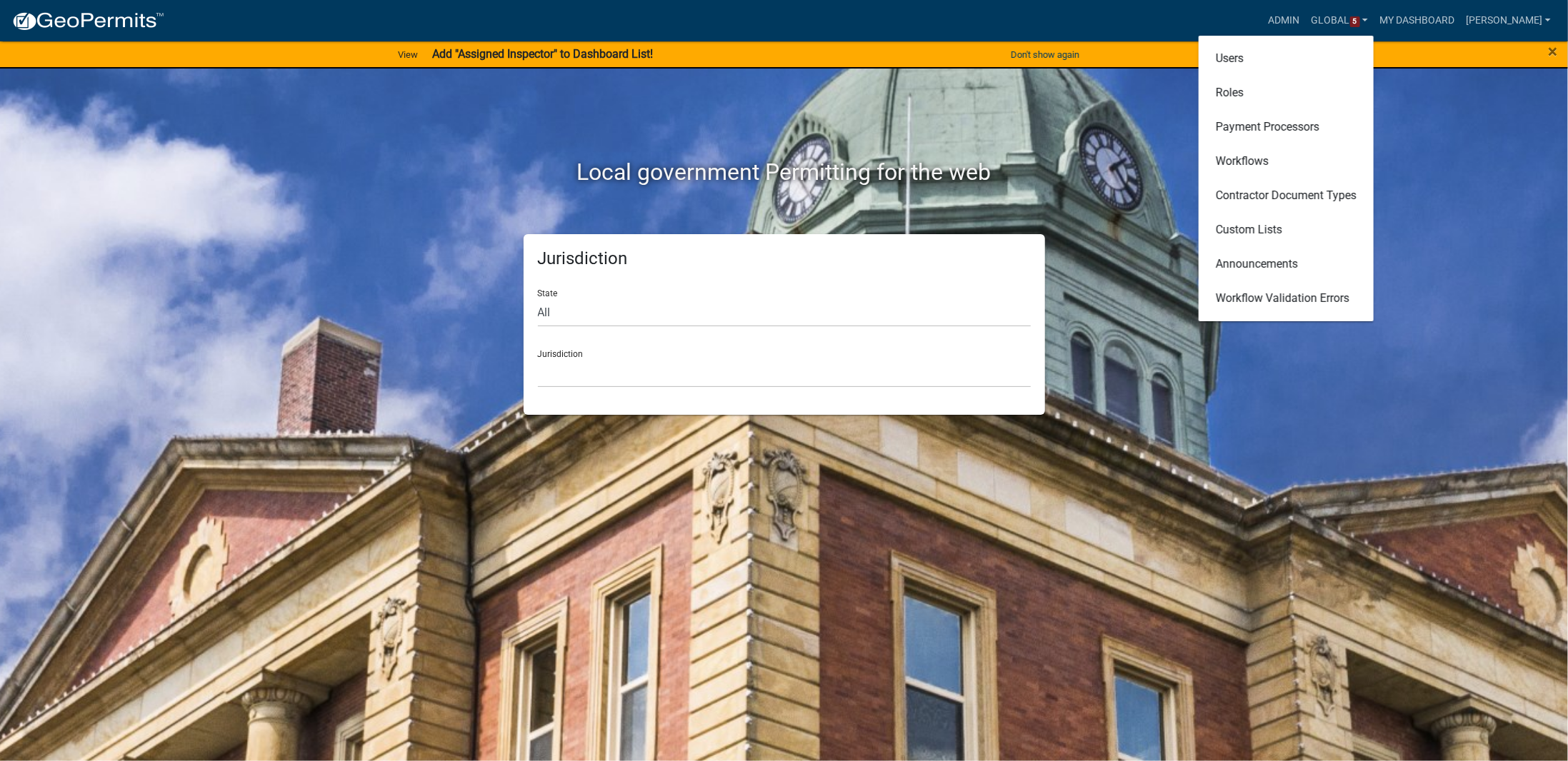
click at [1107, 102] on div "Local government Permitting for the web" at bounding box center [784, 142] width 814 height 183
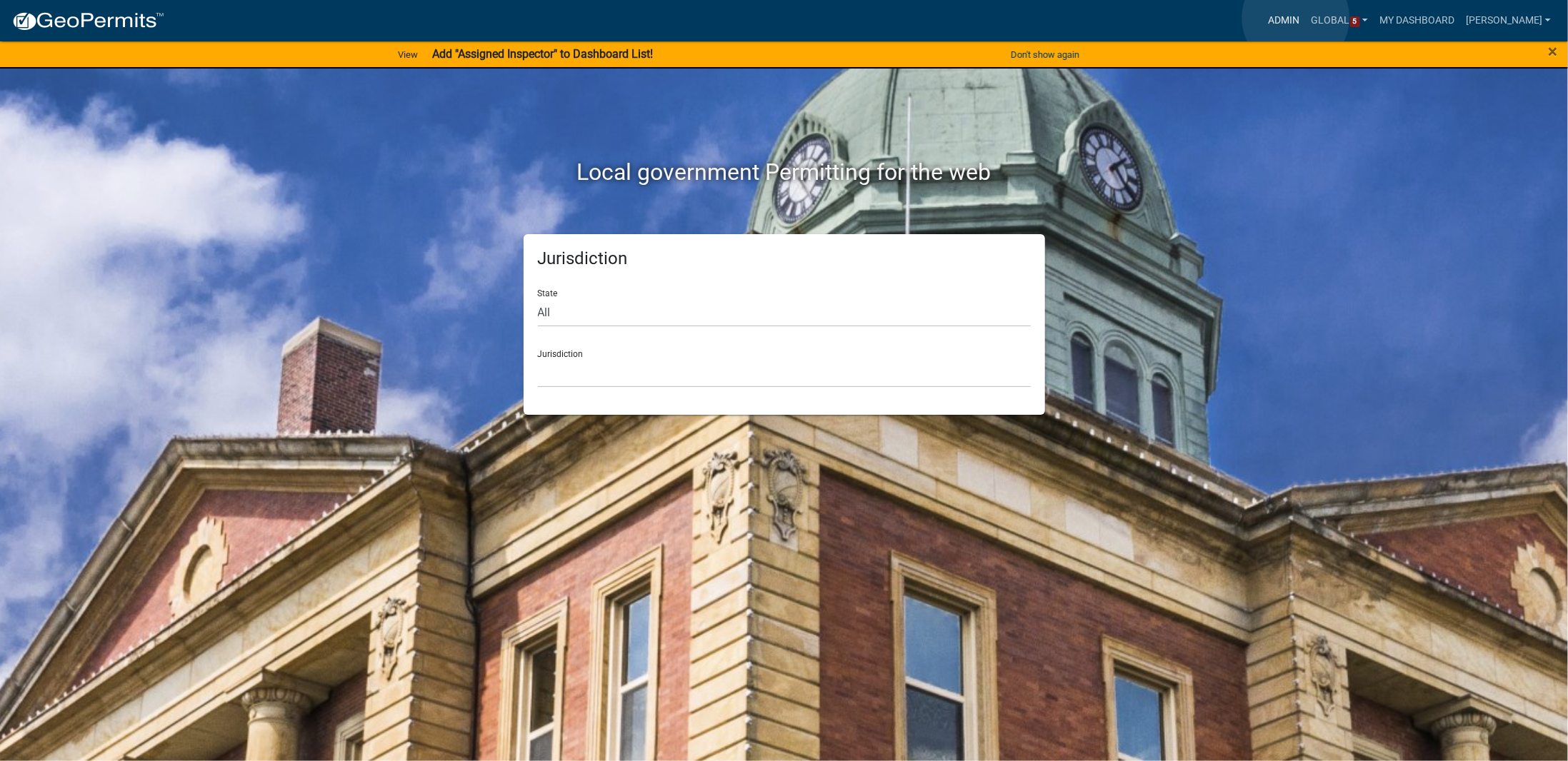
click at [1295, 18] on link "Admin" at bounding box center [1284, 20] width 43 height 27
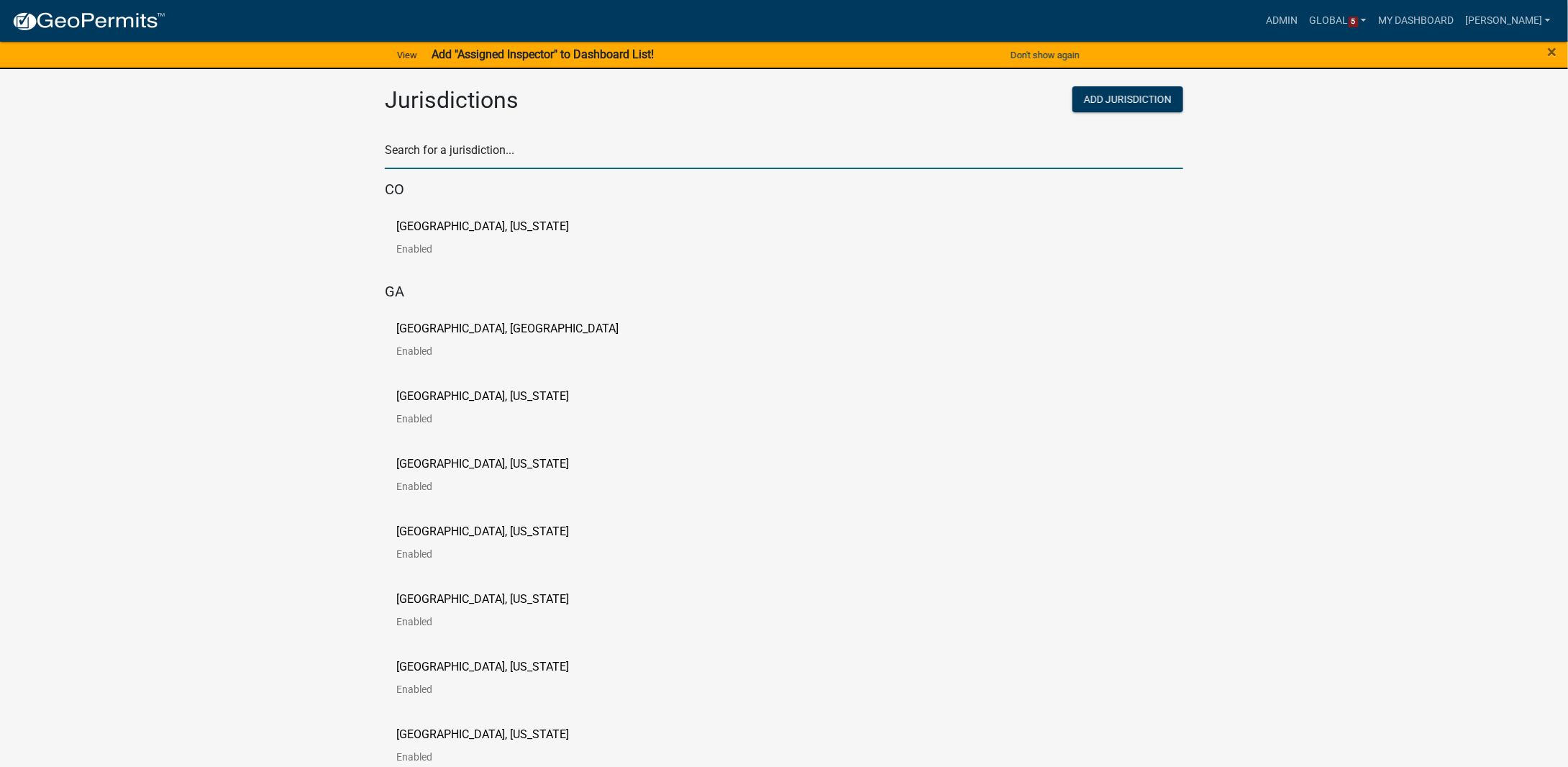
click at [473, 154] on input "text" at bounding box center [784, 154] width 799 height 29
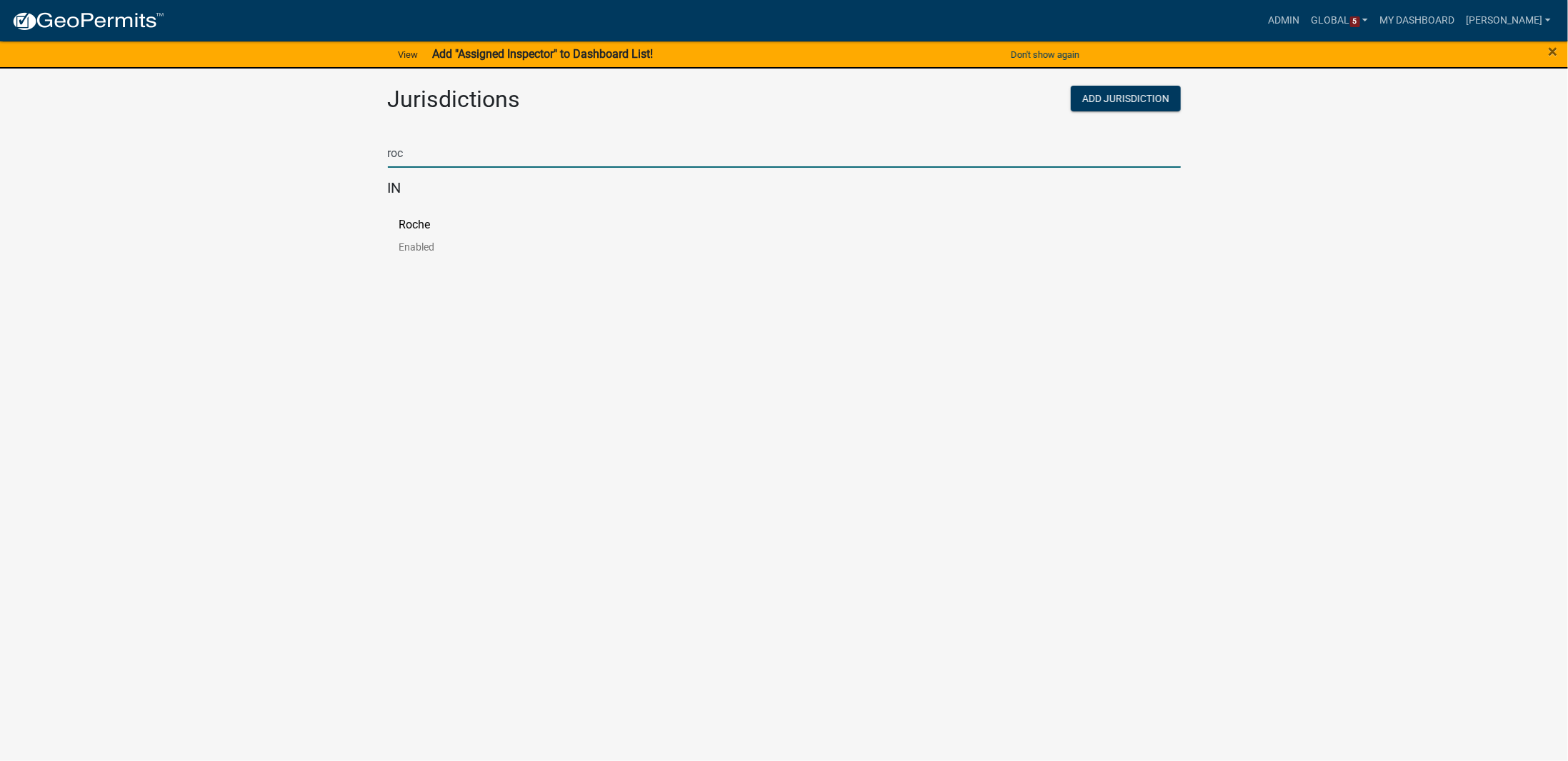
type input "roc"
click at [405, 230] on p "Roche" at bounding box center [415, 224] width 32 height 11
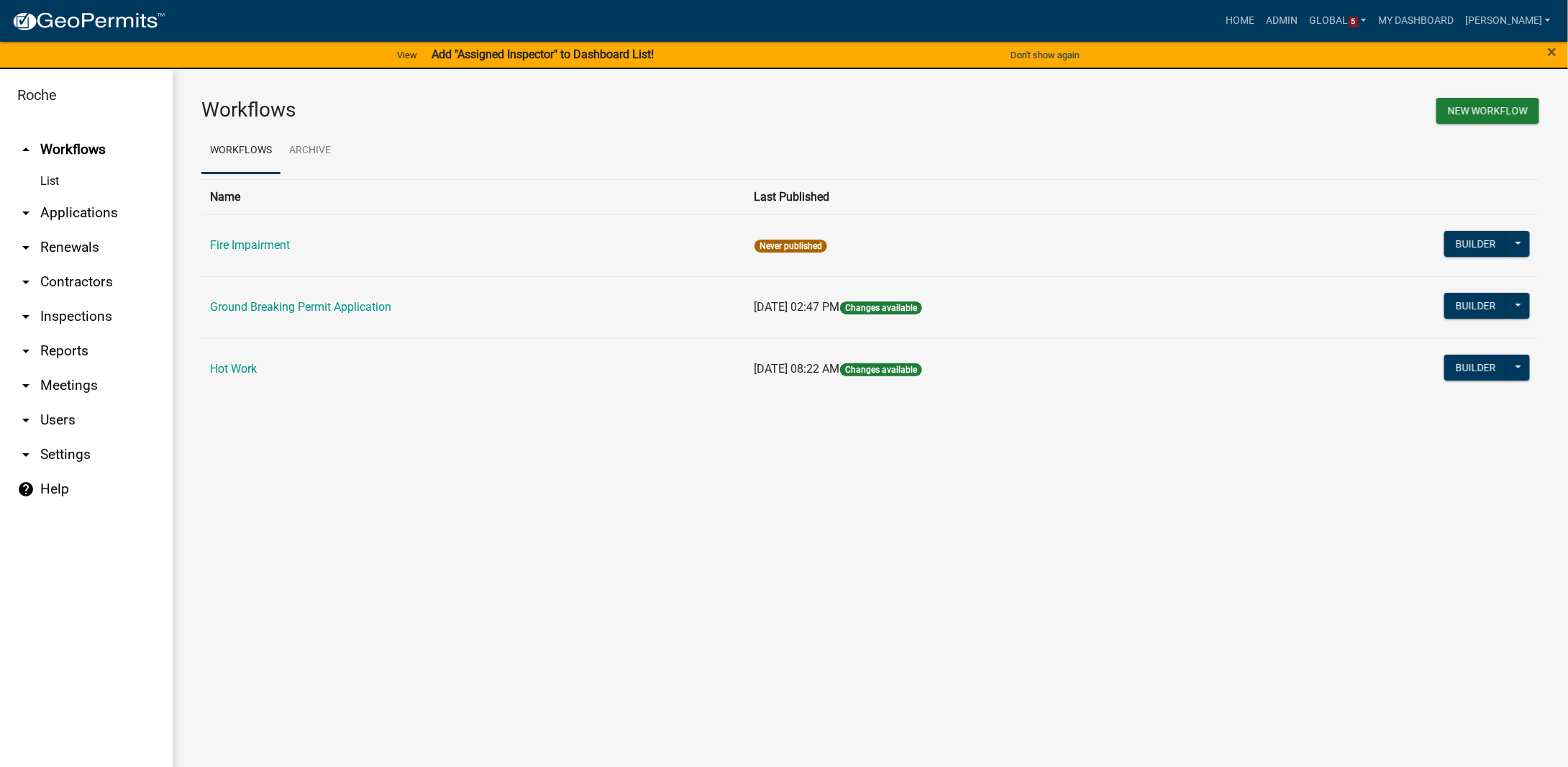
click at [25, 429] on link "arrow_drop_down Users" at bounding box center [86, 420] width 172 height 34
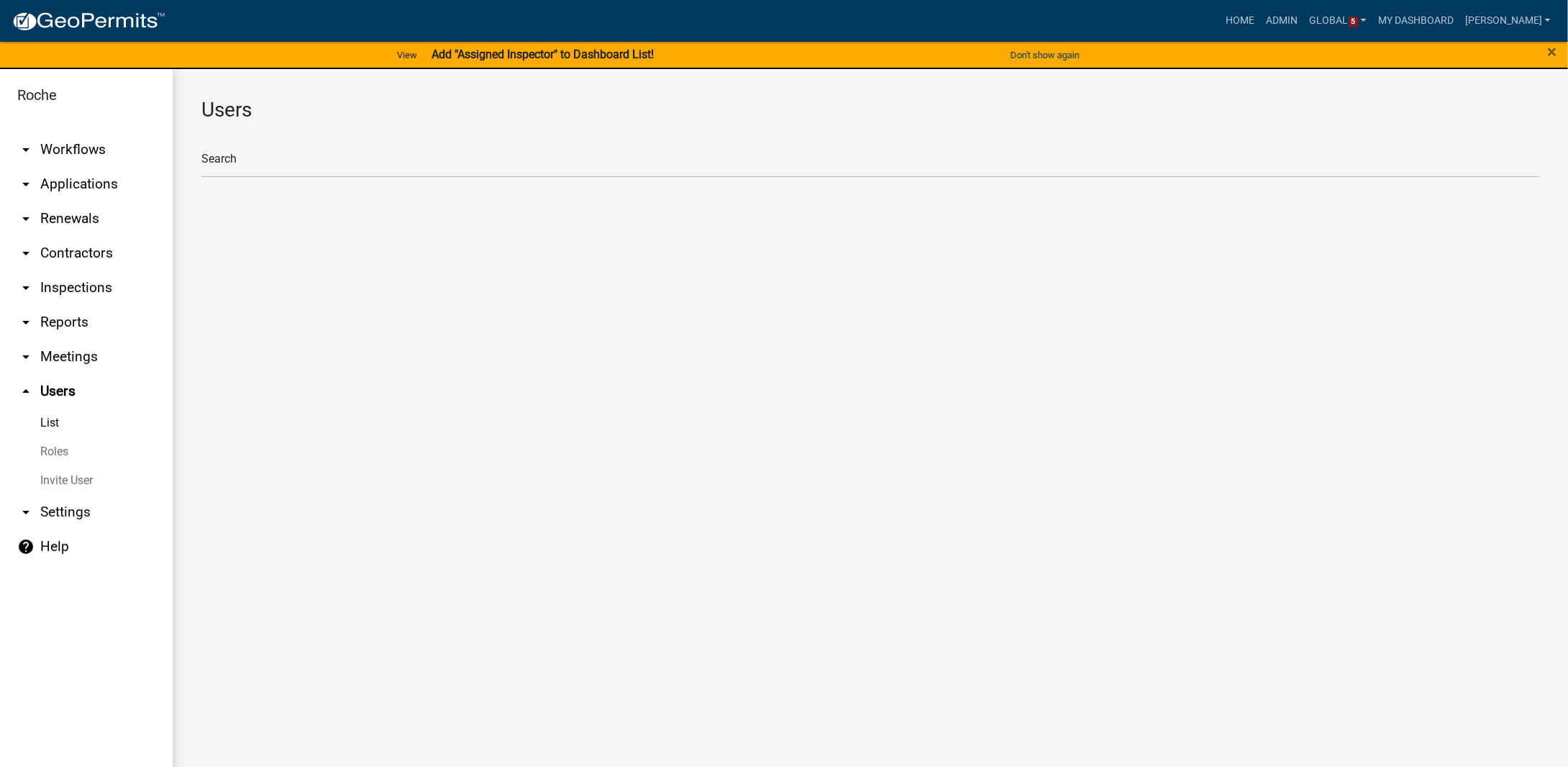
click at [45, 450] on link "Roles" at bounding box center [86, 452] width 172 height 29
click at [244, 191] on li "Roche Admin" at bounding box center [871, 185] width 1338 height 34
select select "2: yellow"
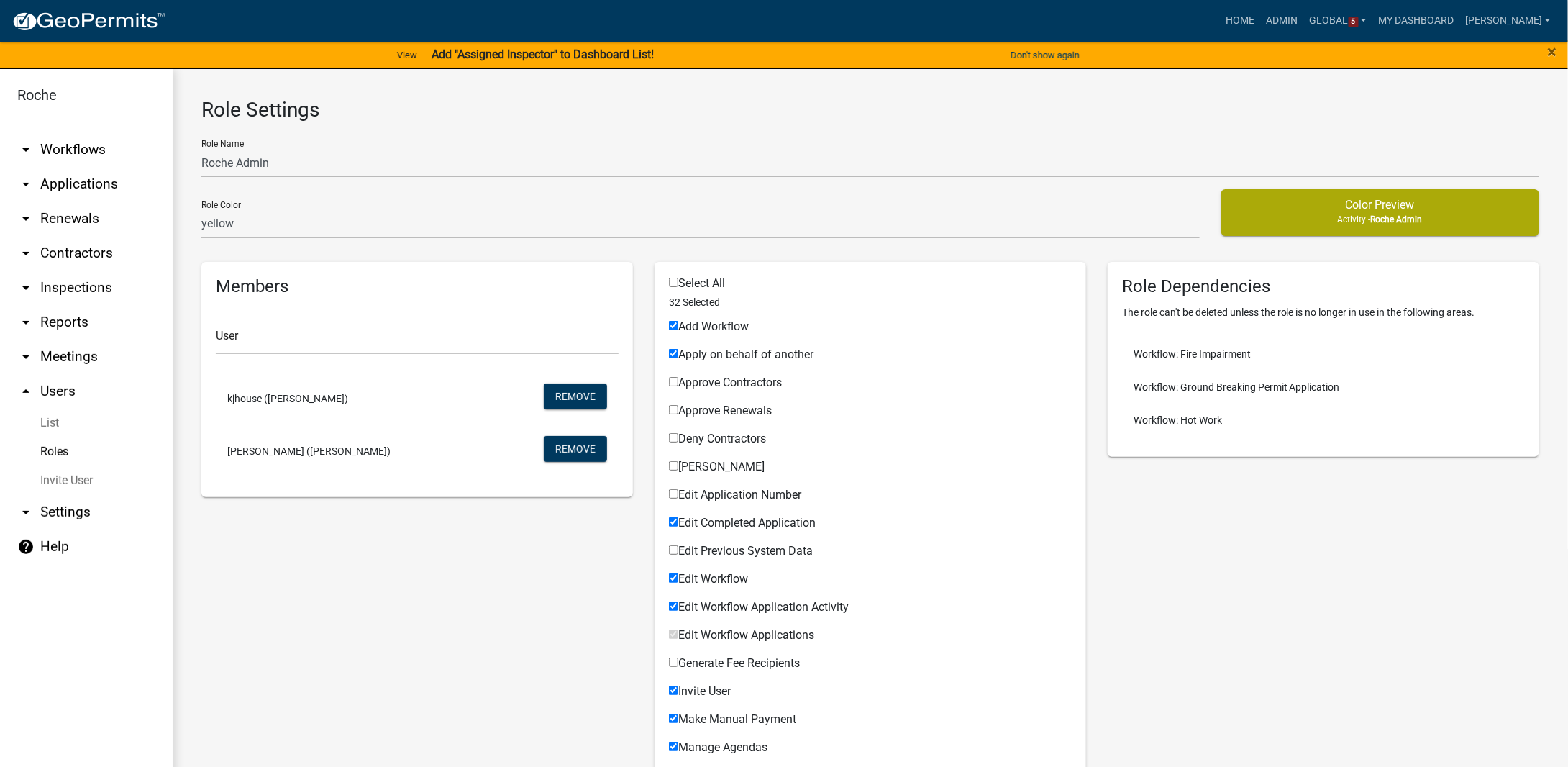
click at [76, 145] on link "arrow_drop_down Workflows" at bounding box center [86, 149] width 172 height 34
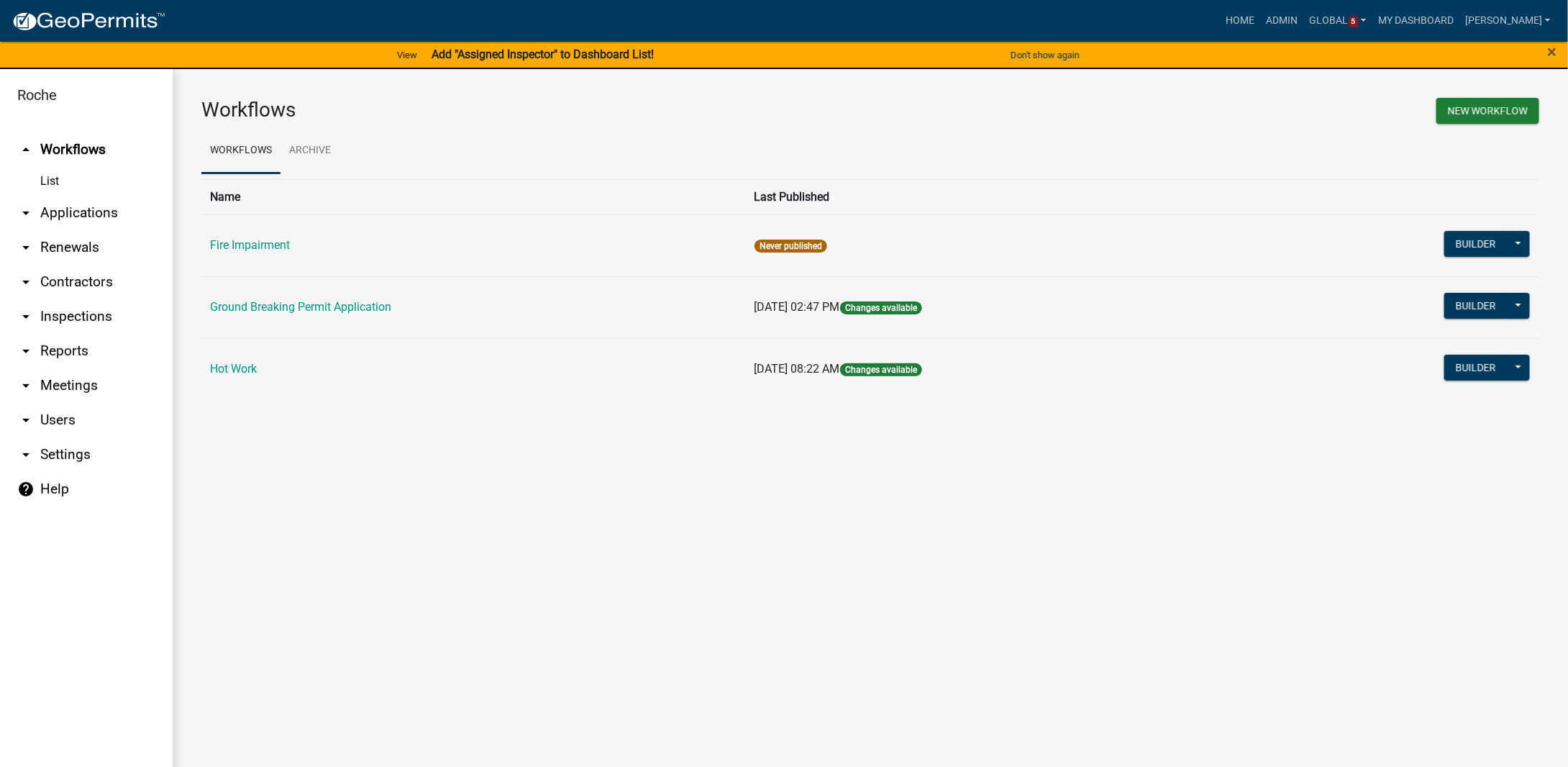
click at [24, 212] on icon "arrow_drop_down" at bounding box center [26, 213] width 17 height 17
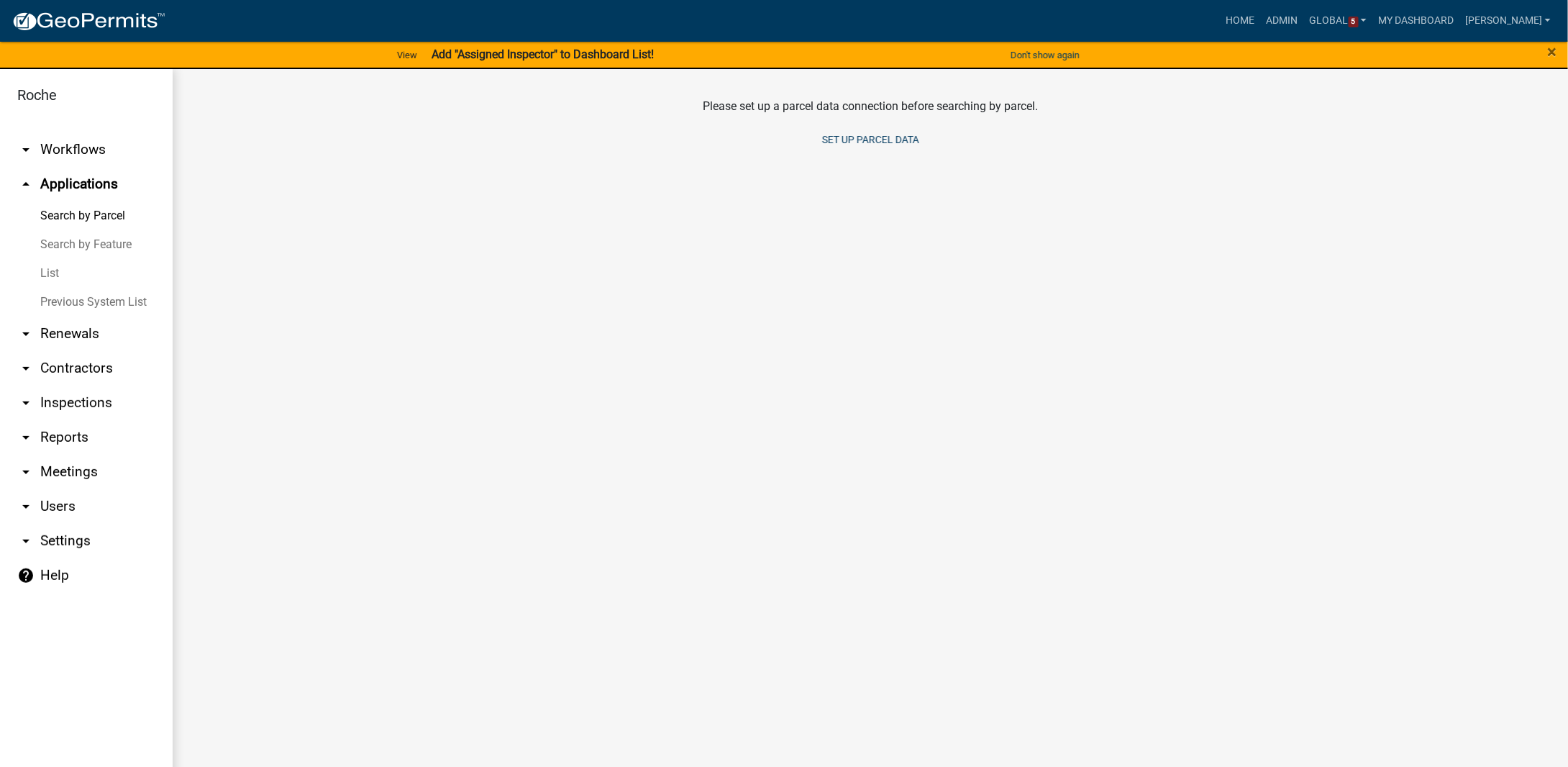
click at [55, 276] on link "List" at bounding box center [86, 274] width 172 height 29
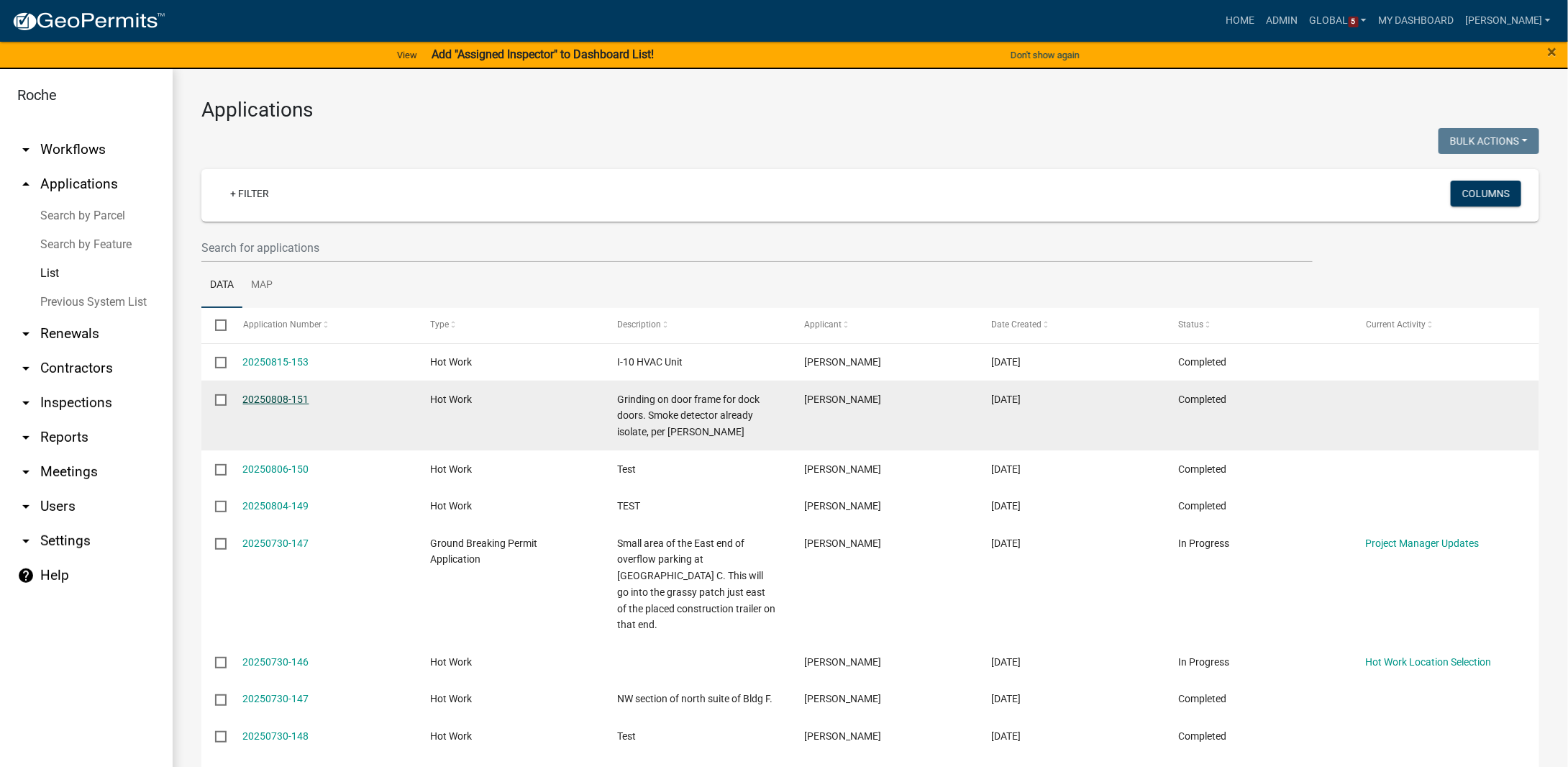
click at [279, 399] on link "20250808-151" at bounding box center [275, 399] width 66 height 11
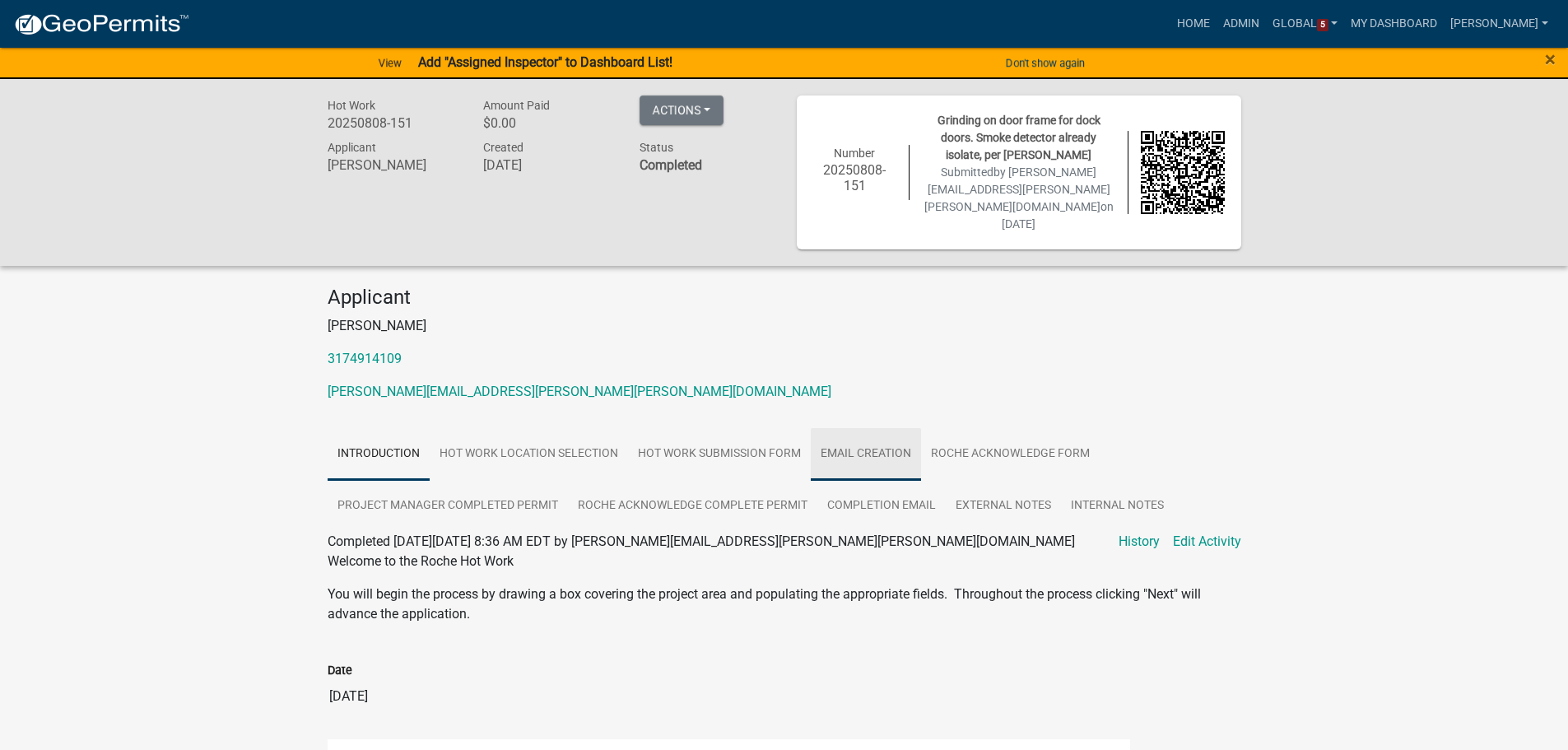
click at [857, 428] on link "Email Creation" at bounding box center [865, 455] width 110 height 53
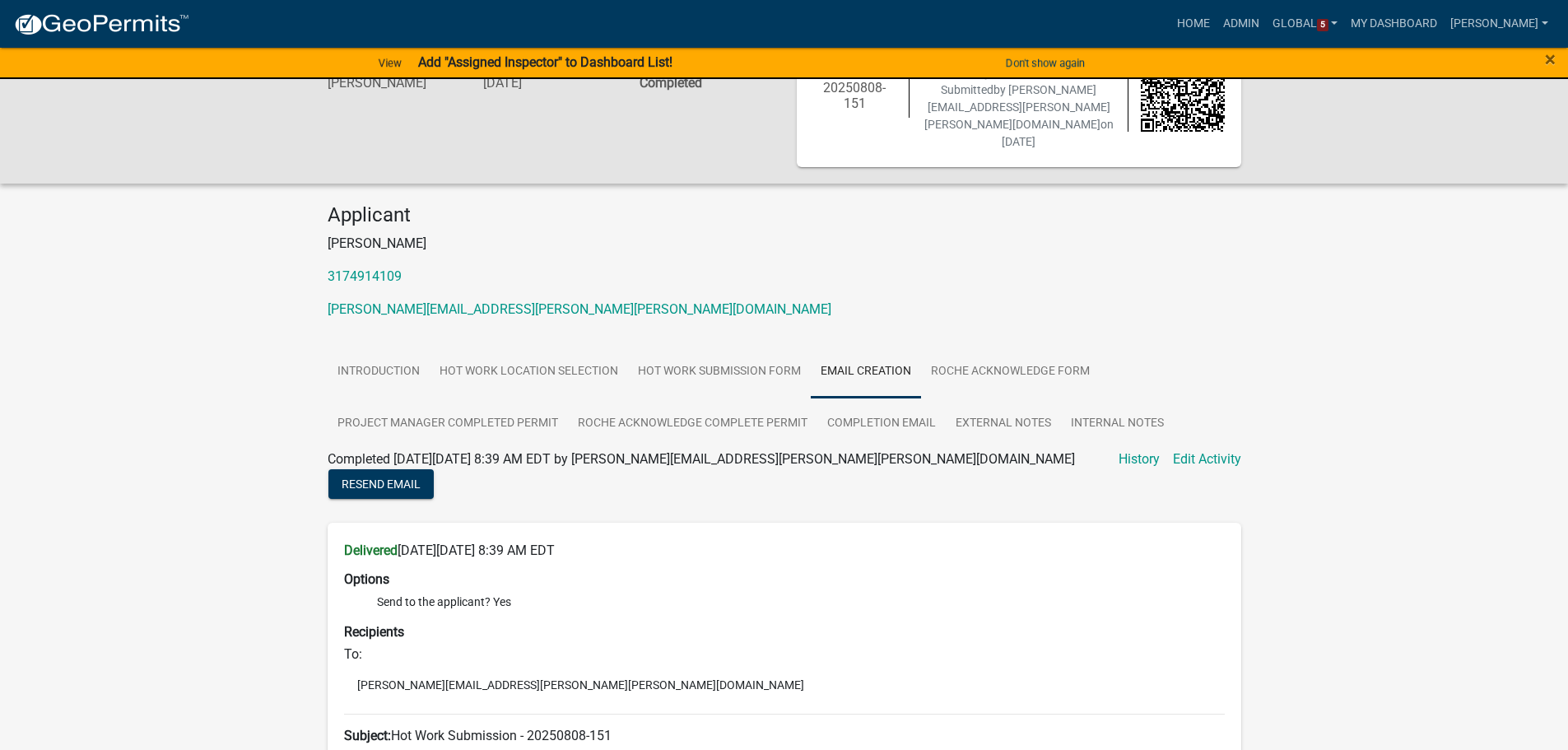
scroll to position [247, 0]
